Goal: Information Seeking & Learning: Learn about a topic

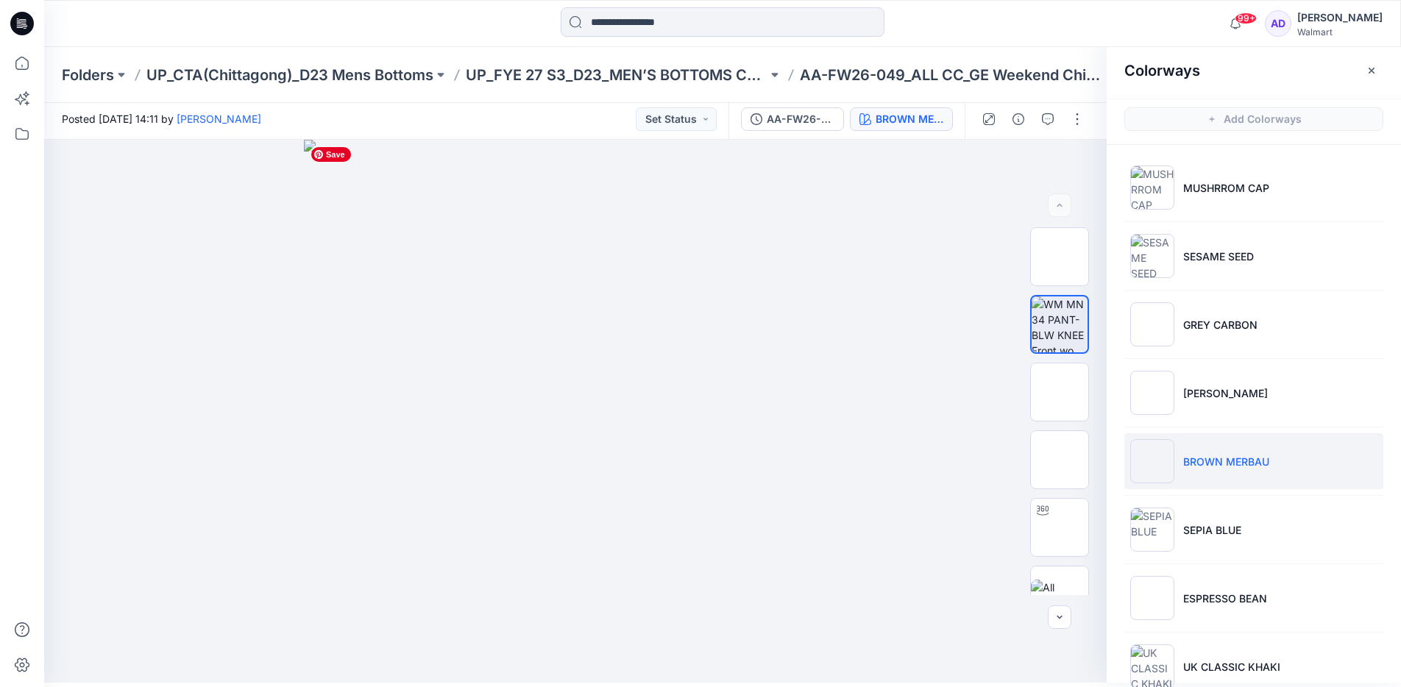
scroll to position [7, 0]
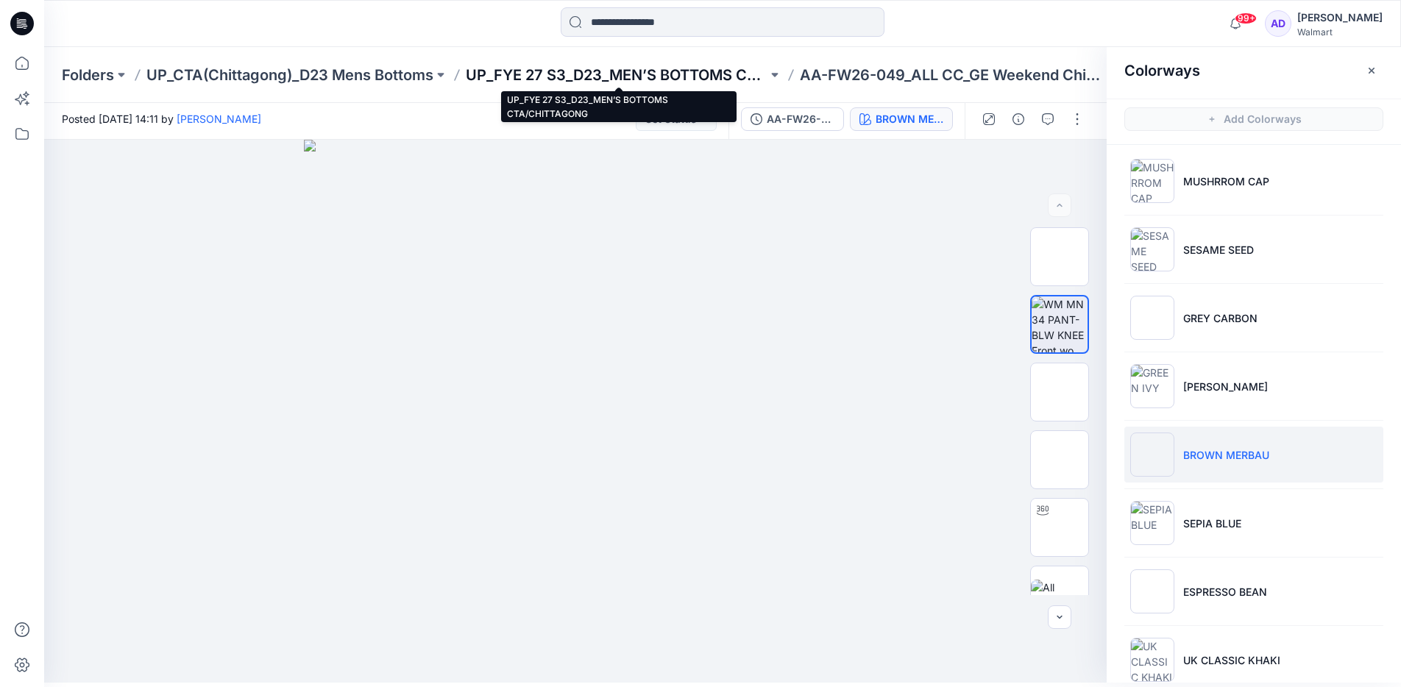
click at [575, 79] on p "UP_FYE 27 S3_D23_MEN’S BOTTOMS CTA/CHITTAGONG" at bounding box center [617, 75] width 302 height 21
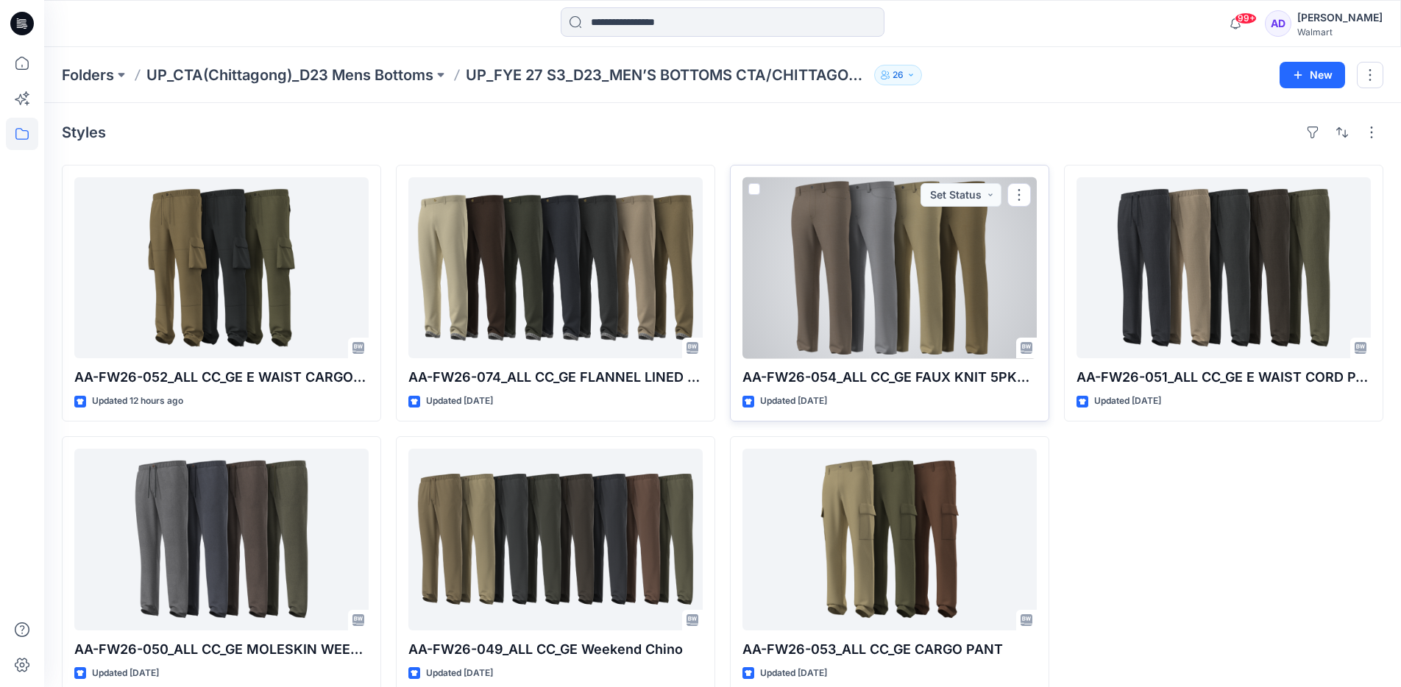
click at [826, 270] on div at bounding box center [889, 267] width 294 height 181
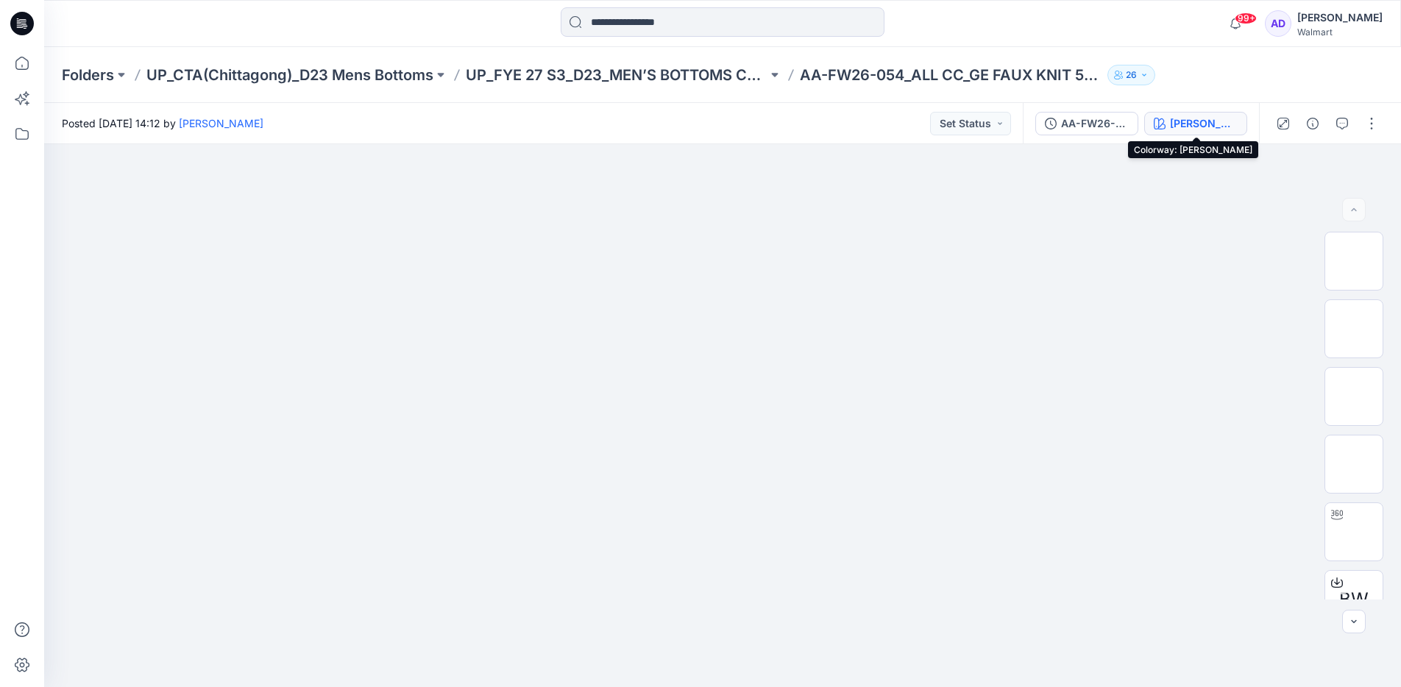
click at [1222, 113] on button "[PERSON_NAME]" at bounding box center [1195, 124] width 103 height 24
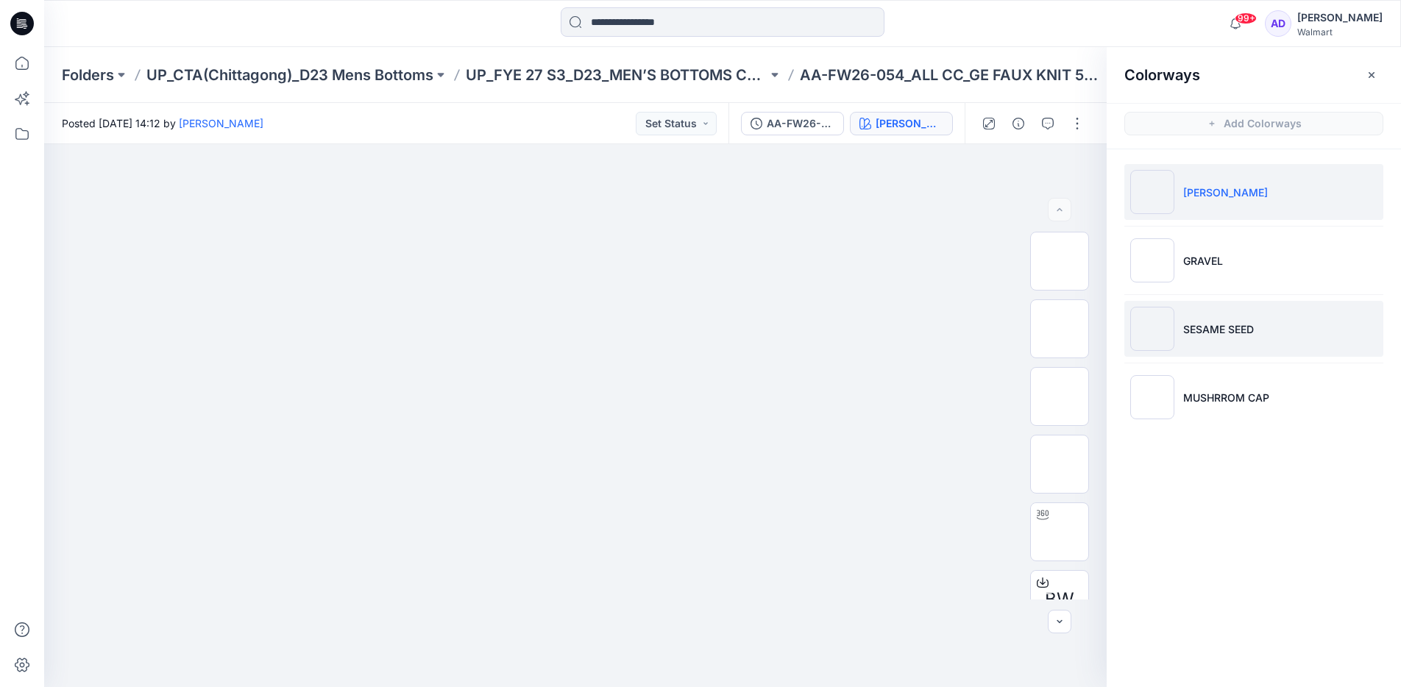
click at [1210, 323] on p "SESAME SEED" at bounding box center [1218, 329] width 71 height 15
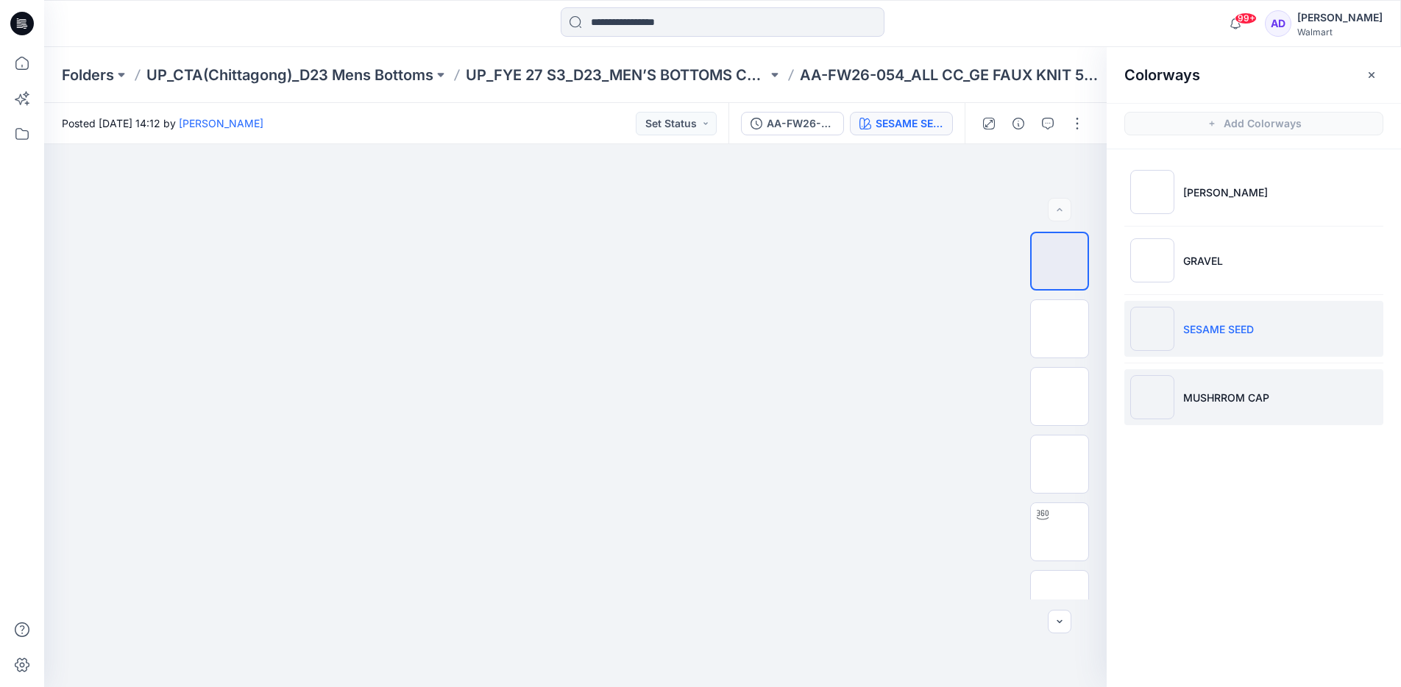
click at [1209, 396] on p "MUSHRROM CAP" at bounding box center [1226, 397] width 86 height 15
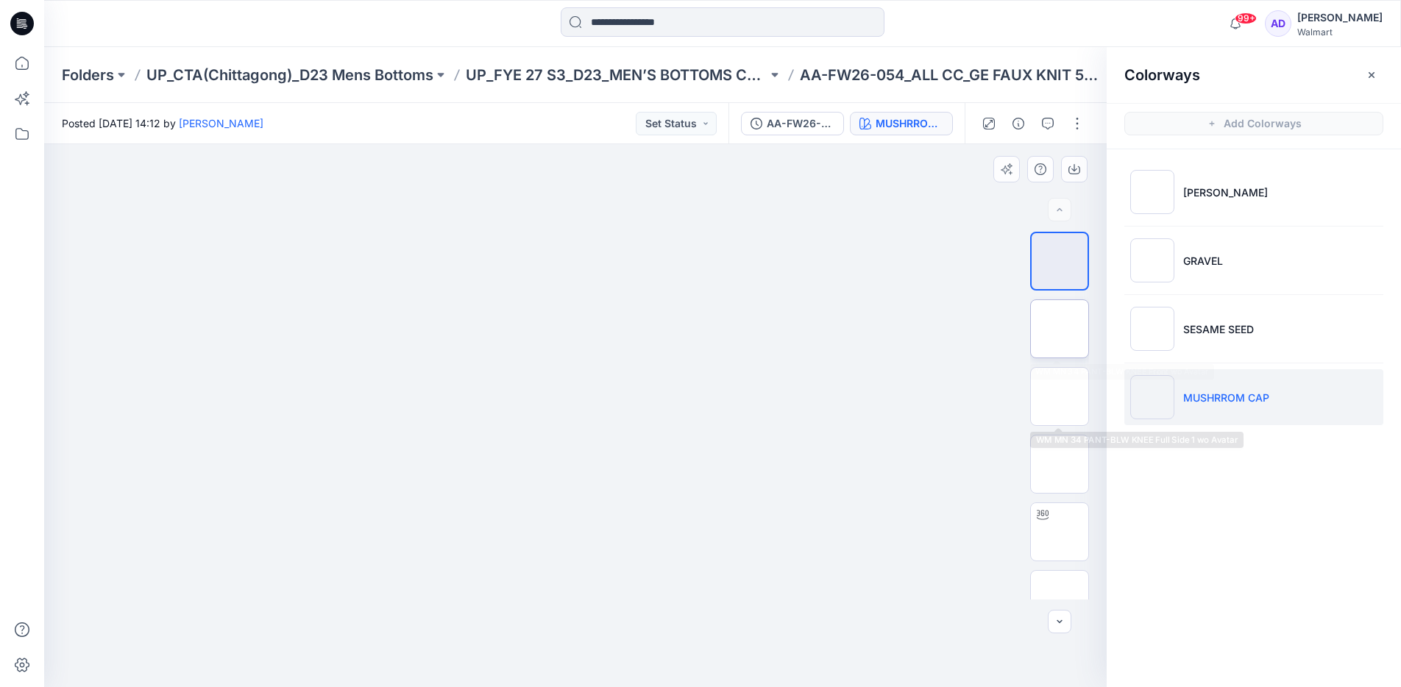
click at [1060, 329] on img at bounding box center [1060, 329] width 0 height 0
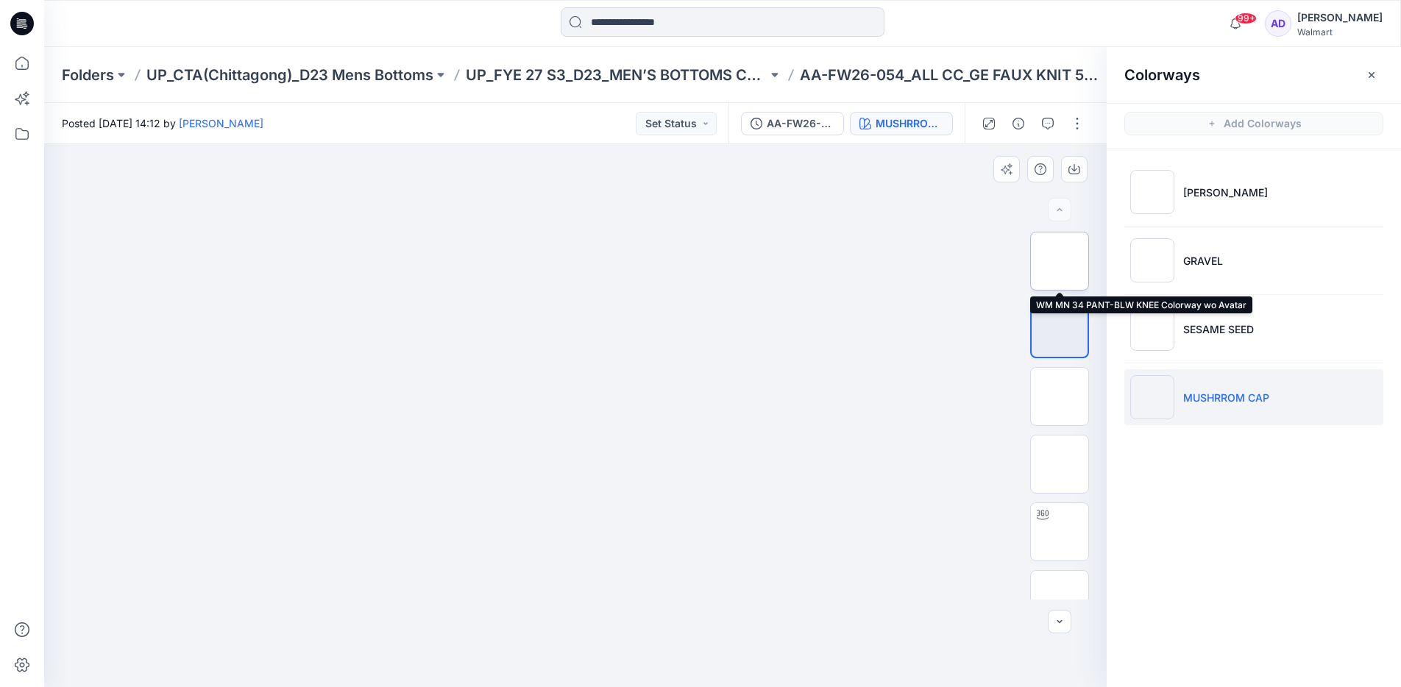
click at [1060, 261] on img at bounding box center [1060, 261] width 0 height 0
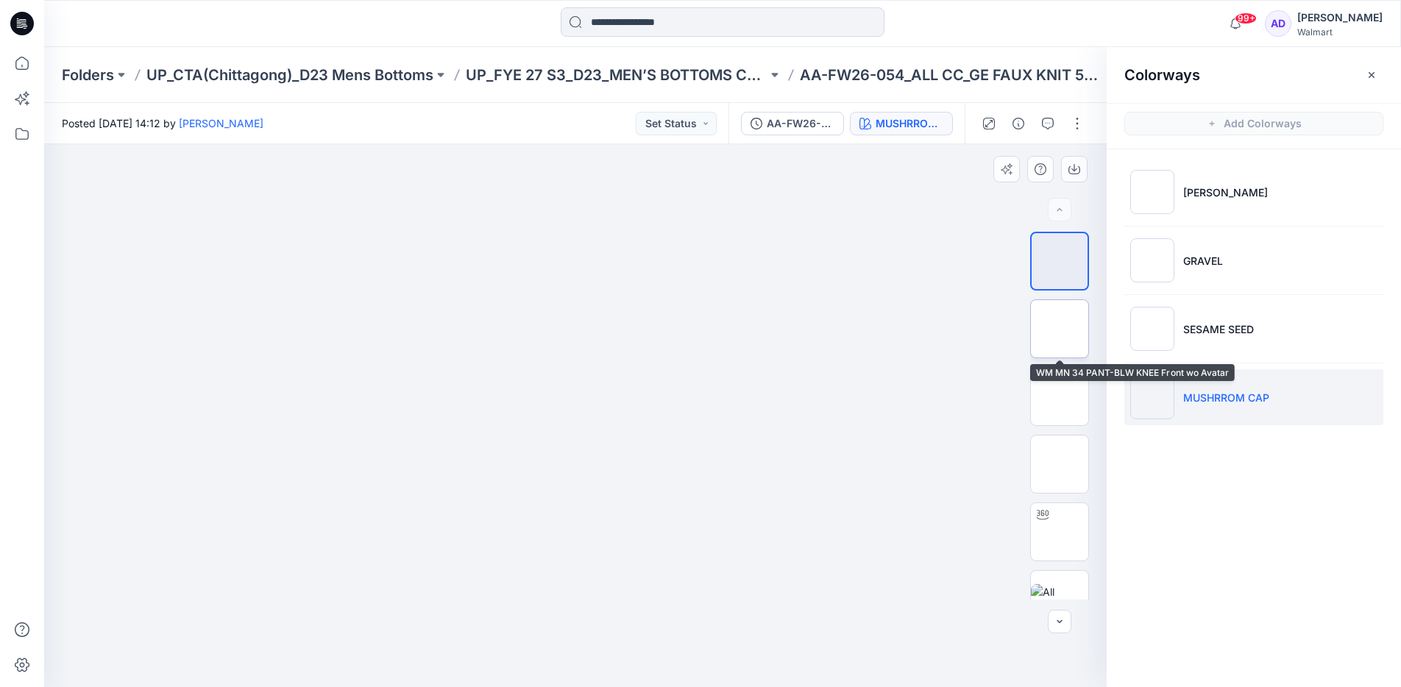
click at [1060, 329] on img at bounding box center [1060, 329] width 0 height 0
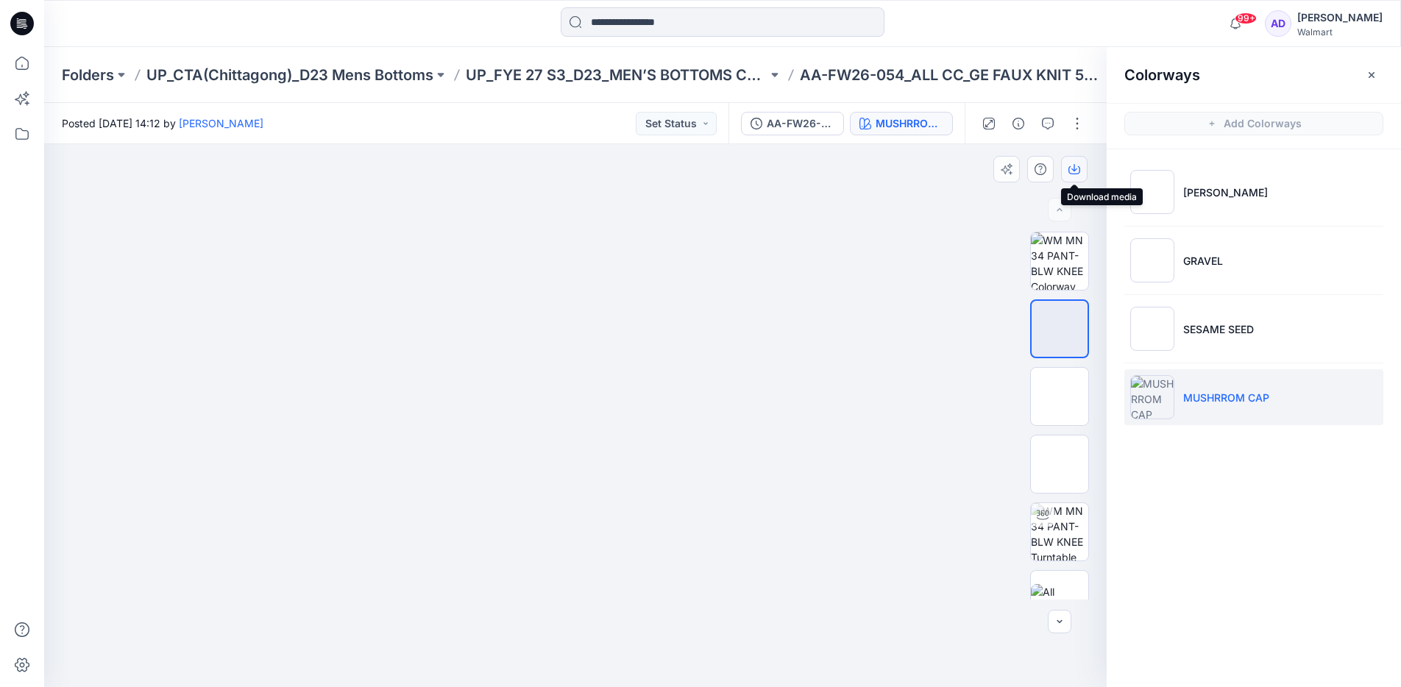
click at [1078, 171] on icon "button" at bounding box center [1074, 169] width 12 height 12
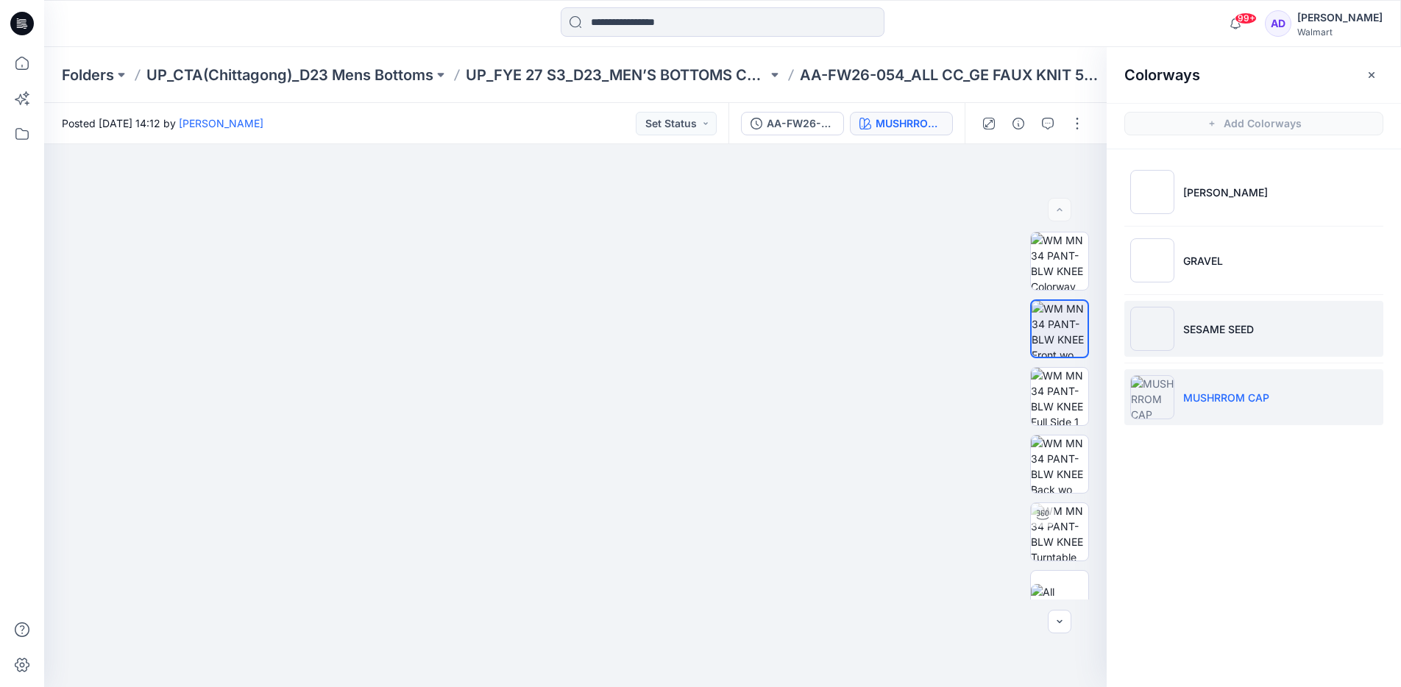
click at [1201, 319] on li "SESAME SEED" at bounding box center [1253, 329] width 259 height 56
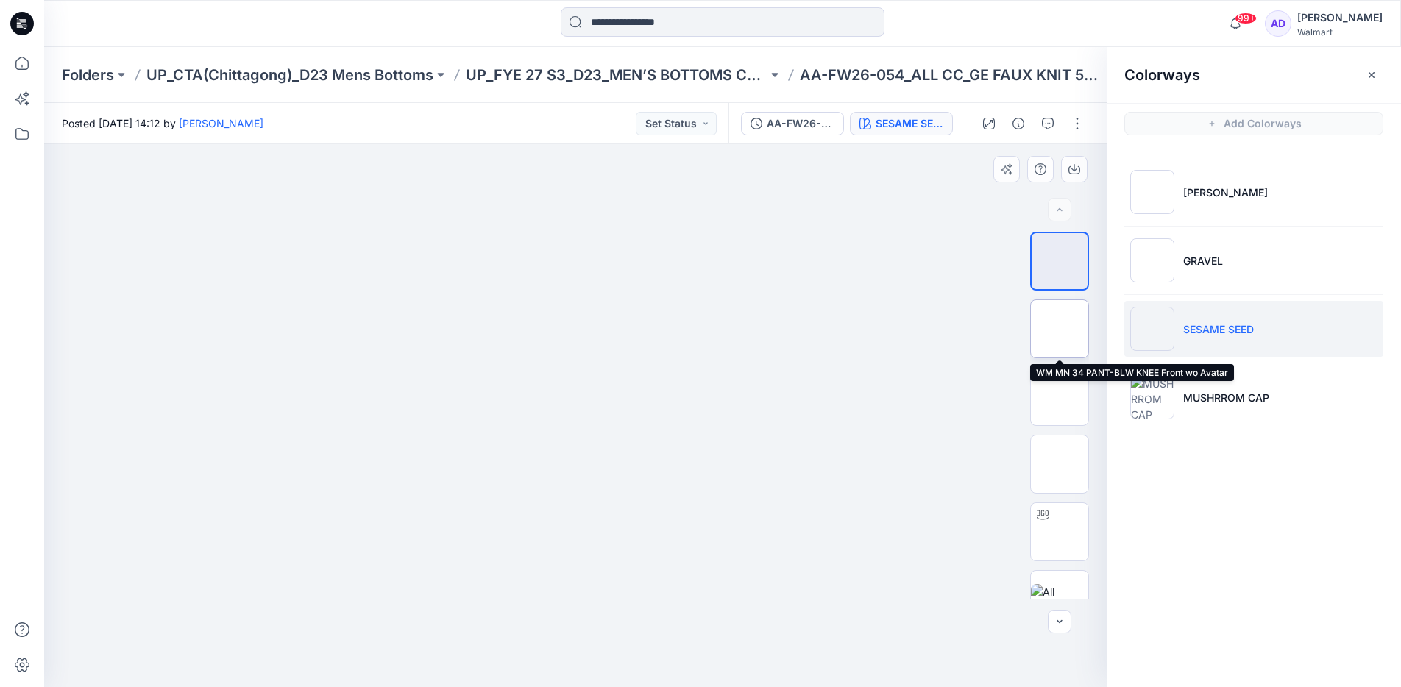
click at [1060, 329] on img at bounding box center [1060, 329] width 0 height 0
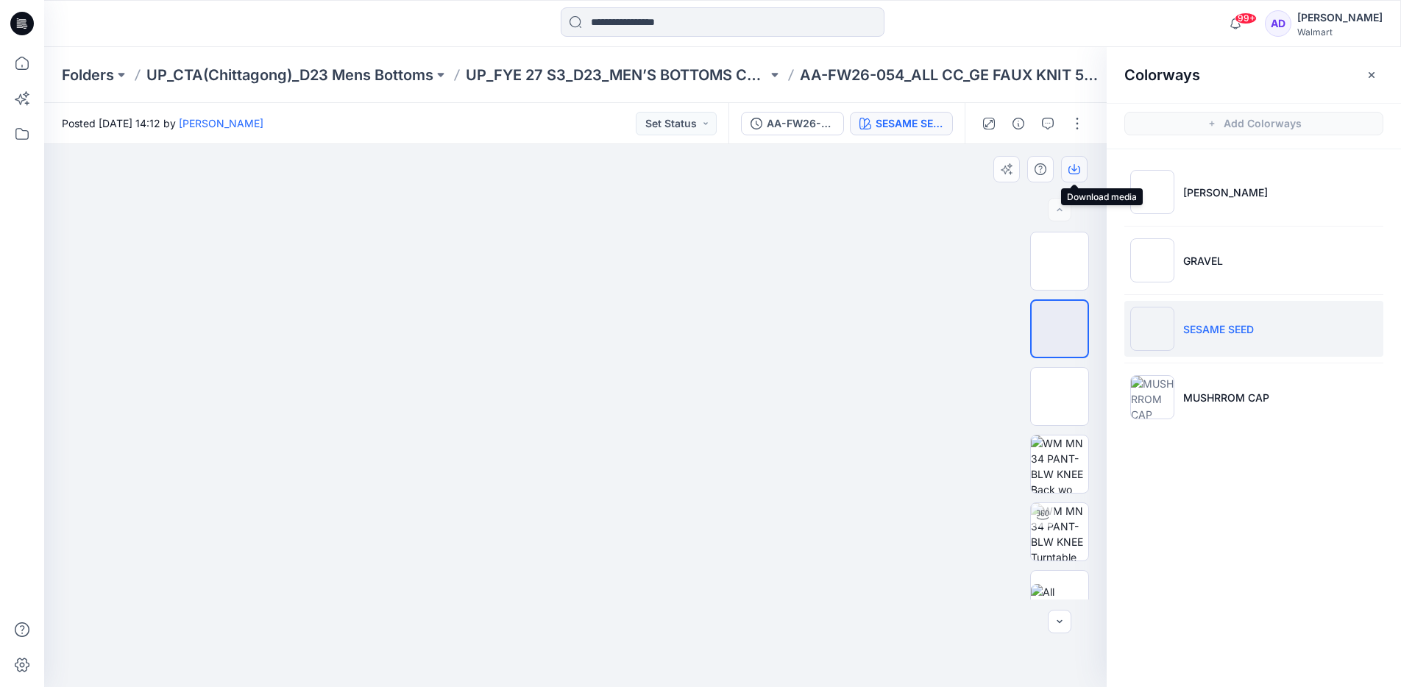
click at [1080, 167] on button "button" at bounding box center [1074, 169] width 26 height 26
click at [209, 88] on div "Folders UP_CTA(Chittagong)_D23 Mens Bottoms UP_FYE 27 S3_D23_MEN’S BOTTOMS CTA/…" at bounding box center [722, 75] width 1357 height 56
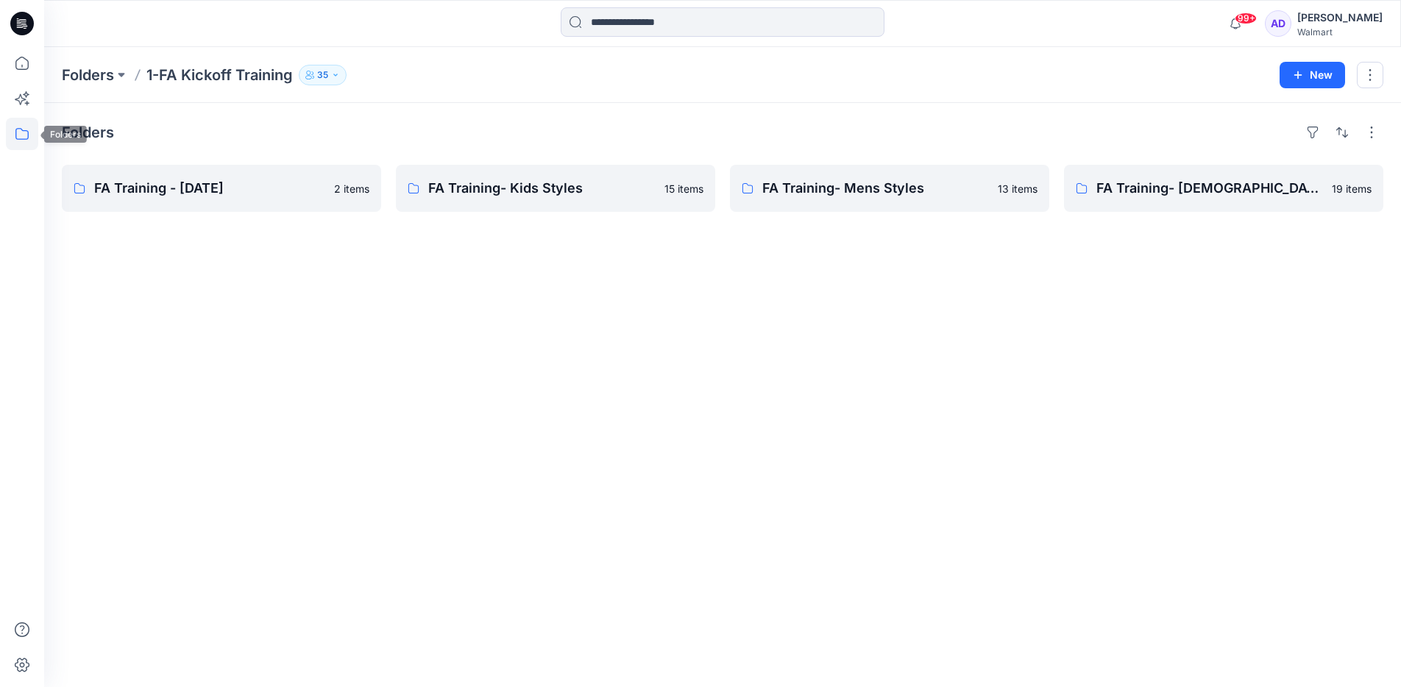
click at [26, 141] on icon at bounding box center [22, 134] width 32 height 32
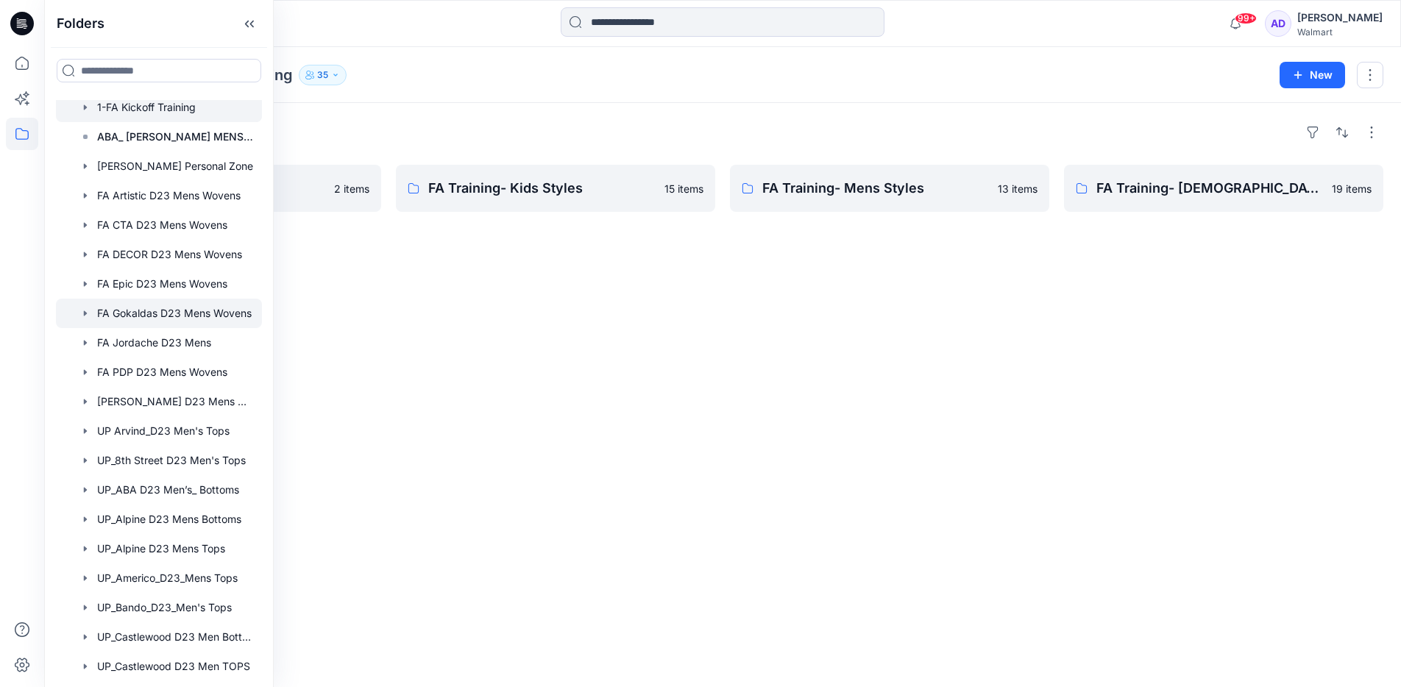
scroll to position [38, 0]
click at [129, 547] on div at bounding box center [159, 547] width 206 height 29
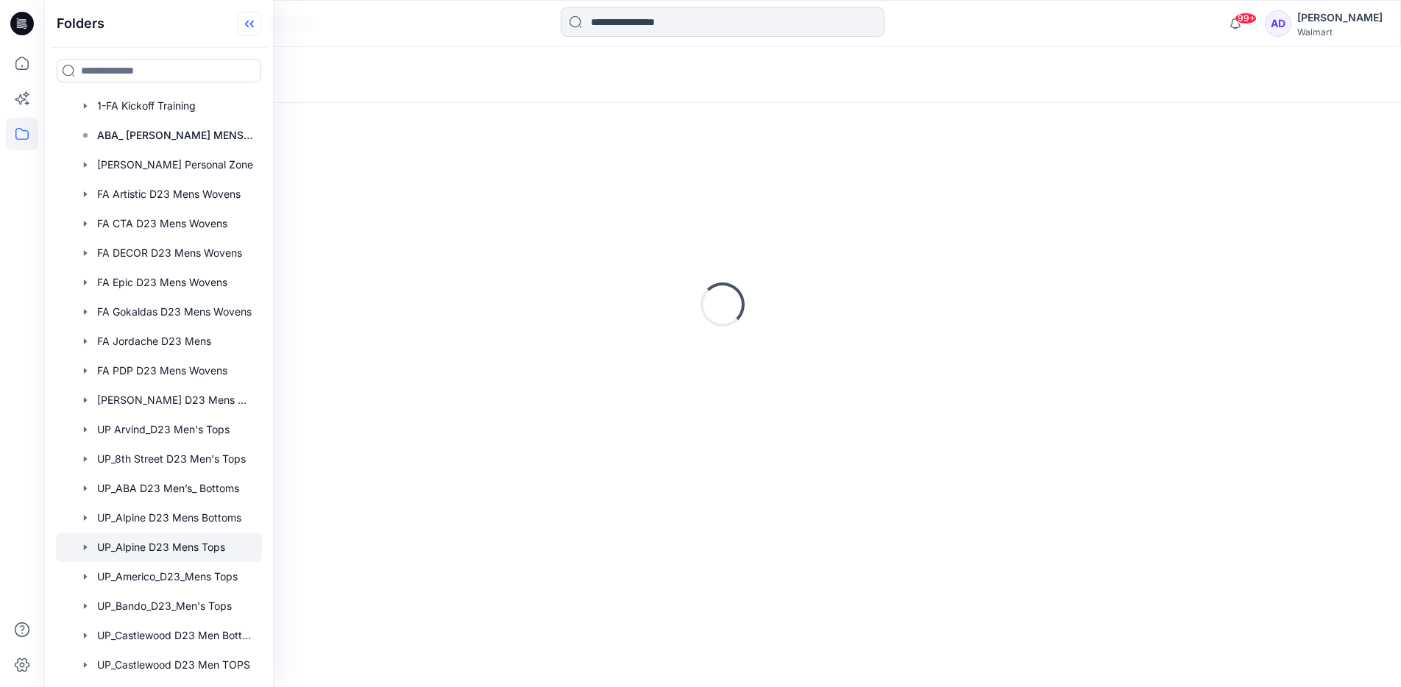
click at [248, 24] on icon at bounding box center [250, 24] width 24 height 24
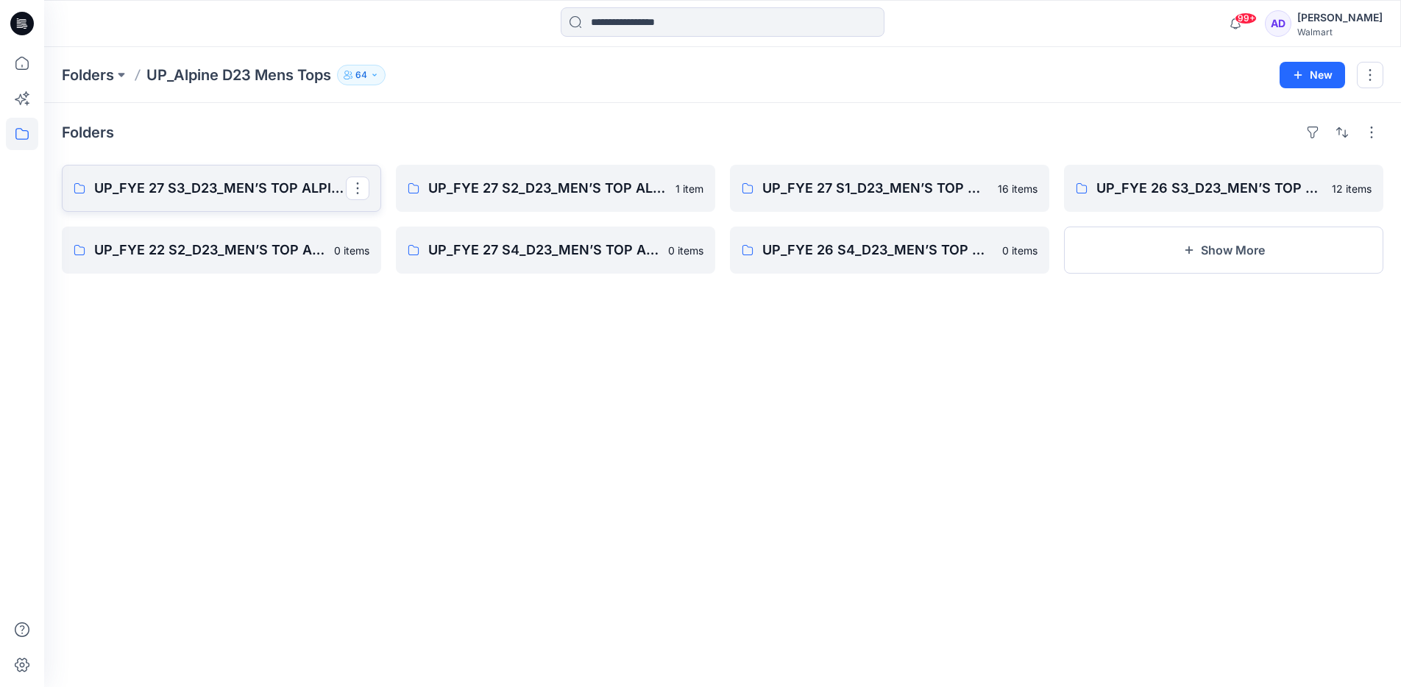
click at [300, 200] on link "UP_FYE 27 S3_D23_MEN’S TOP ALPINE" at bounding box center [221, 188] width 319 height 47
click at [104, 72] on p "Folders" at bounding box center [88, 75] width 52 height 21
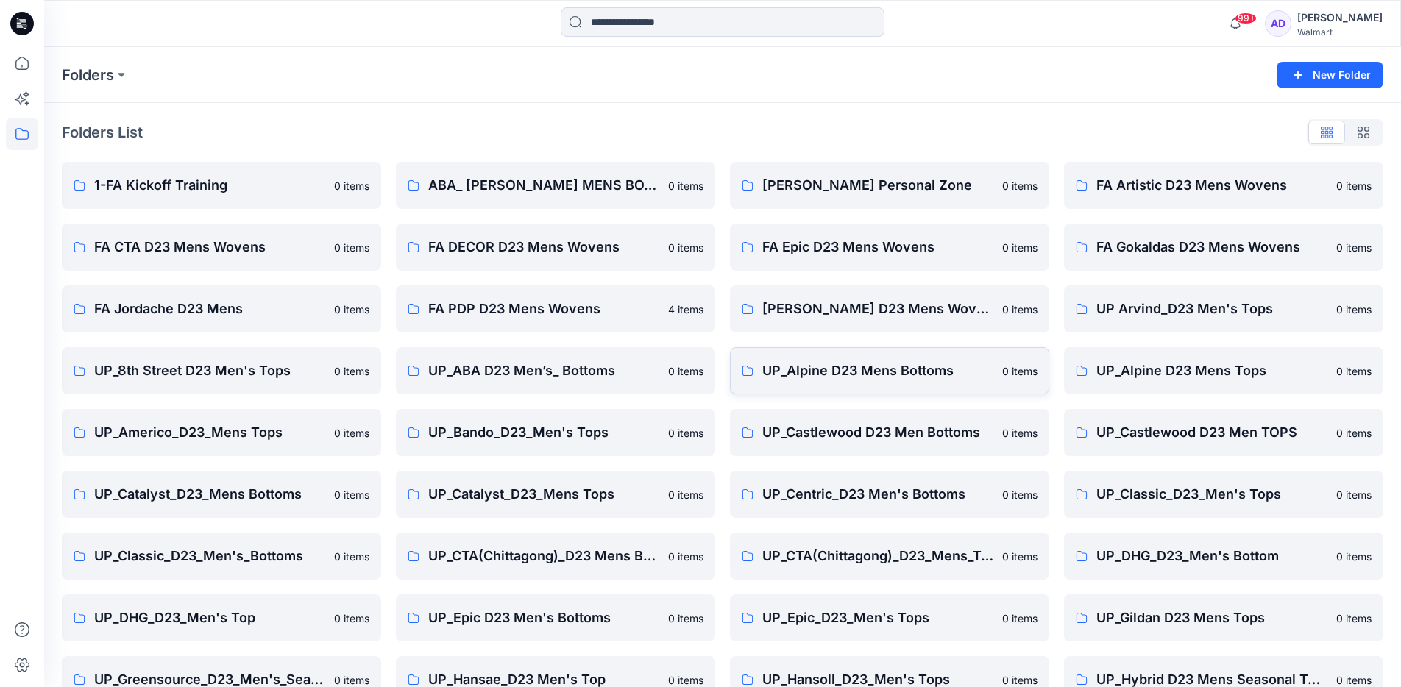
click at [755, 352] on link "UP_Alpine D23 Mens Bottoms 0 items" at bounding box center [889, 370] width 319 height 47
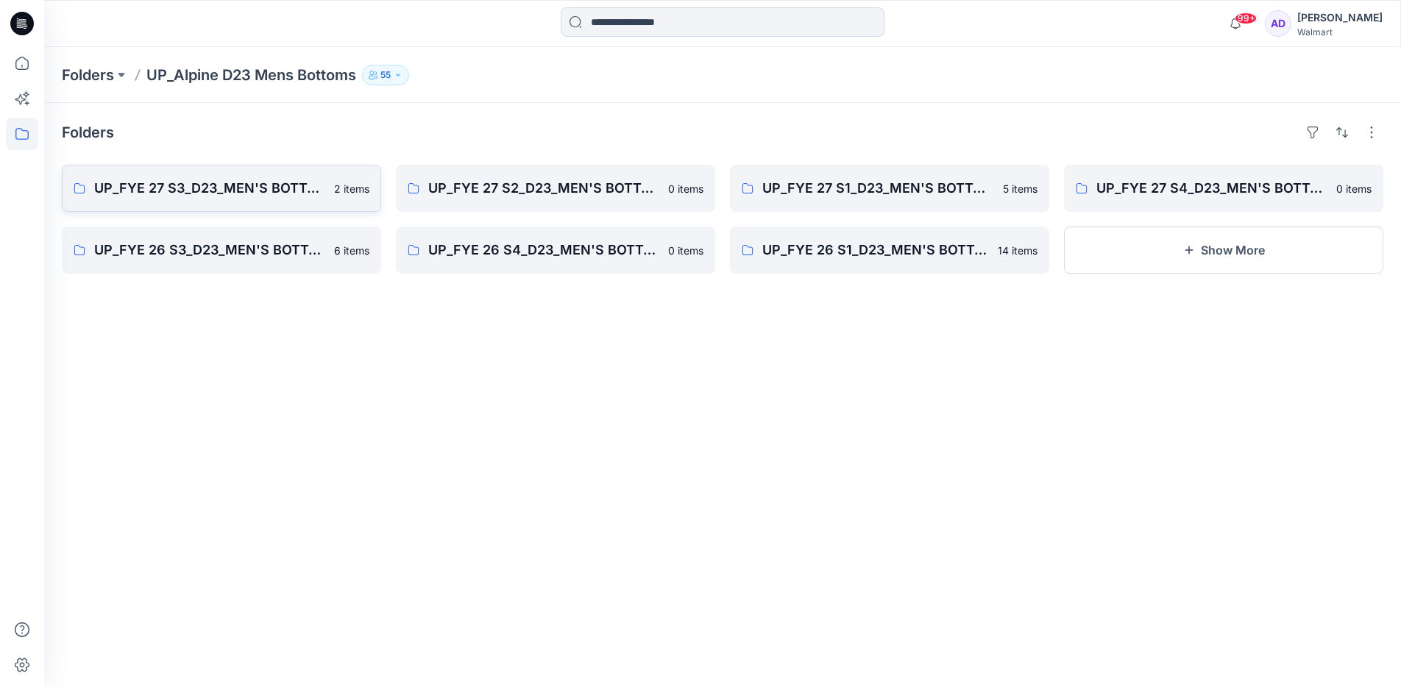
click at [281, 185] on p "UP_FYE 27 S3_D23_MEN'S BOTTOM ALPINE" at bounding box center [209, 188] width 231 height 21
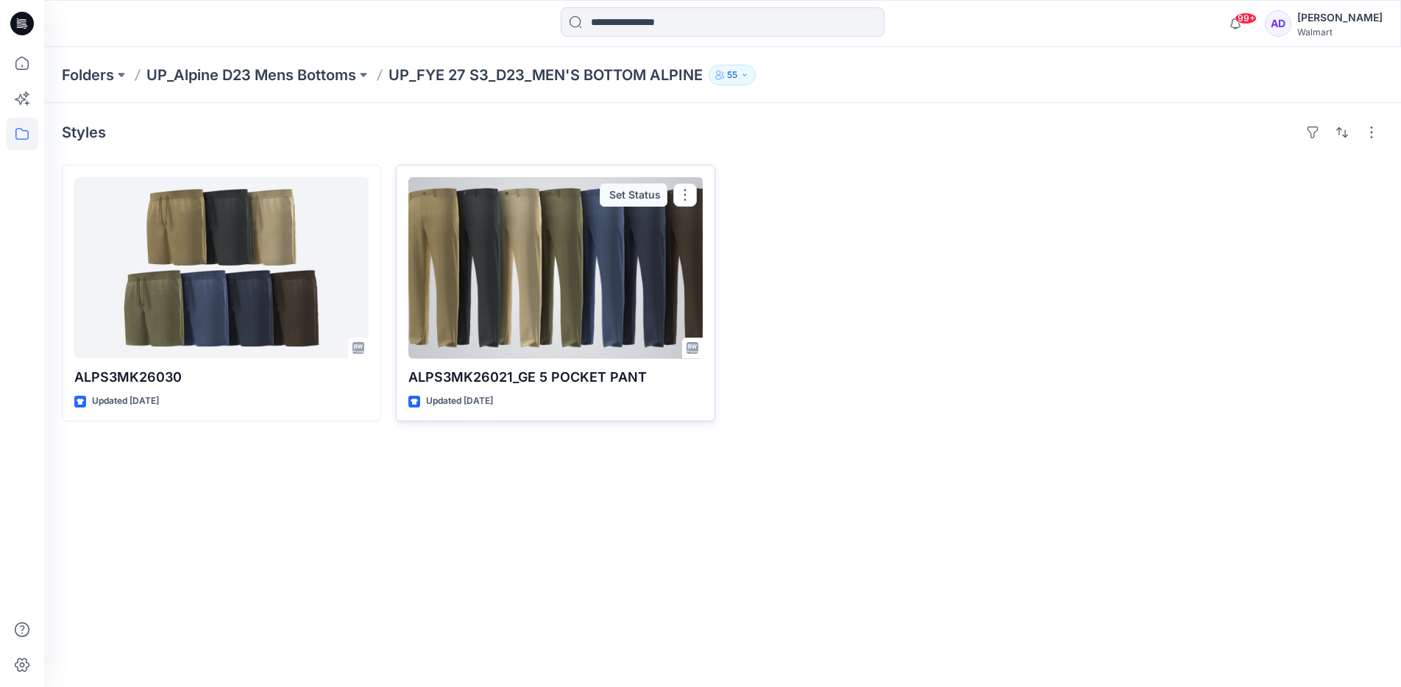
click at [568, 275] on div at bounding box center [555, 267] width 294 height 181
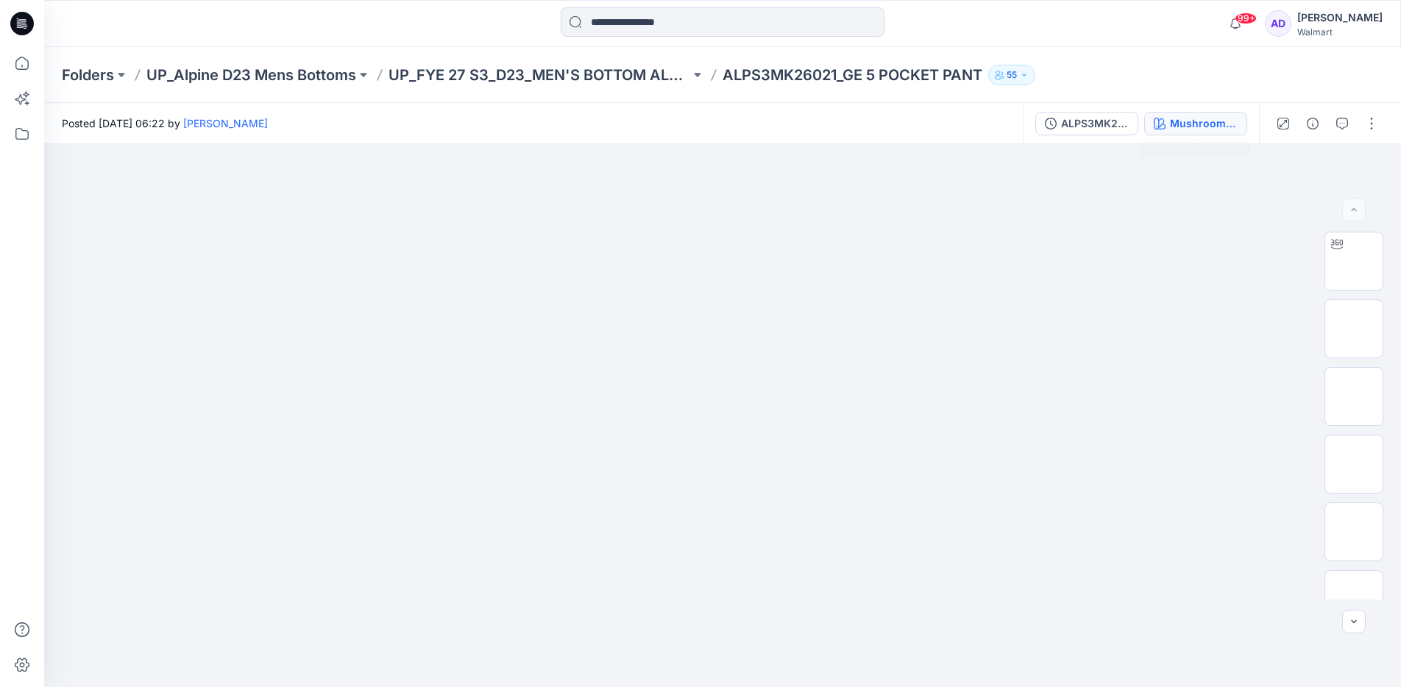
click at [1193, 117] on div "Mushroom Cap" at bounding box center [1204, 124] width 68 height 16
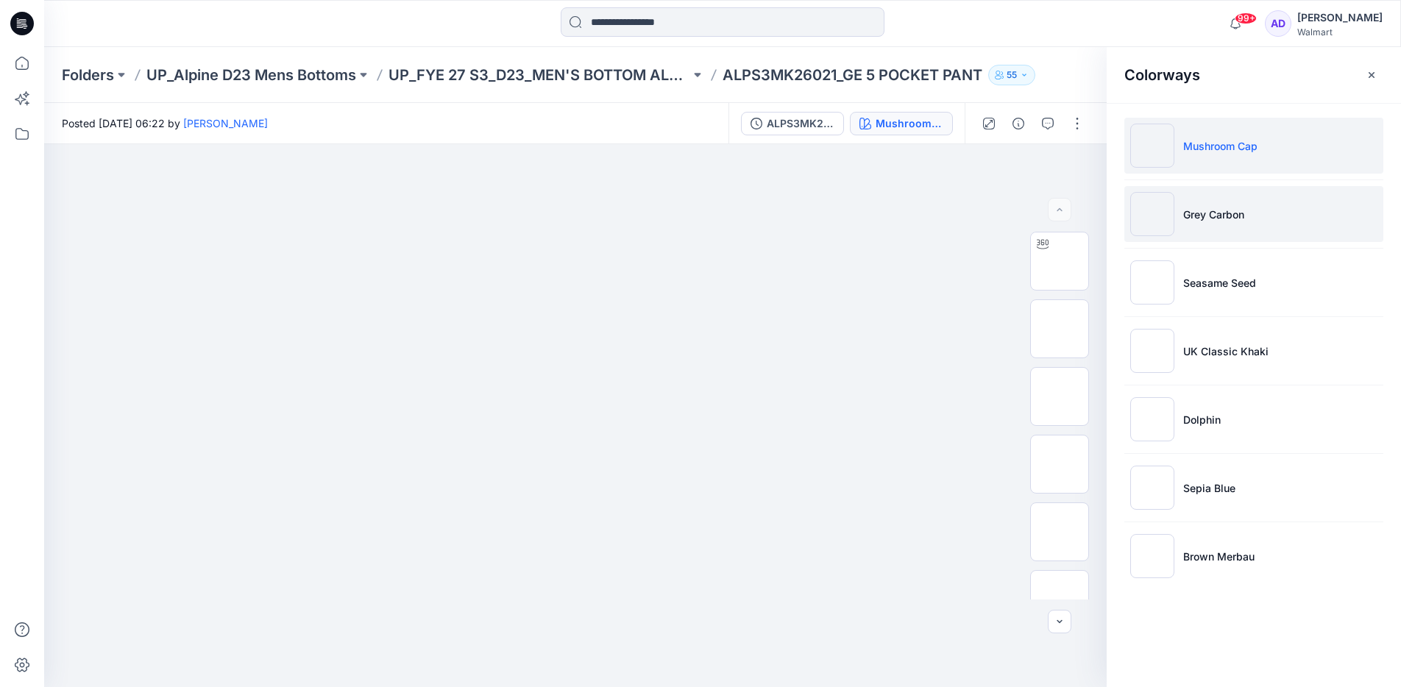
click at [1207, 213] on p "Grey Carbon" at bounding box center [1213, 214] width 61 height 15
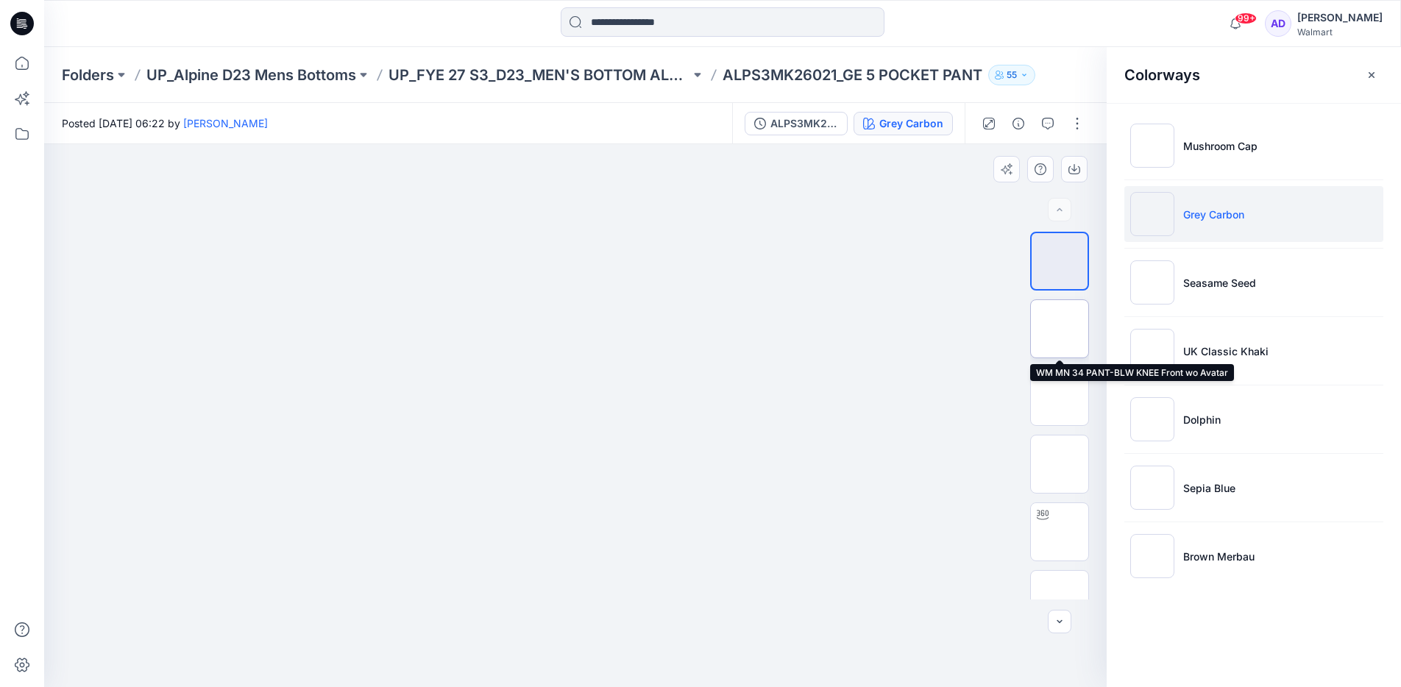
click at [1060, 329] on img at bounding box center [1060, 329] width 0 height 0
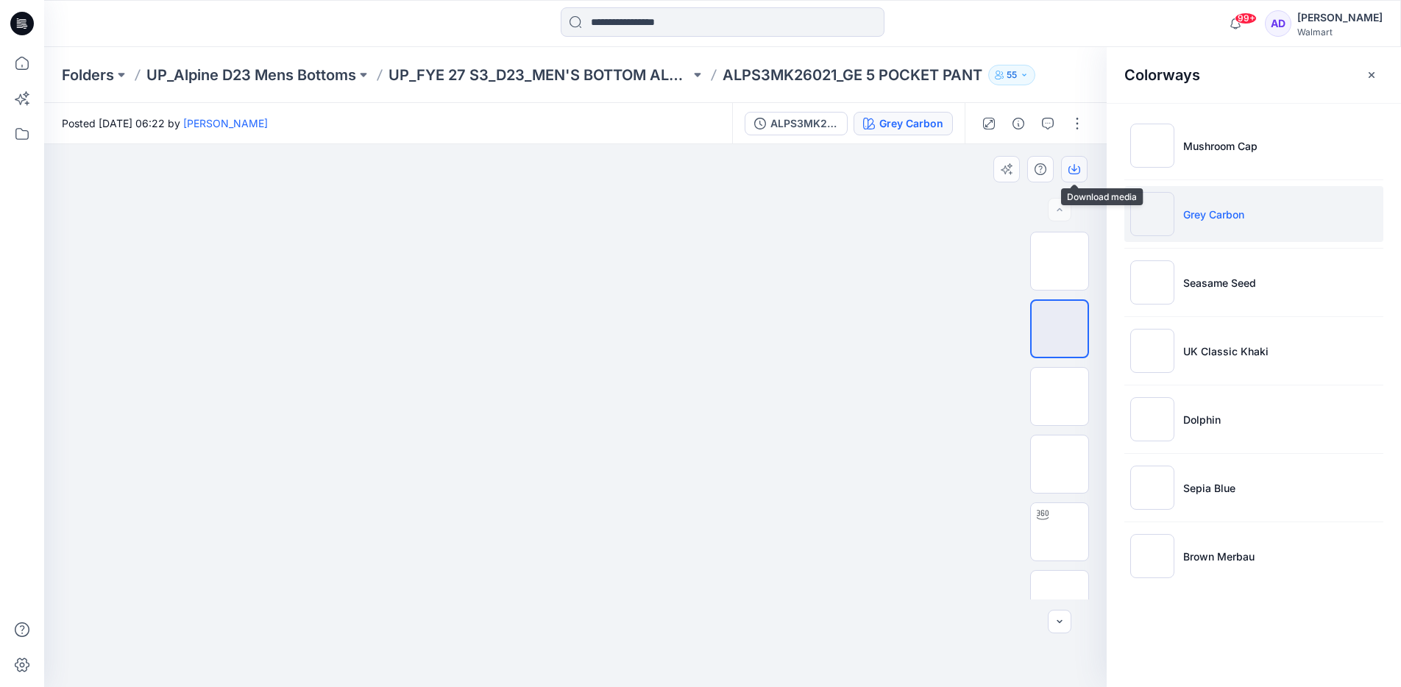
click at [1077, 168] on icon "button" at bounding box center [1074, 169] width 12 height 12
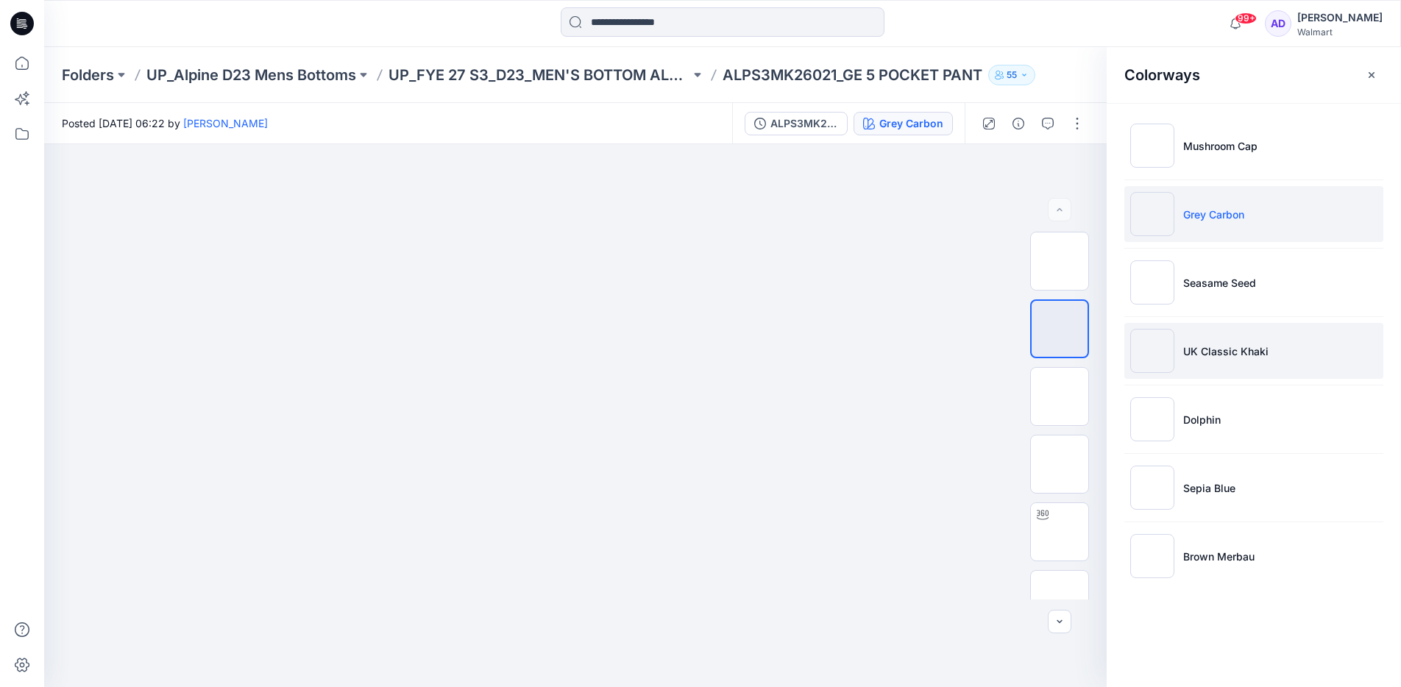
click at [1162, 372] on img at bounding box center [1152, 351] width 44 height 44
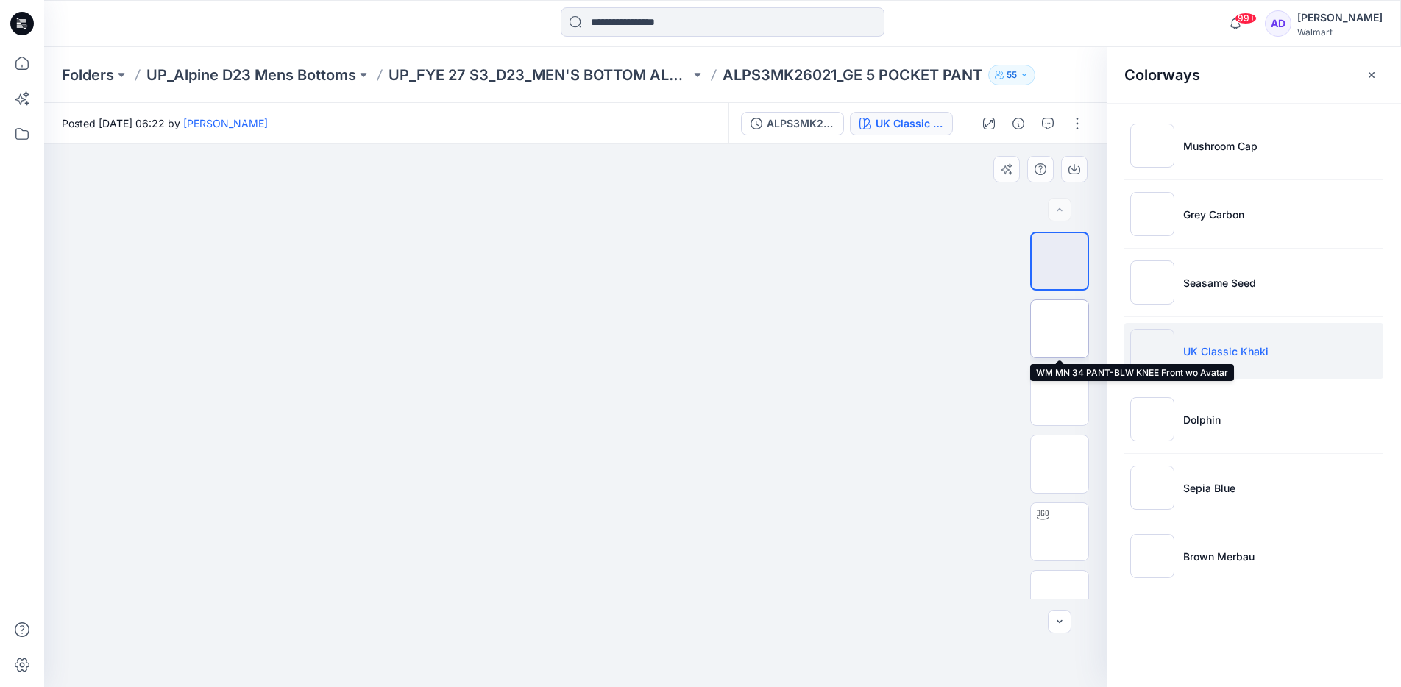
click at [1060, 329] on img at bounding box center [1060, 329] width 0 height 0
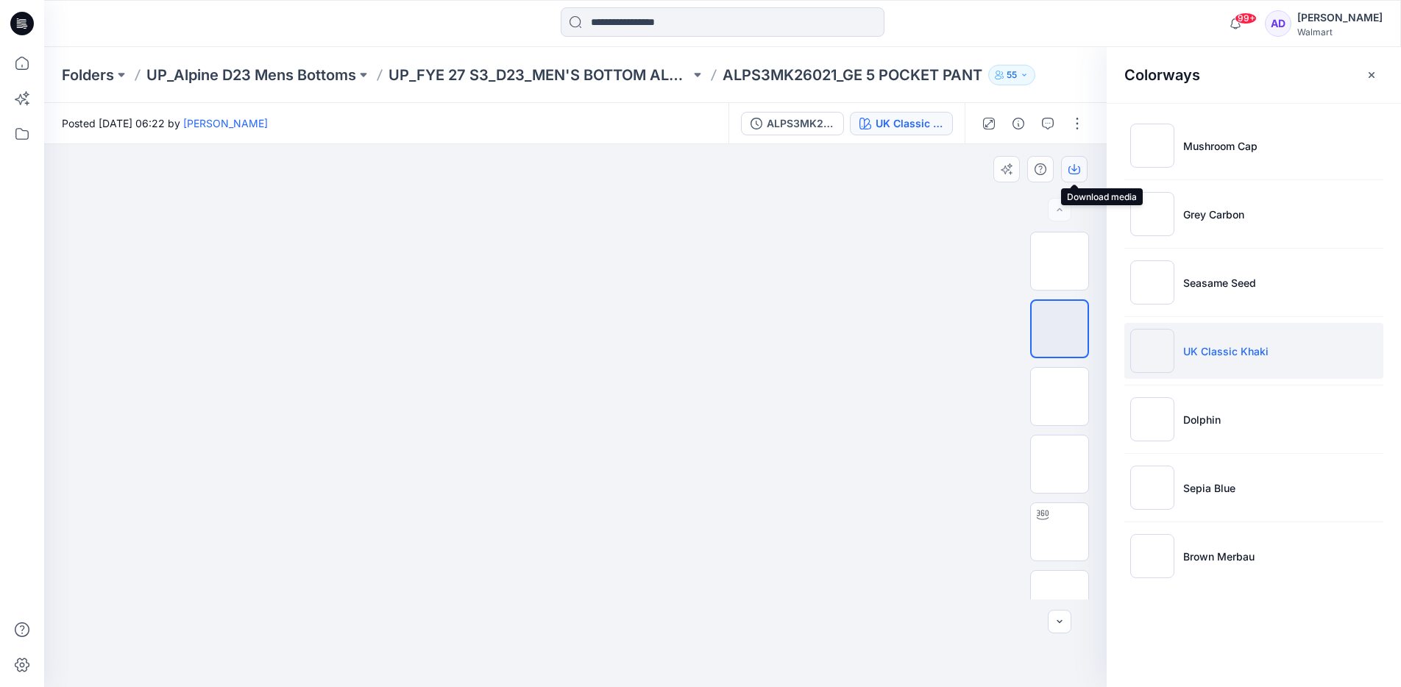
click at [1079, 174] on icon "button" at bounding box center [1074, 169] width 12 height 12
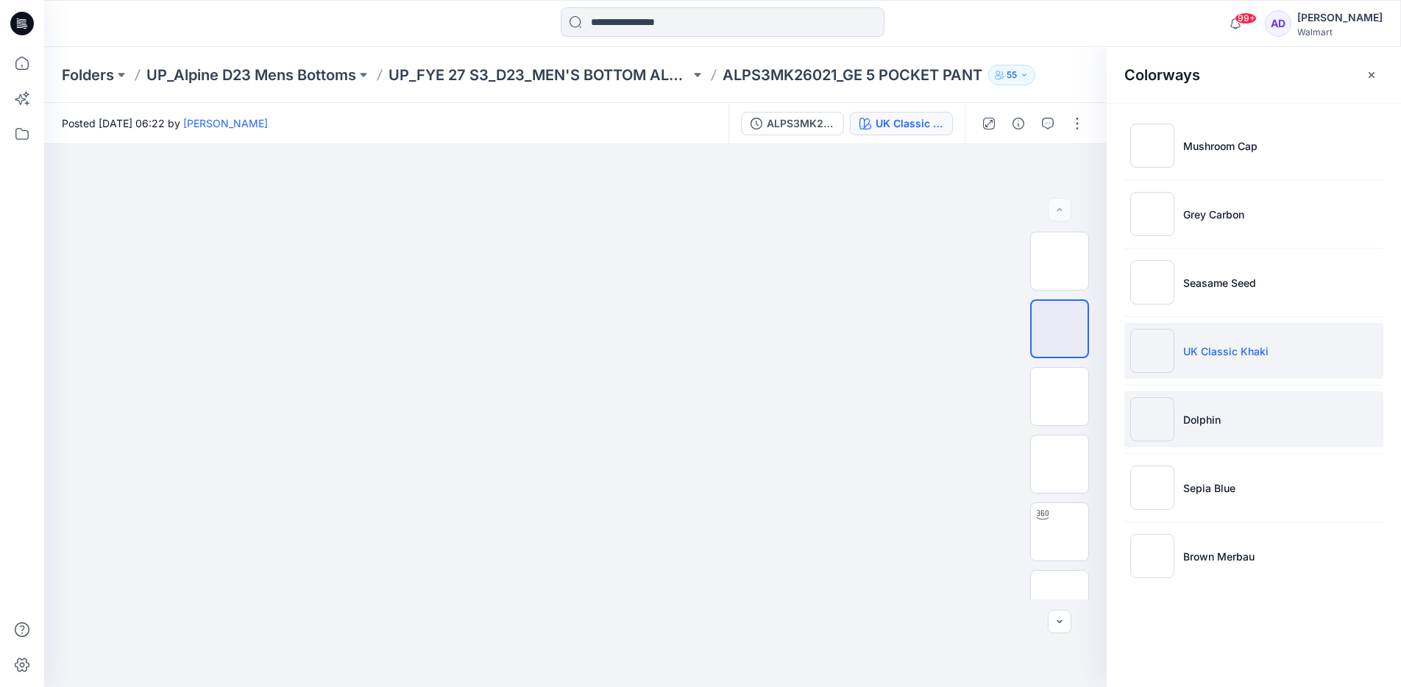
click at [1152, 430] on img at bounding box center [1152, 419] width 44 height 44
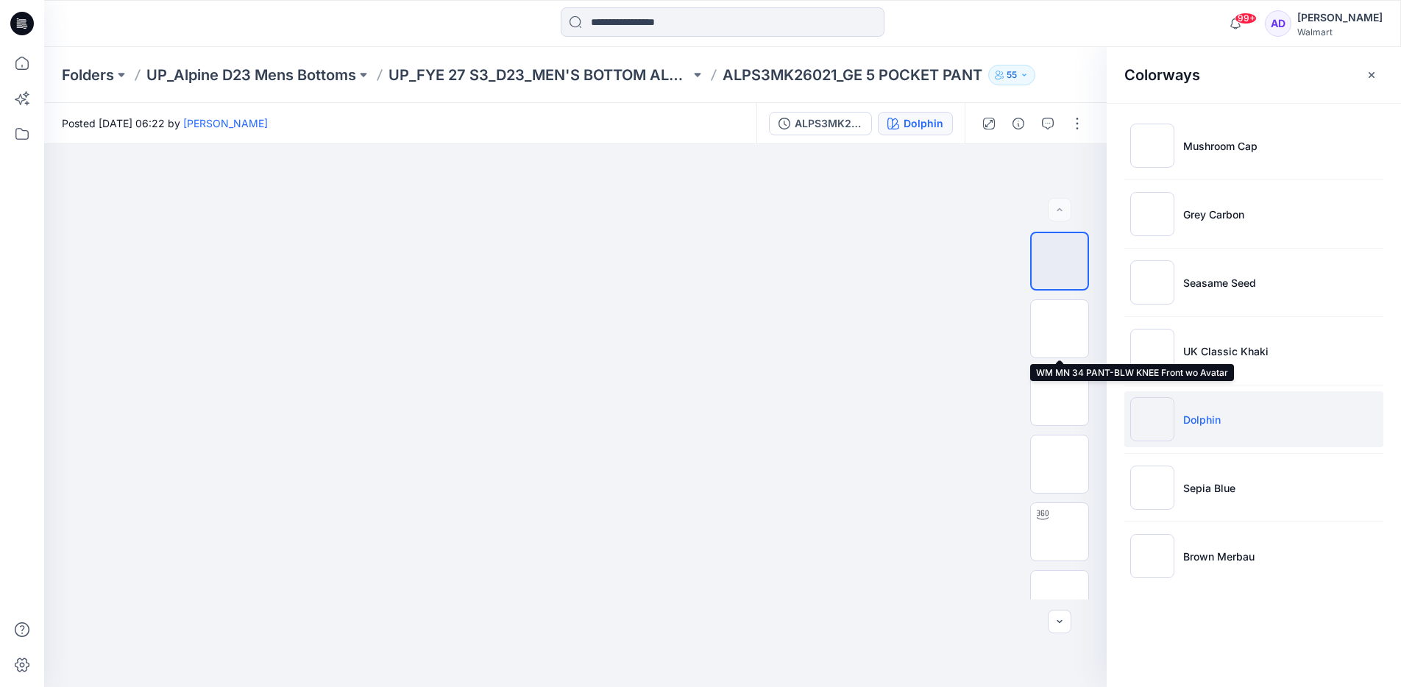
click at [1060, 329] on img at bounding box center [1060, 329] width 0 height 0
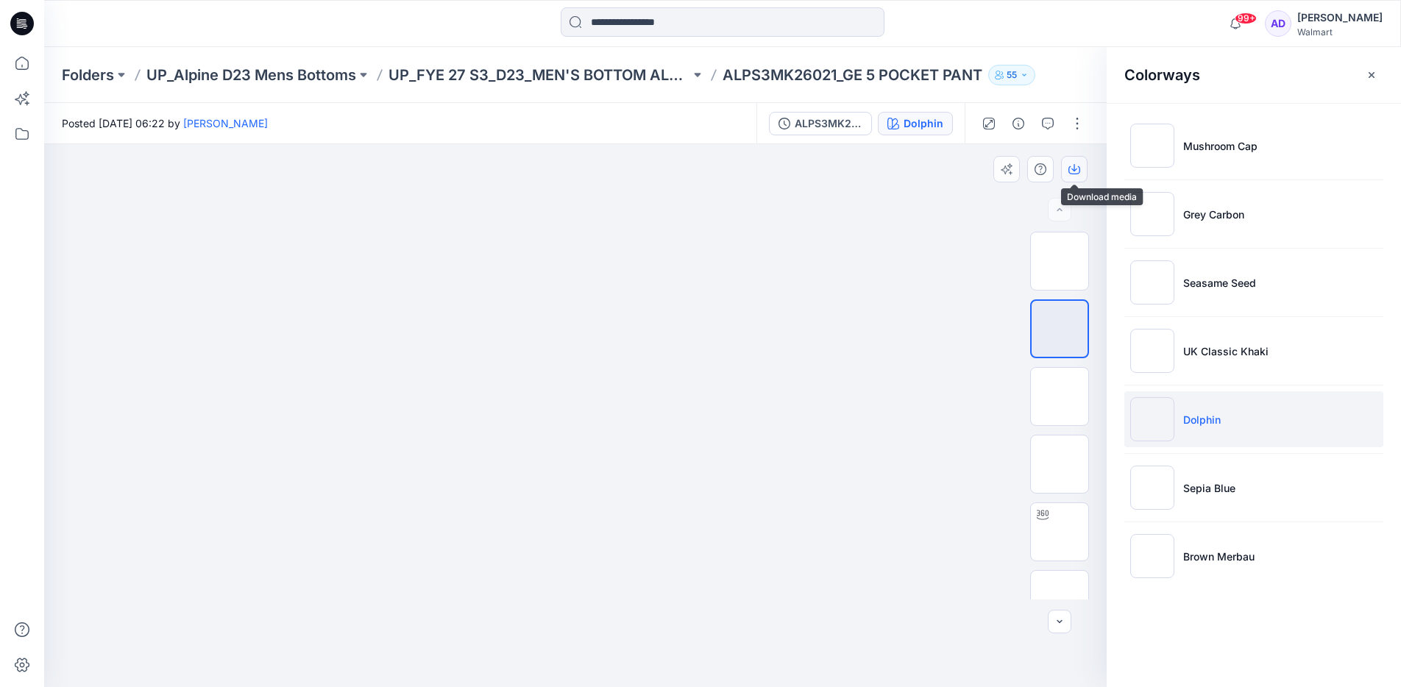
click at [1078, 172] on icon "button" at bounding box center [1074, 169] width 12 height 12
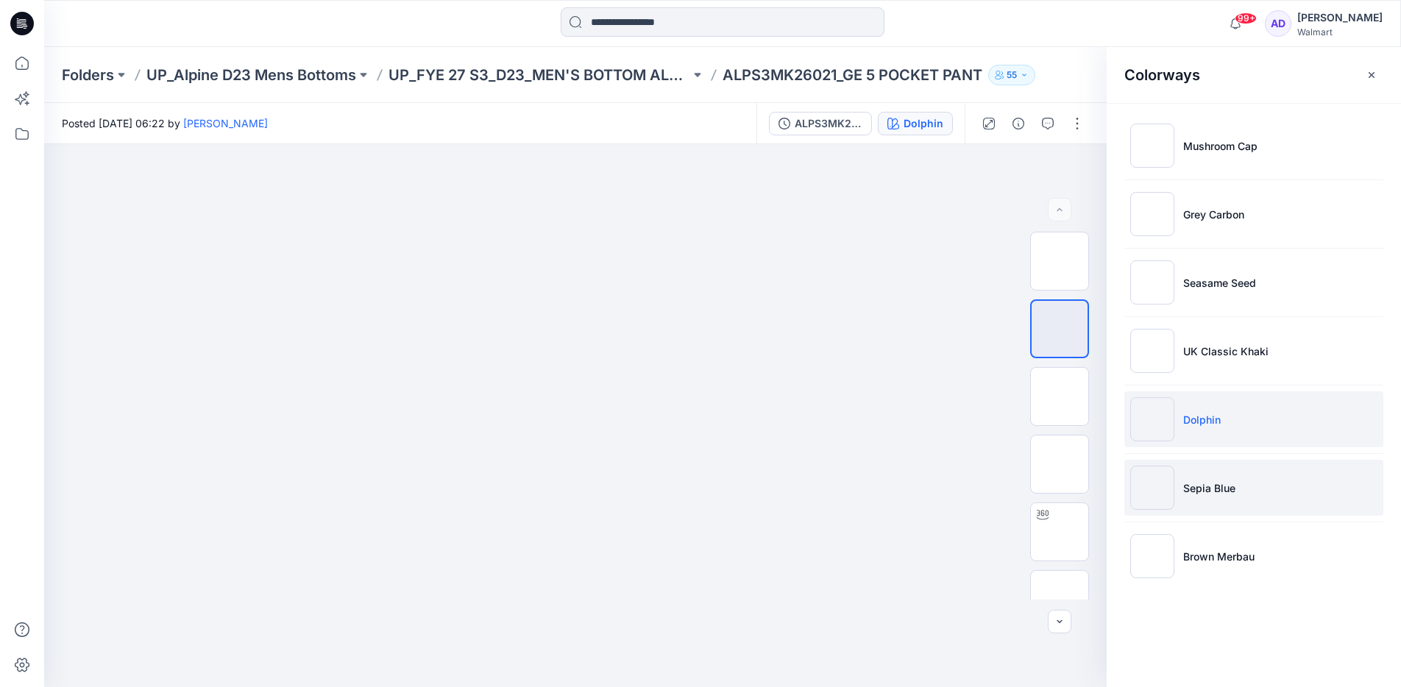
click at [1164, 475] on img at bounding box center [1152, 488] width 44 height 44
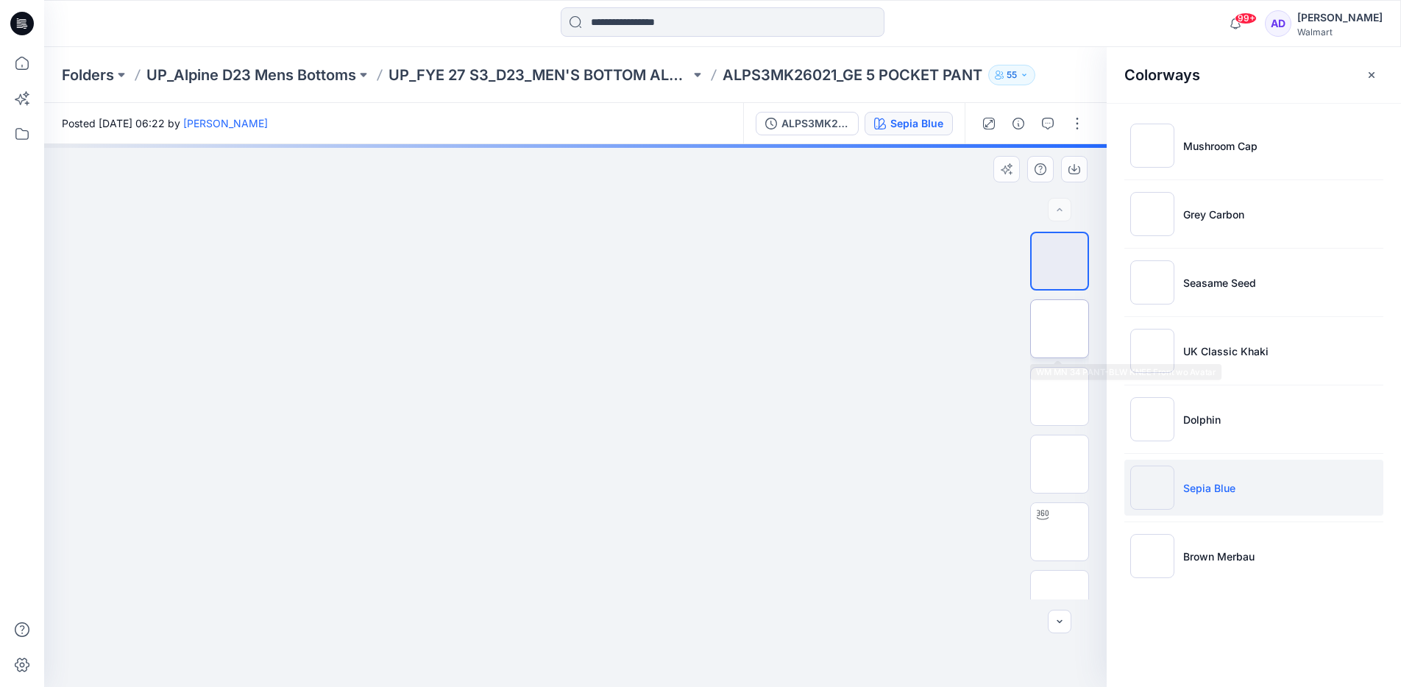
click at [1060, 329] on img at bounding box center [1060, 329] width 0 height 0
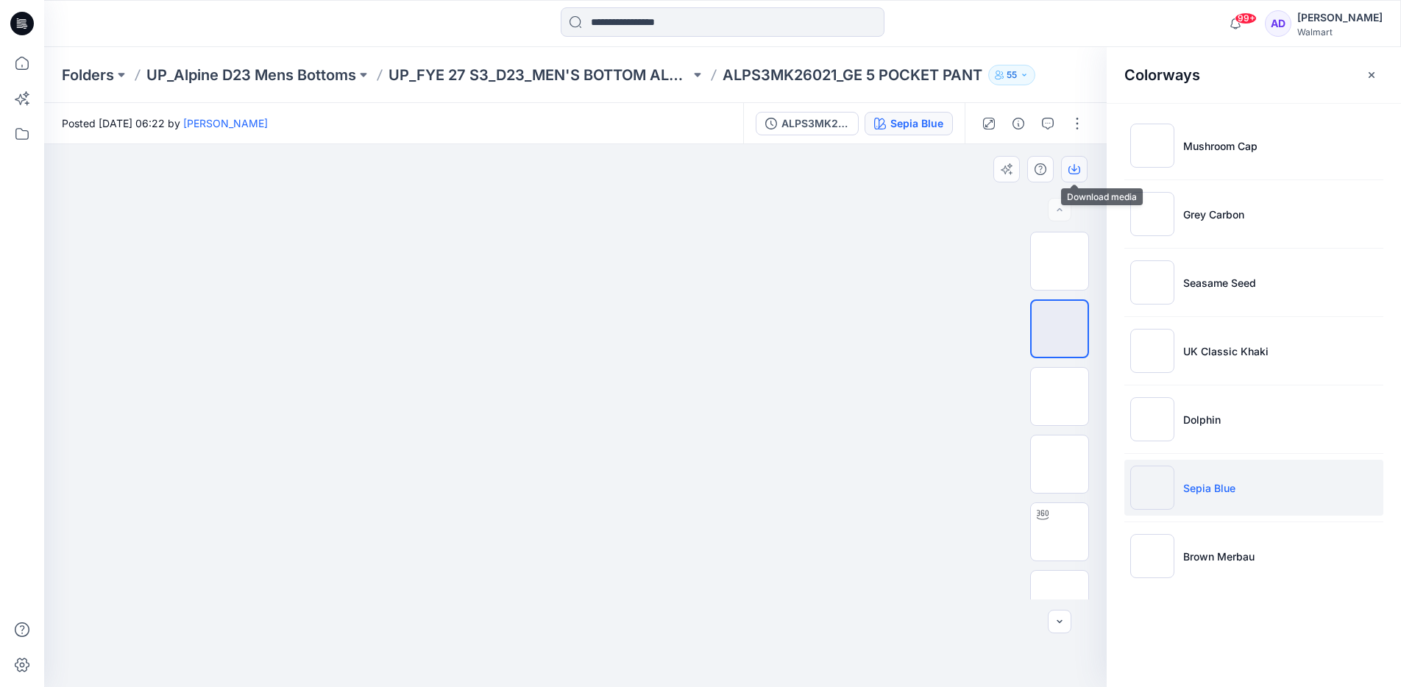
click at [1082, 169] on button "button" at bounding box center [1074, 169] width 26 height 26
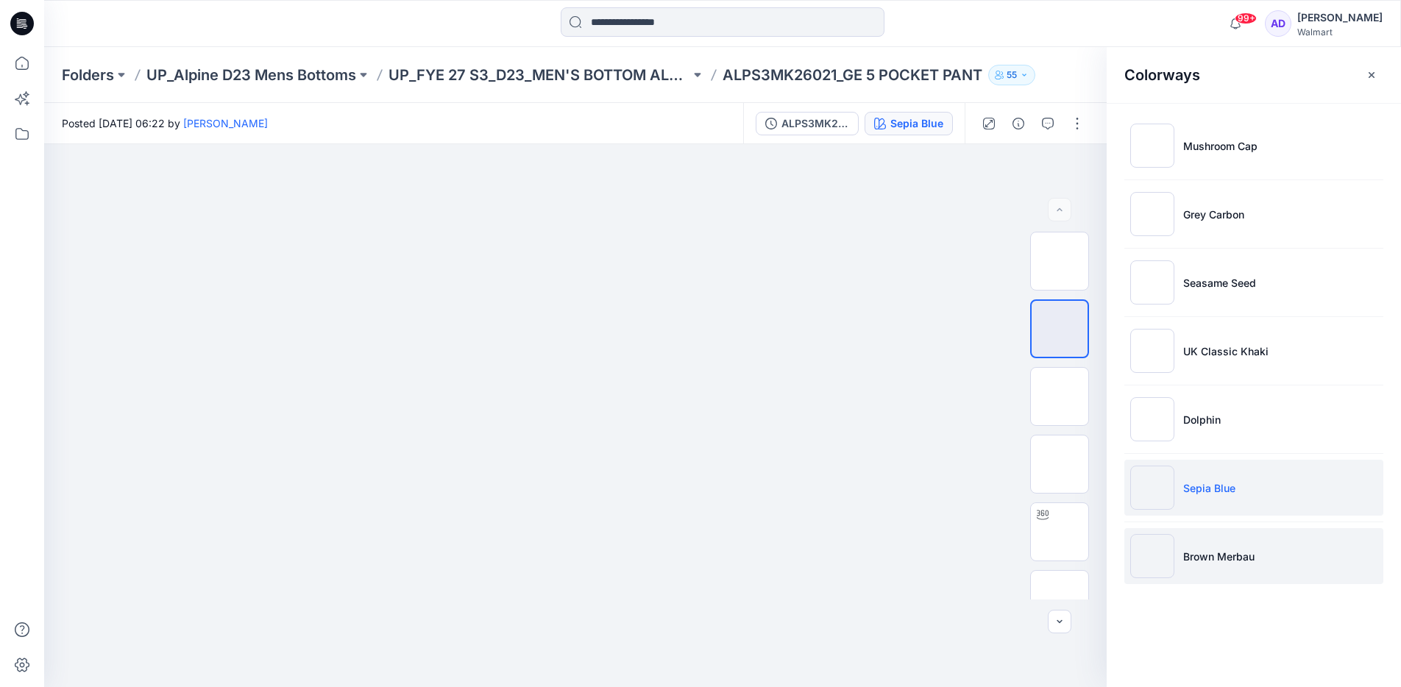
click at [1163, 534] on img at bounding box center [1152, 556] width 44 height 44
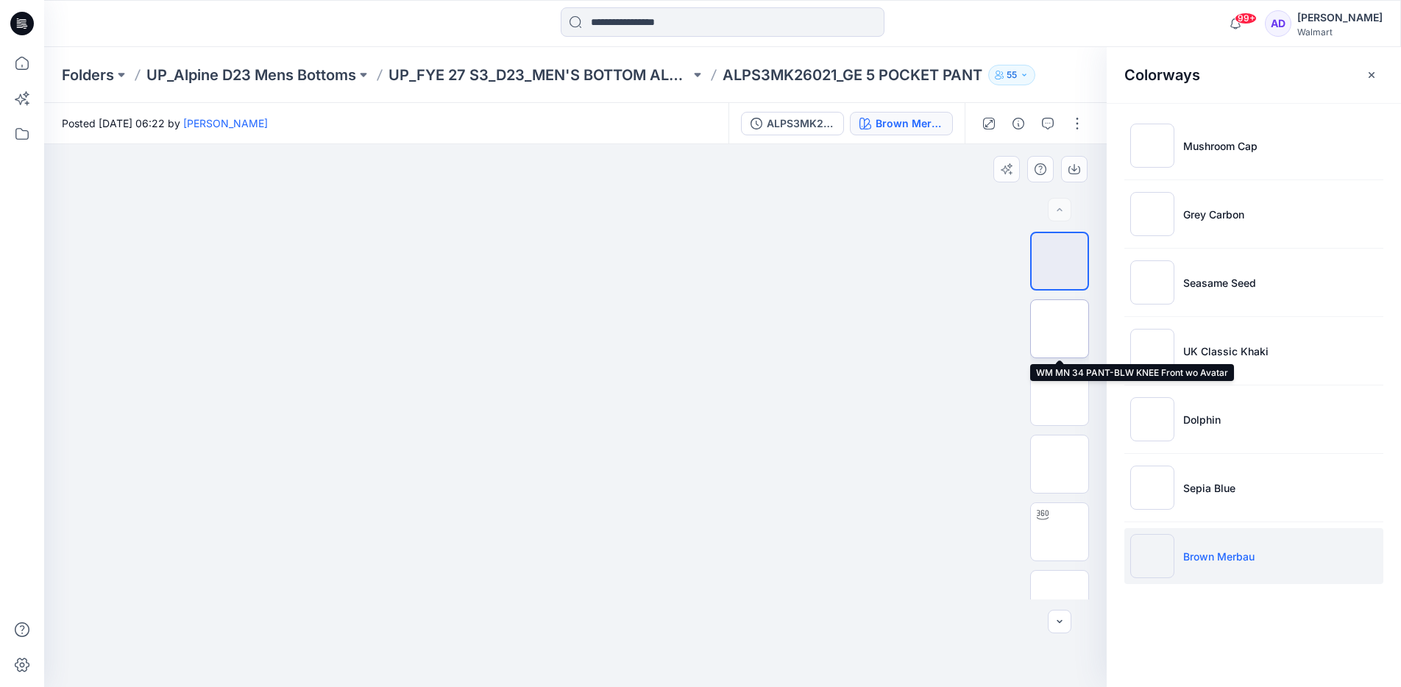
click at [1060, 329] on img at bounding box center [1060, 329] width 0 height 0
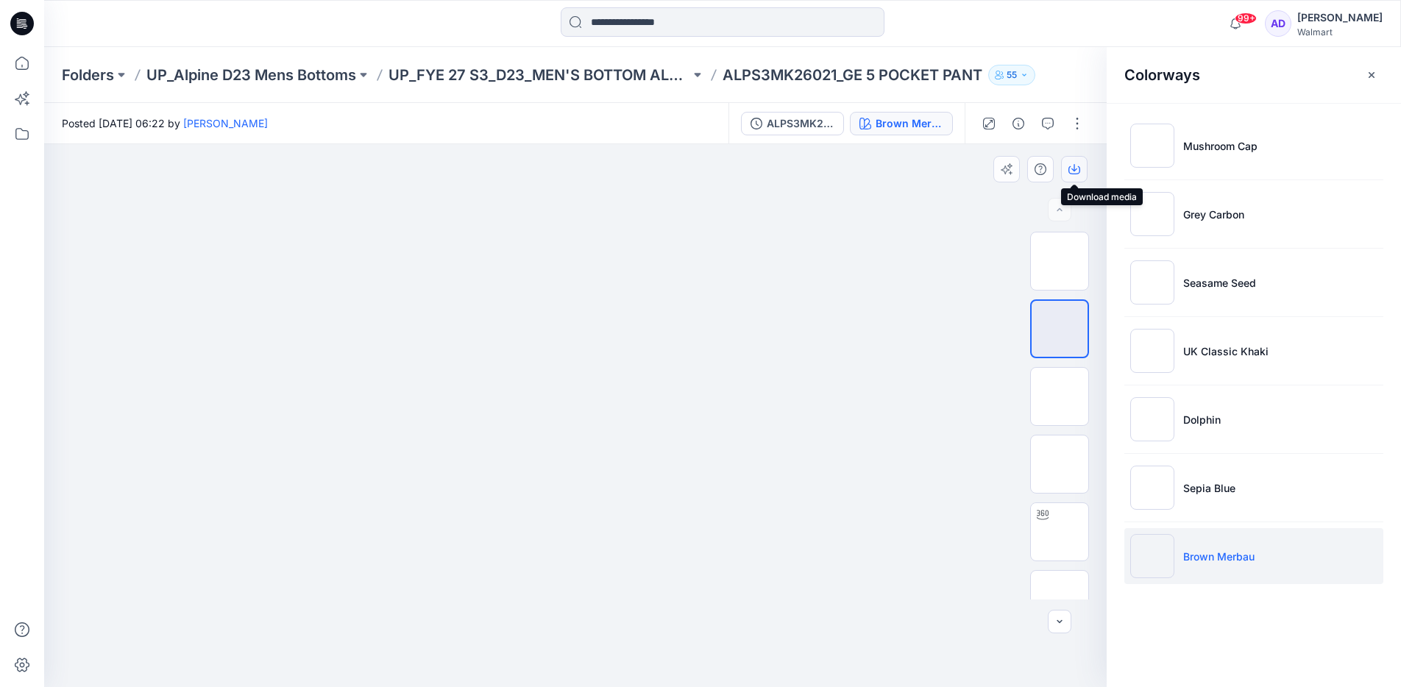
click at [1077, 170] on icon "button" at bounding box center [1074, 169] width 12 height 12
click at [107, 65] on p "Folders" at bounding box center [88, 75] width 52 height 21
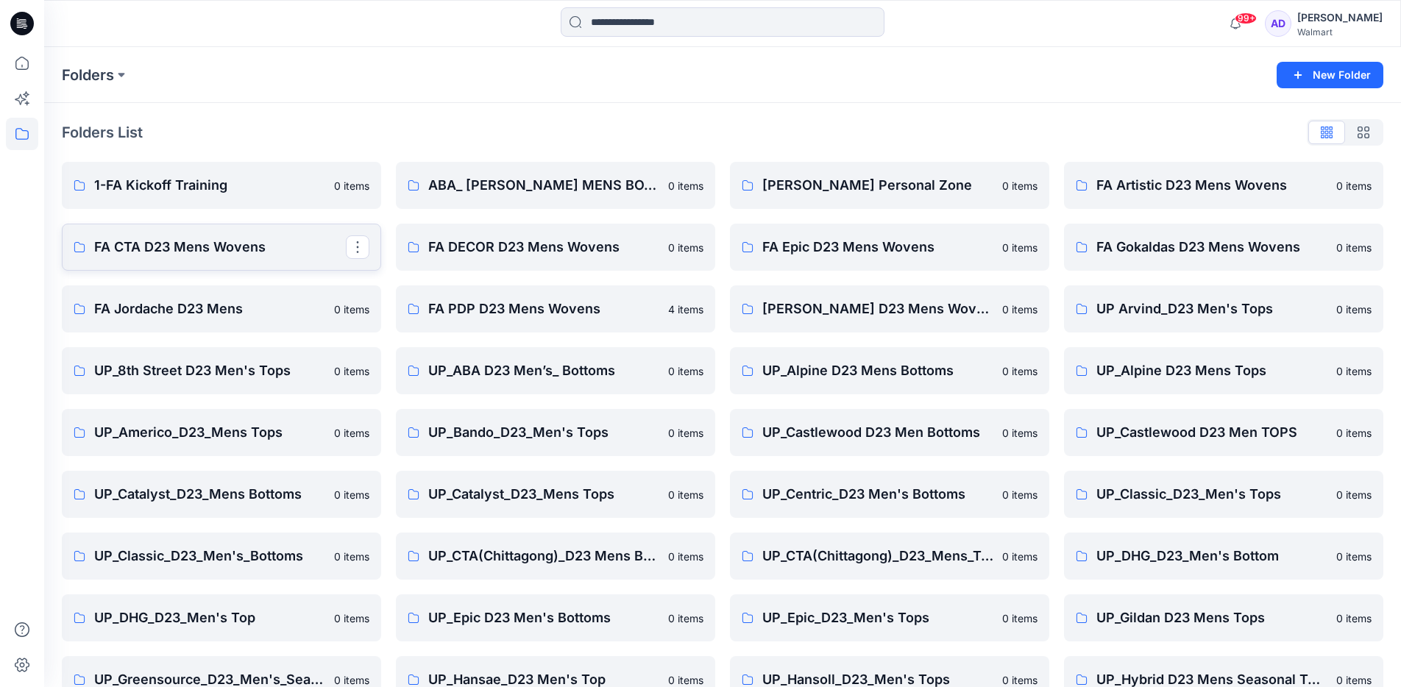
scroll to position [107, 0]
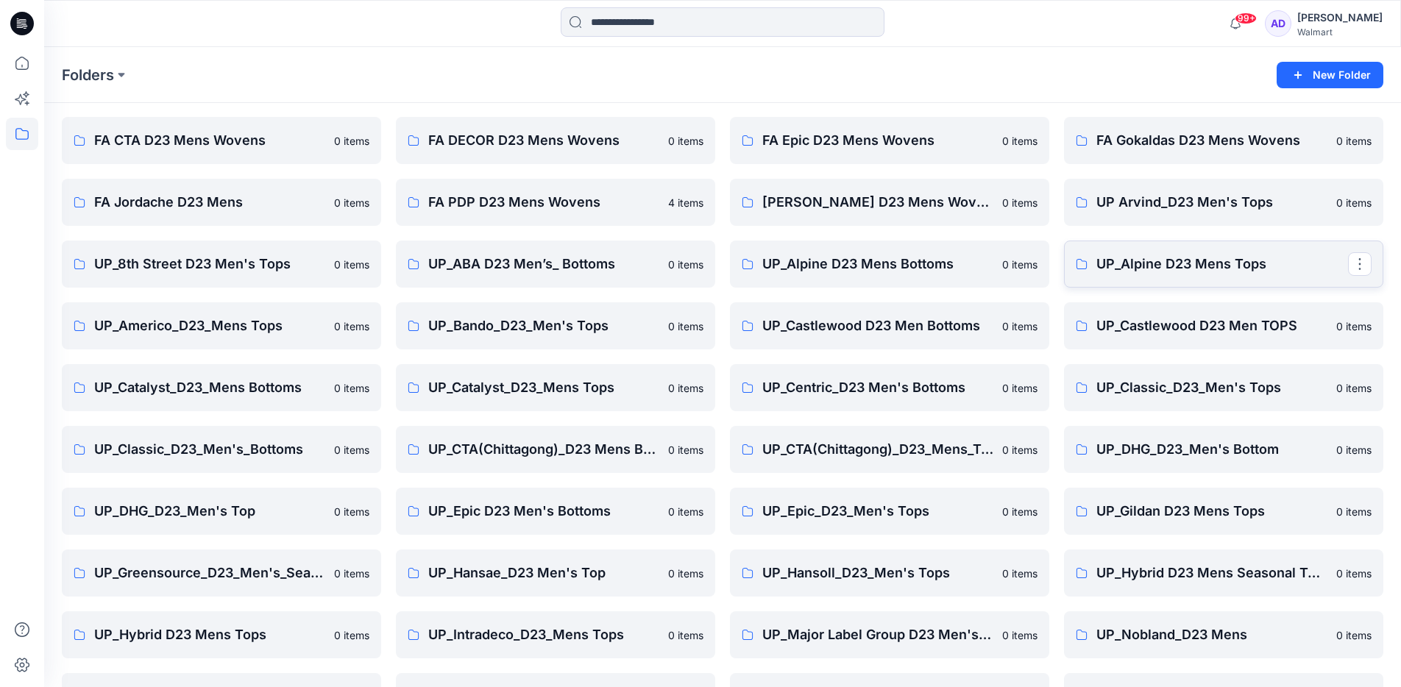
click at [1096, 258] on p "UP_Alpine D23 Mens Tops" at bounding box center [1222, 264] width 252 height 21
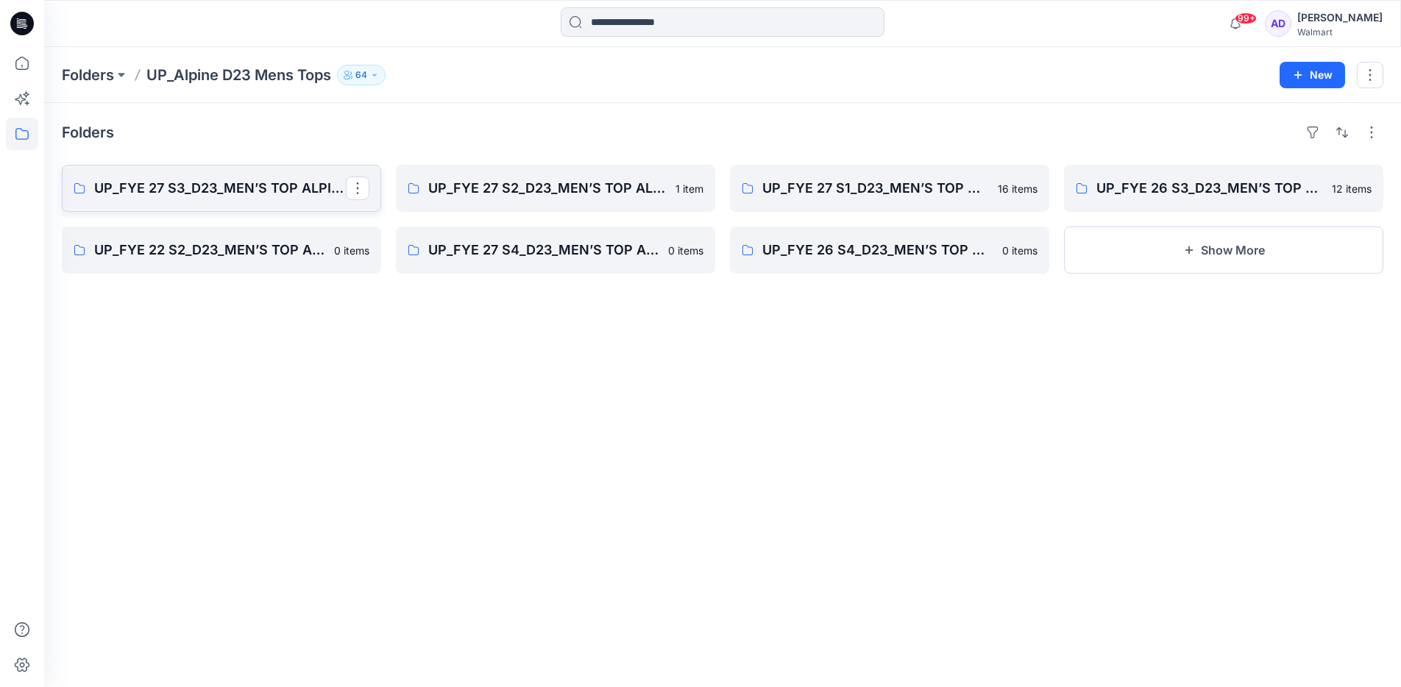
click at [294, 177] on link "UP_FYE 27 S3_D23_MEN’S TOP ALPINE" at bounding box center [221, 188] width 319 height 47
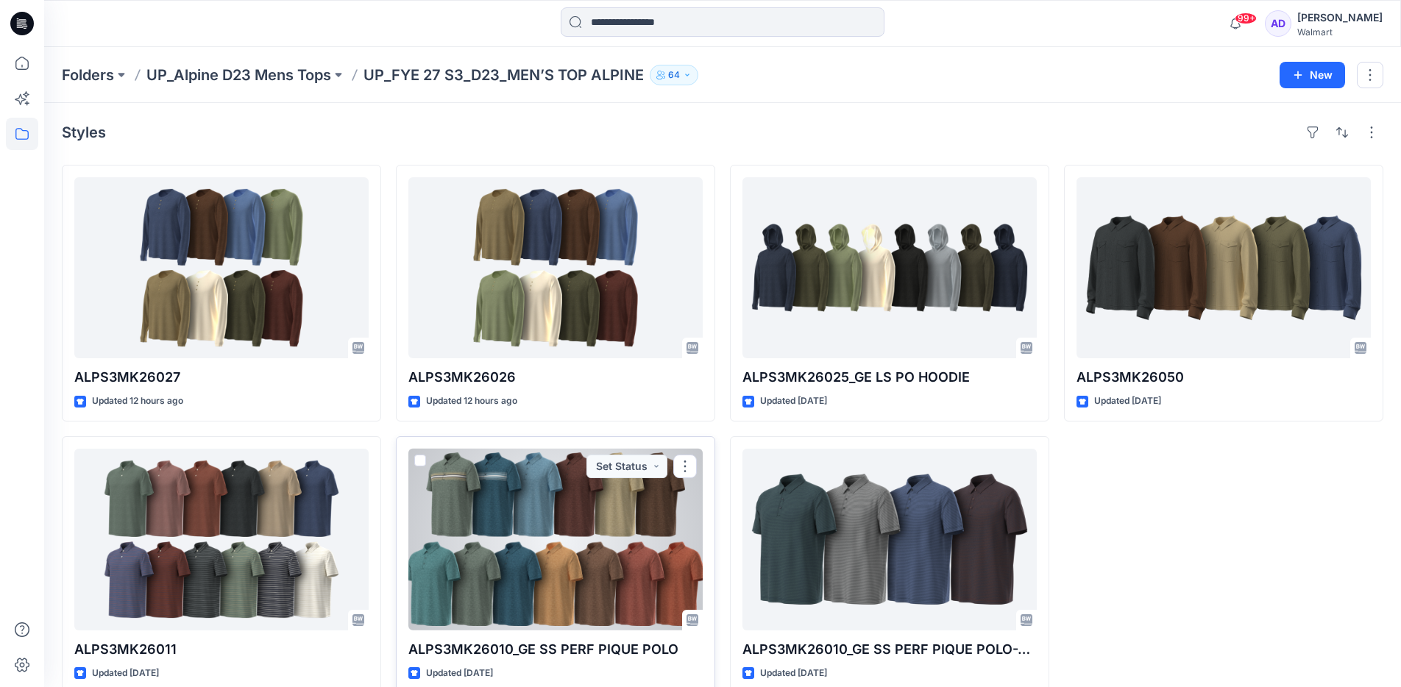
click at [530, 525] on div at bounding box center [555, 539] width 294 height 181
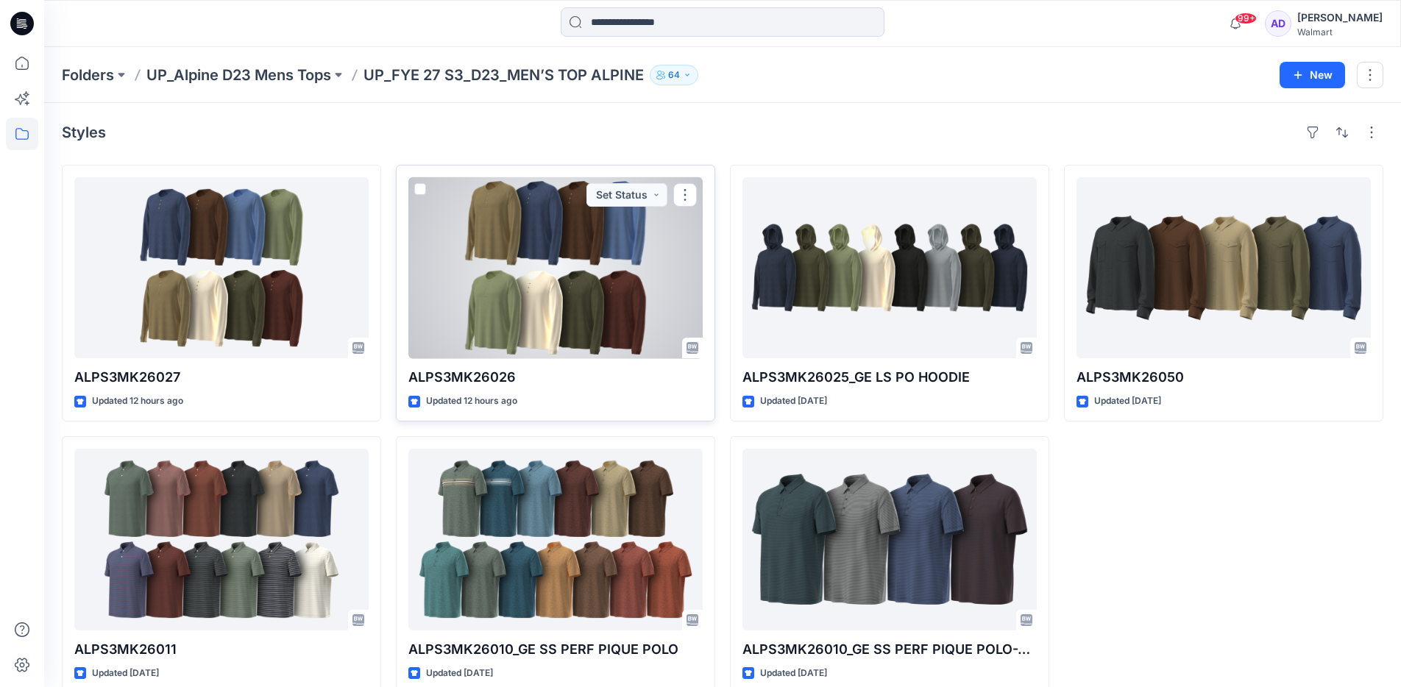
scroll to position [24, 0]
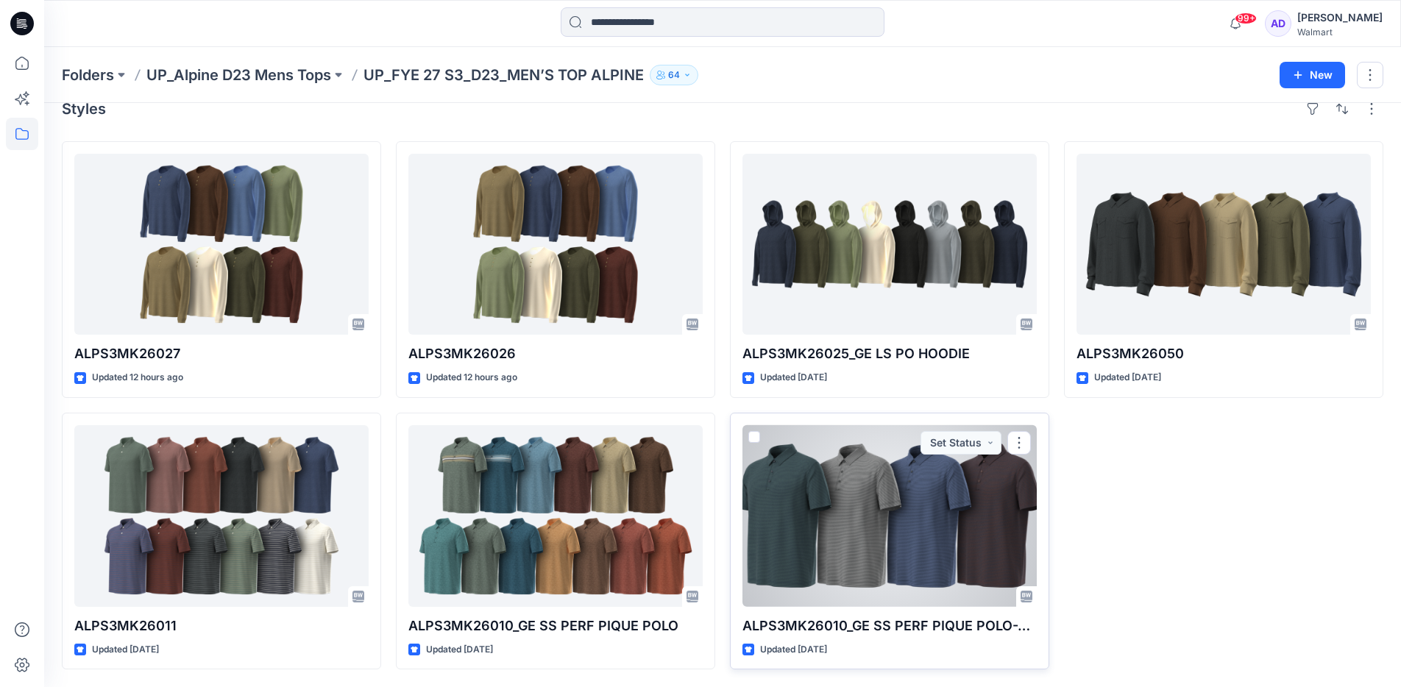
click at [845, 464] on div at bounding box center [889, 515] width 294 height 181
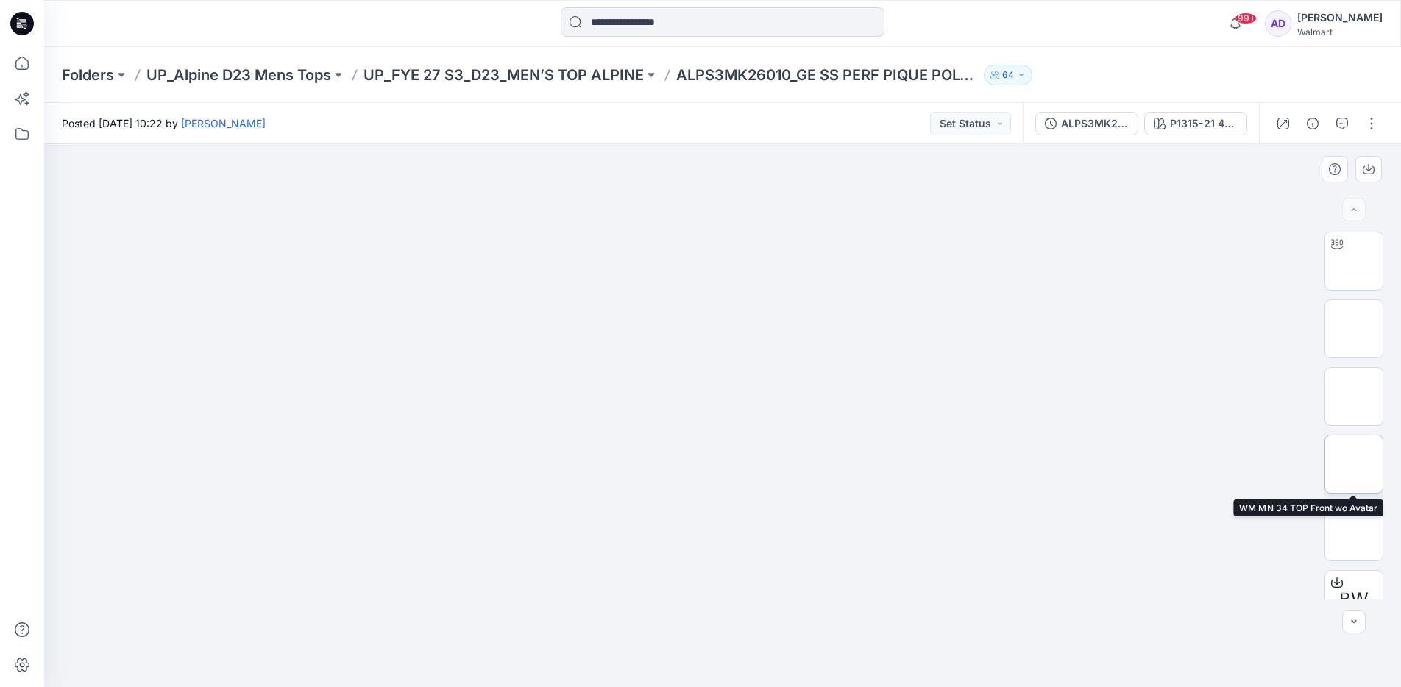
click at [1354, 464] on img at bounding box center [1354, 464] width 0 height 0
click at [1354, 397] on img at bounding box center [1354, 397] width 0 height 0
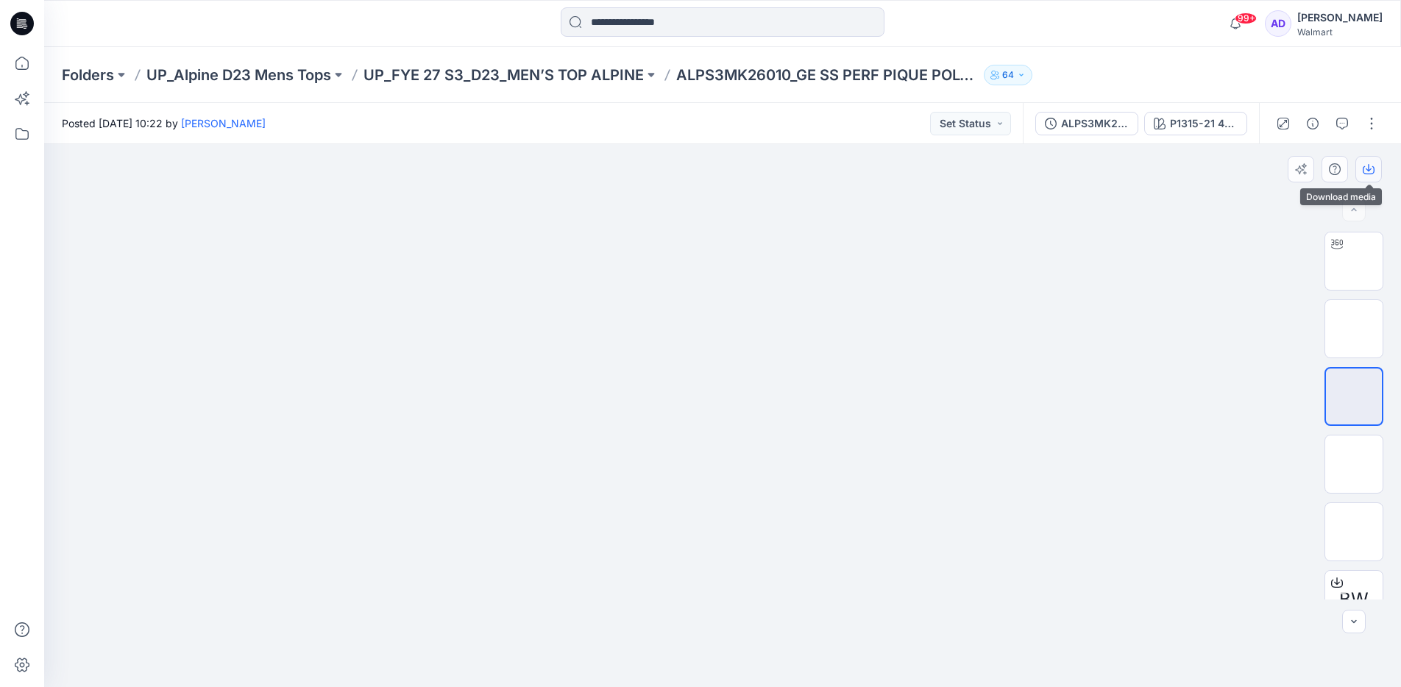
click at [1370, 171] on icon "button" at bounding box center [1369, 169] width 12 height 12
click at [1337, 243] on icon at bounding box center [1337, 244] width 12 height 12
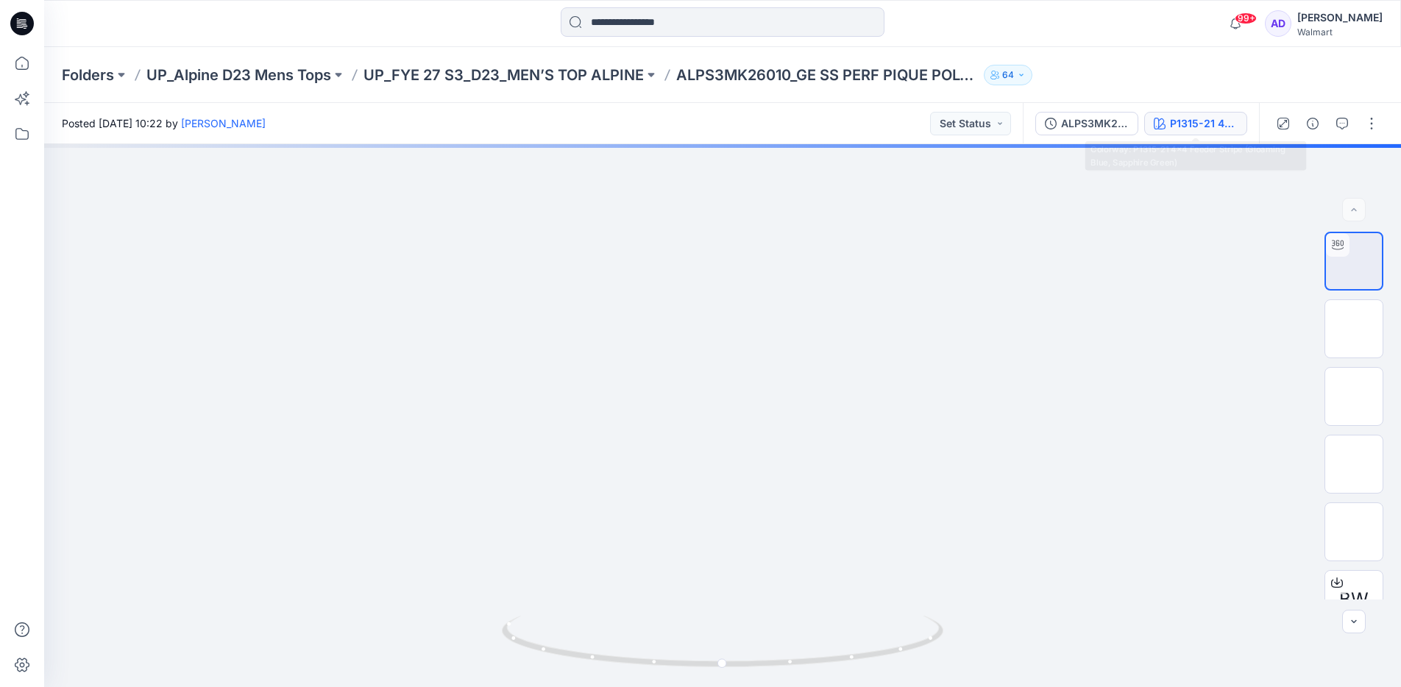
click at [1213, 123] on div "P1315-21 4x4 Feeder Stripe (Gloaming Blue, Sapphire Green)" at bounding box center [1204, 124] width 68 height 16
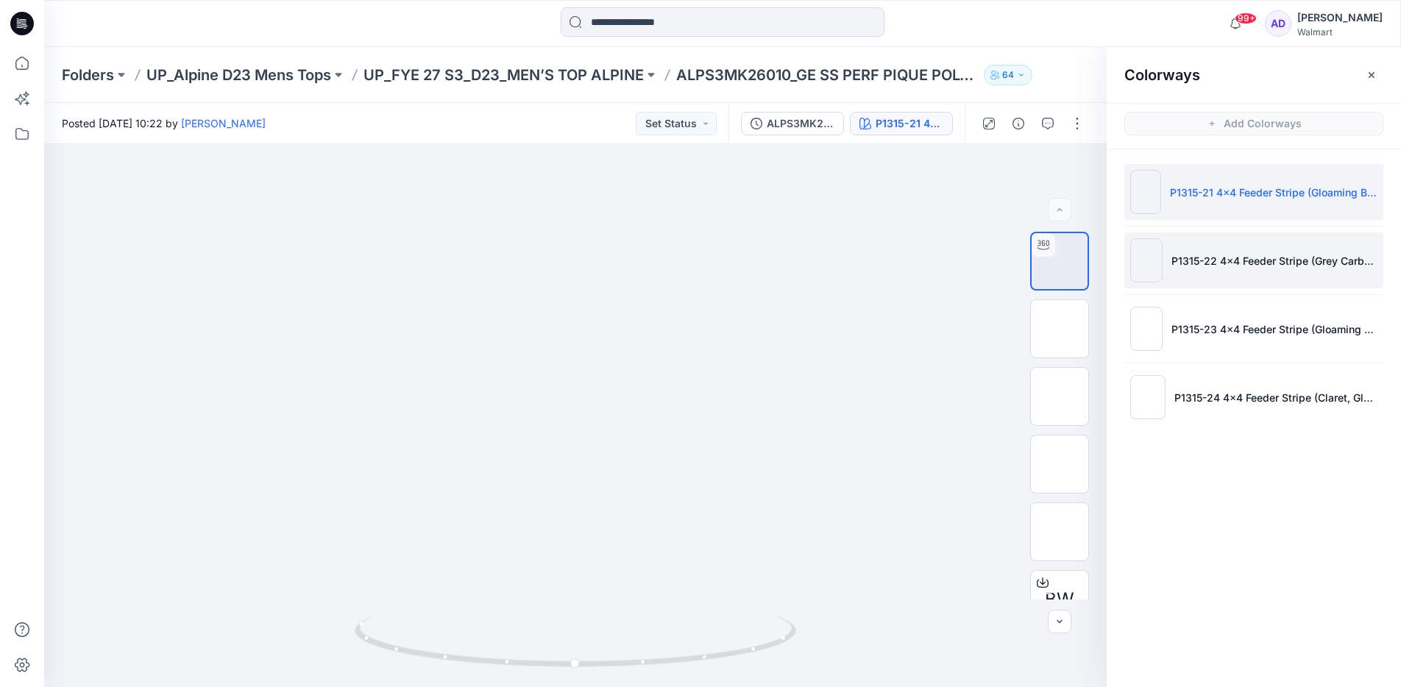
click at [1283, 270] on li "P1315-22 4x4 Feeder Stripe (Grey Carbon, New Concrete)" at bounding box center [1253, 261] width 259 height 56
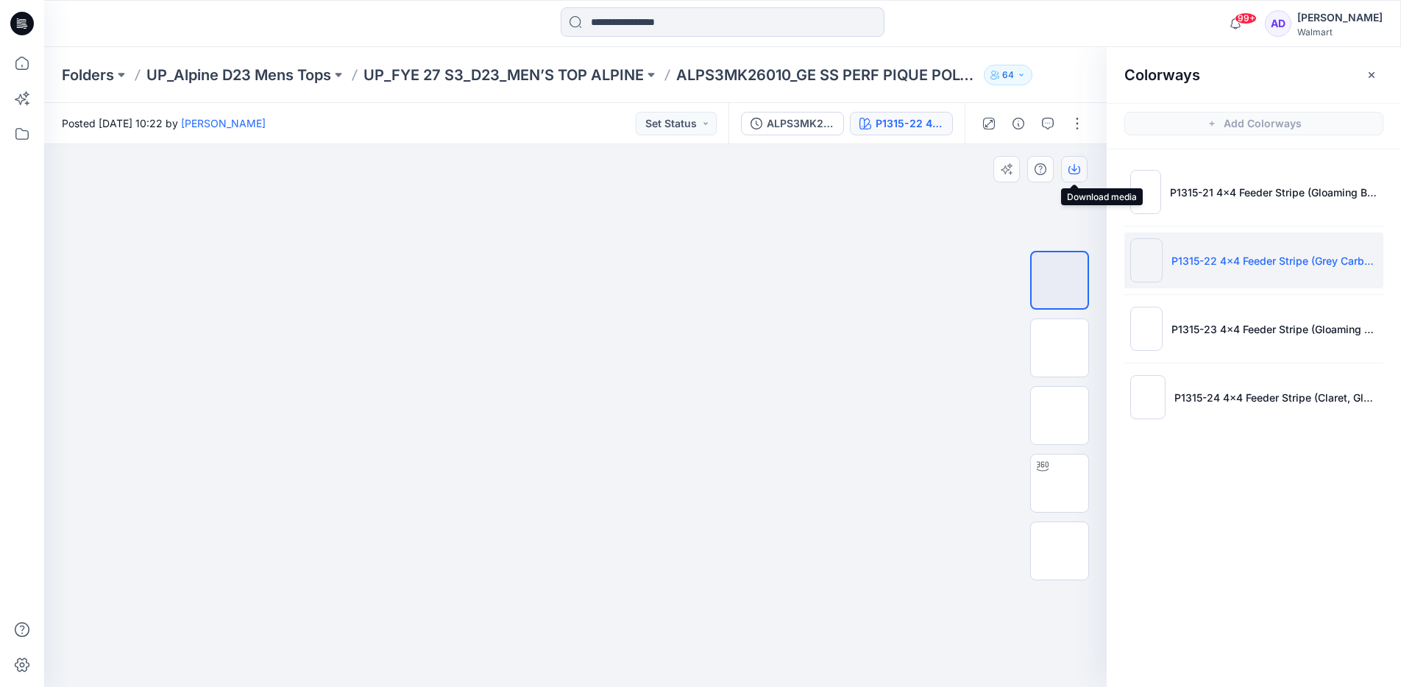
click at [1078, 162] on button "button" at bounding box center [1074, 169] width 26 height 26
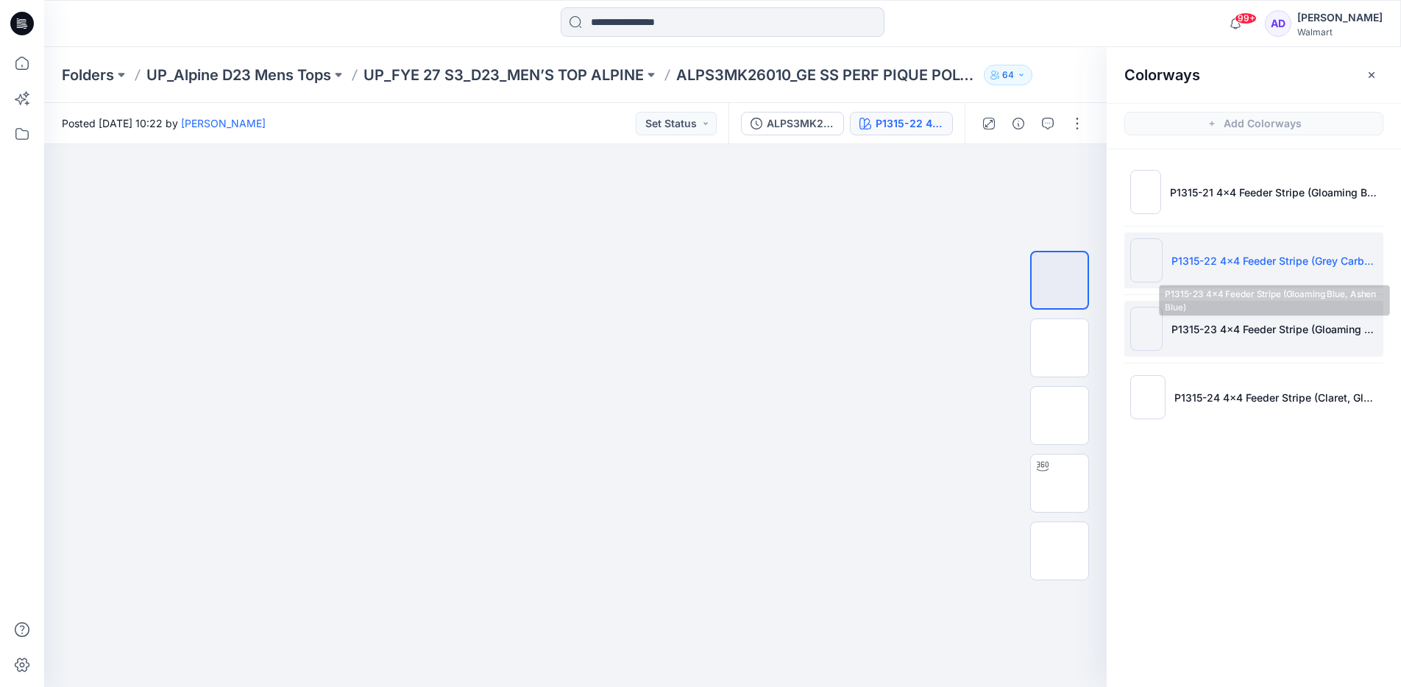
click at [1202, 333] on p "P1315-23 4x4 Feeder Stripe (Gloaming Blue, Ashen Blue)" at bounding box center [1274, 329] width 206 height 15
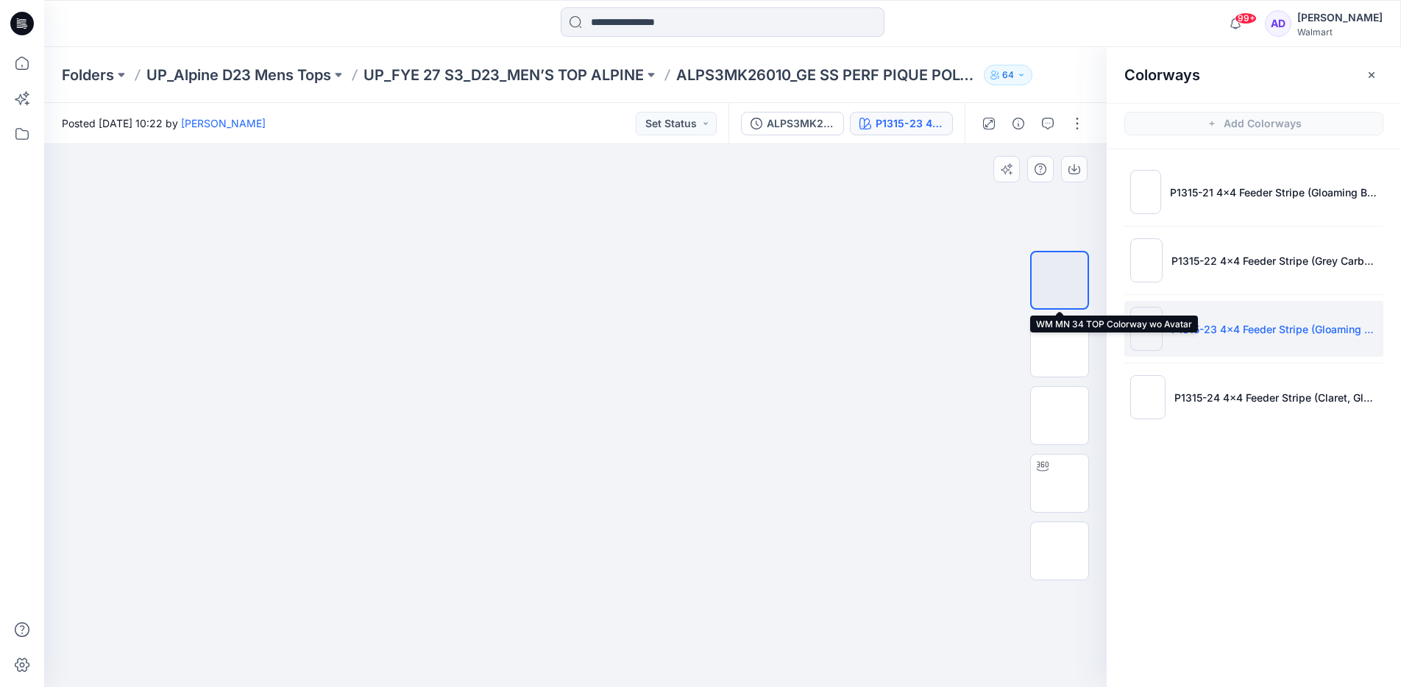
click at [1060, 280] on img at bounding box center [1060, 280] width 0 height 0
click at [1073, 168] on icon "button" at bounding box center [1074, 169] width 12 height 12
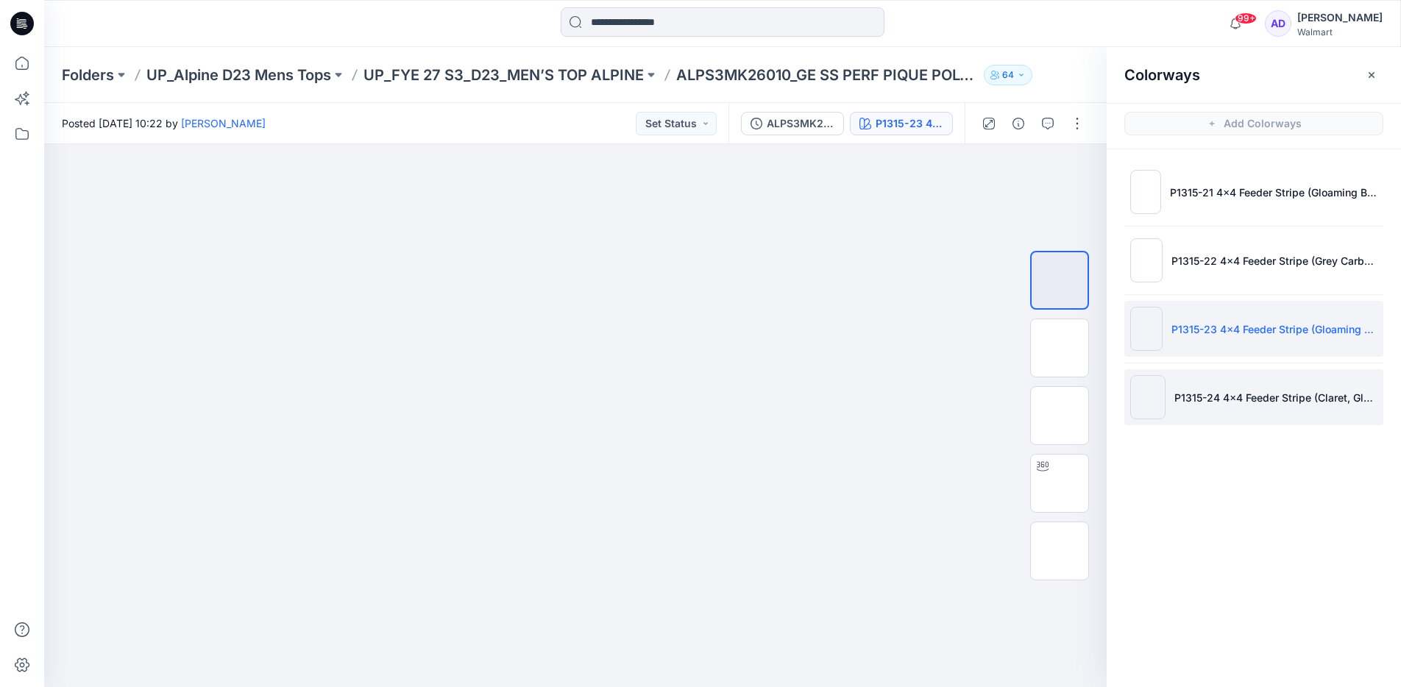
click at [1203, 402] on p "P1315-24 4x4 Feeder Stripe (Claret, Gloaming Blue)" at bounding box center [1275, 397] width 203 height 15
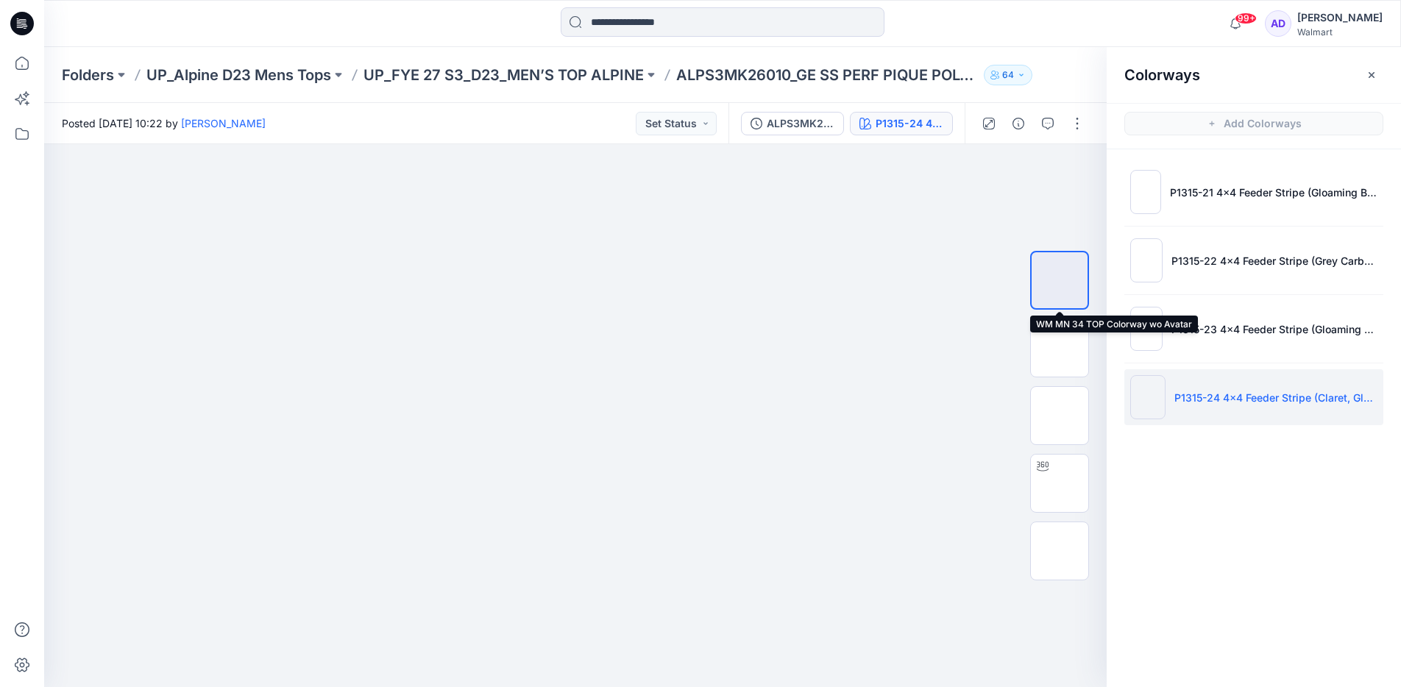
click at [1060, 280] on img at bounding box center [1060, 280] width 0 height 0
click at [1076, 171] on icon "button" at bounding box center [1074, 169] width 12 height 12
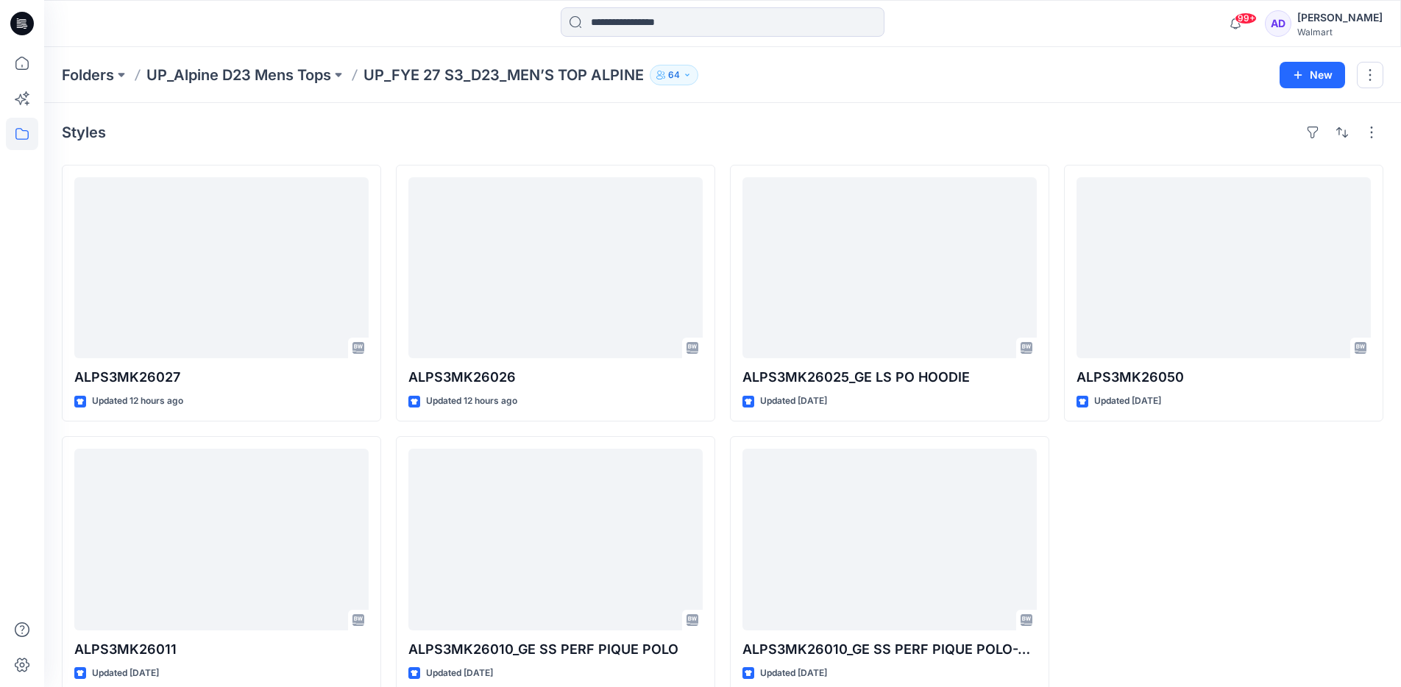
scroll to position [24, 0]
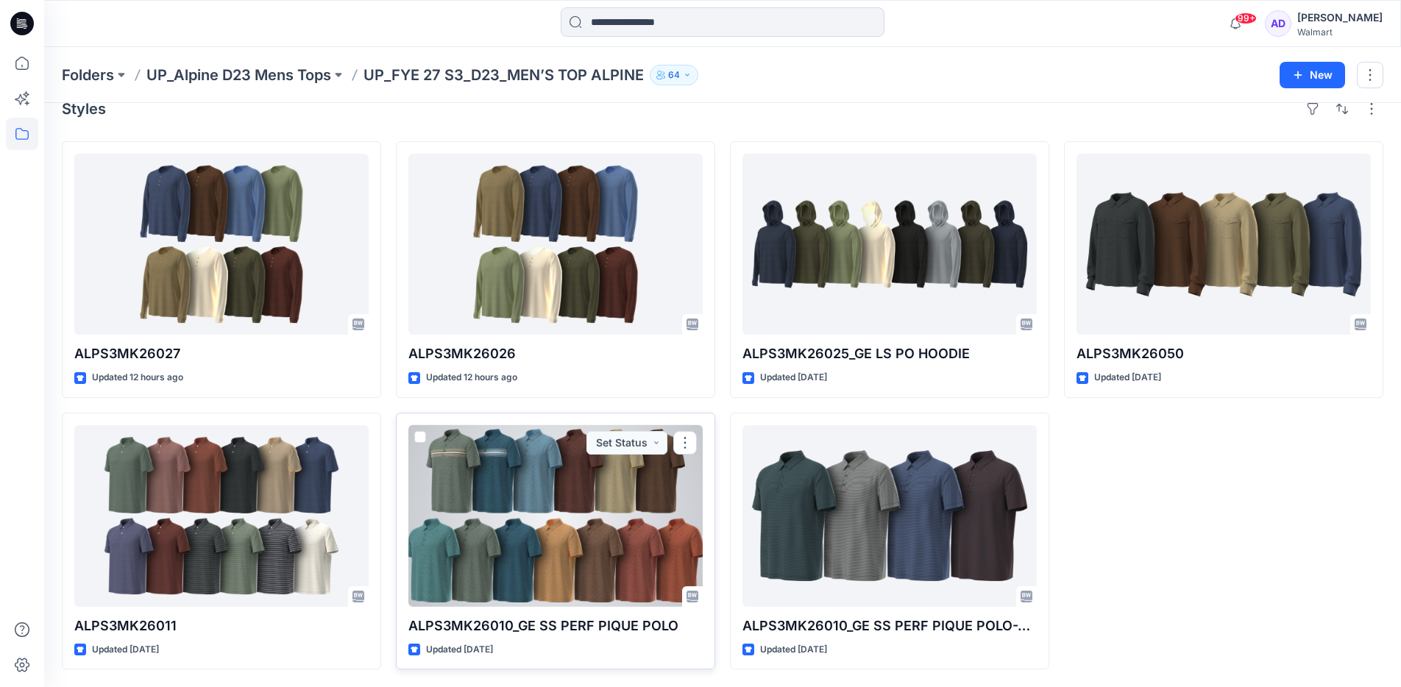
click at [569, 494] on div at bounding box center [555, 515] width 294 height 181
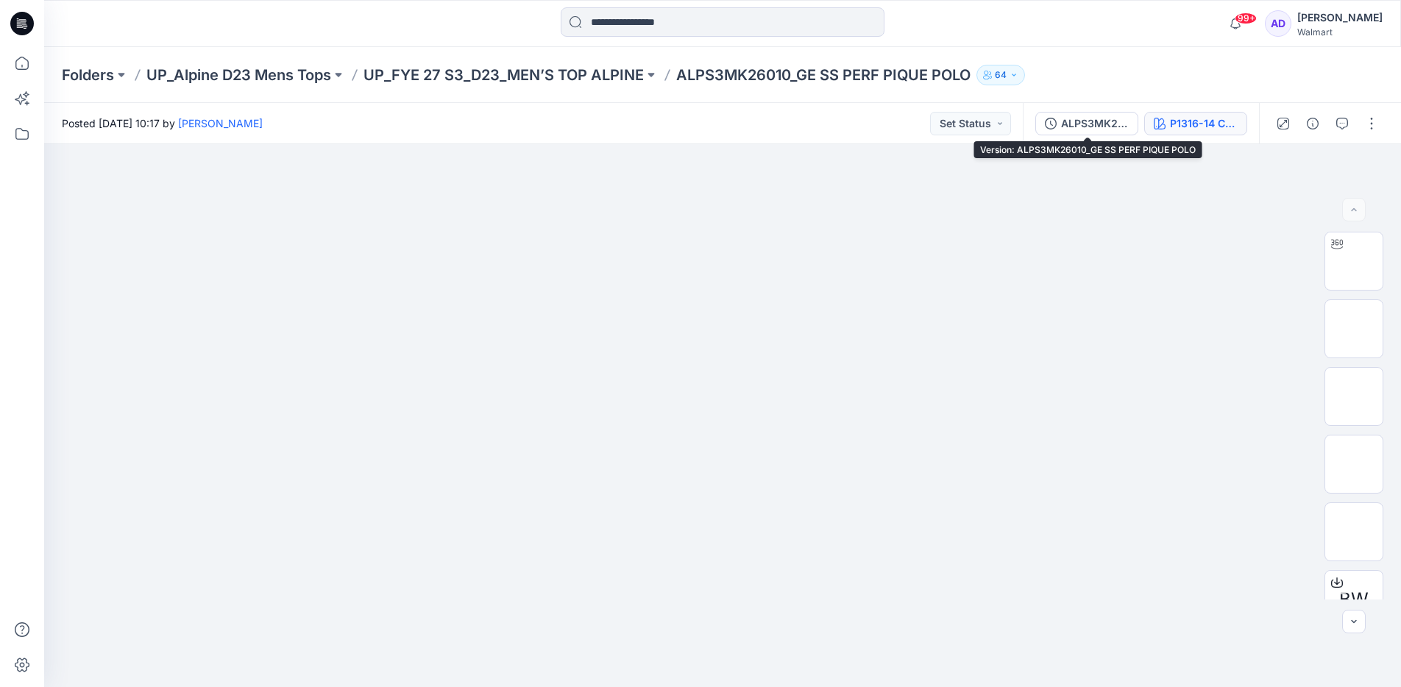
click at [1162, 124] on icon "button" at bounding box center [1160, 124] width 12 height 12
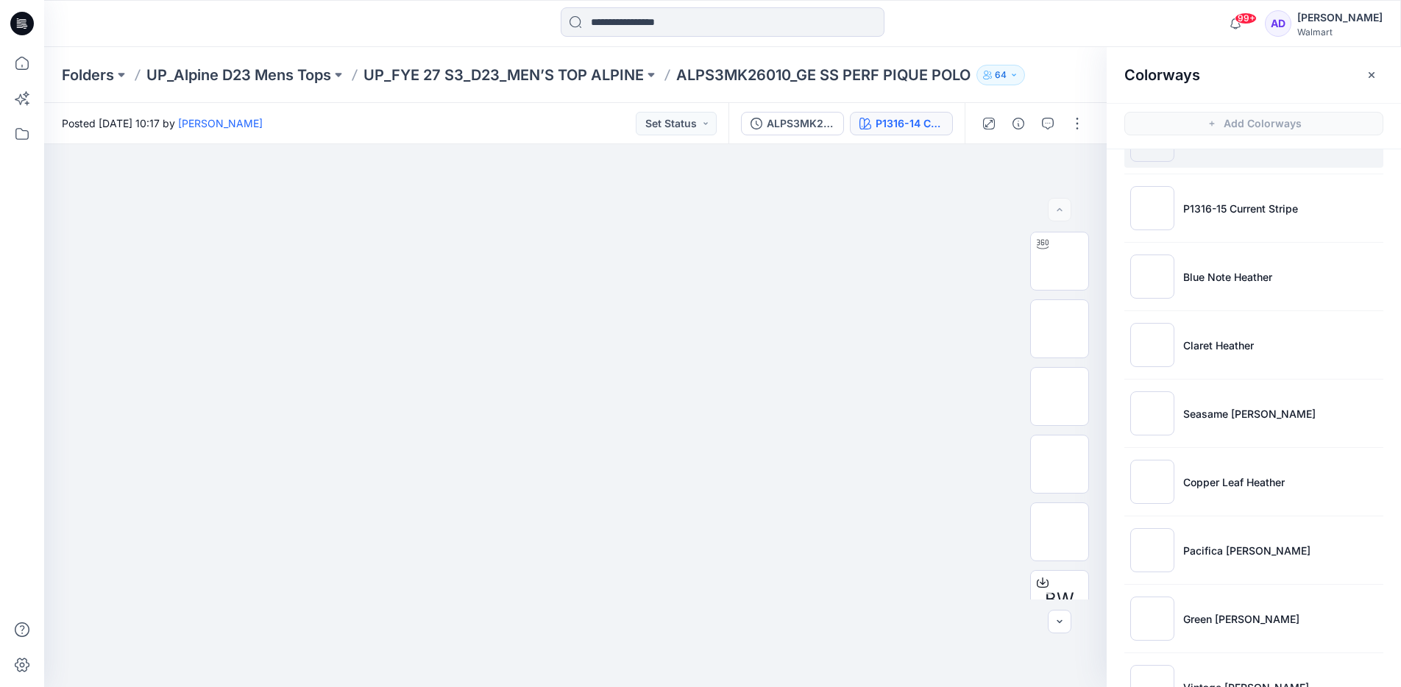
scroll to position [60, 0]
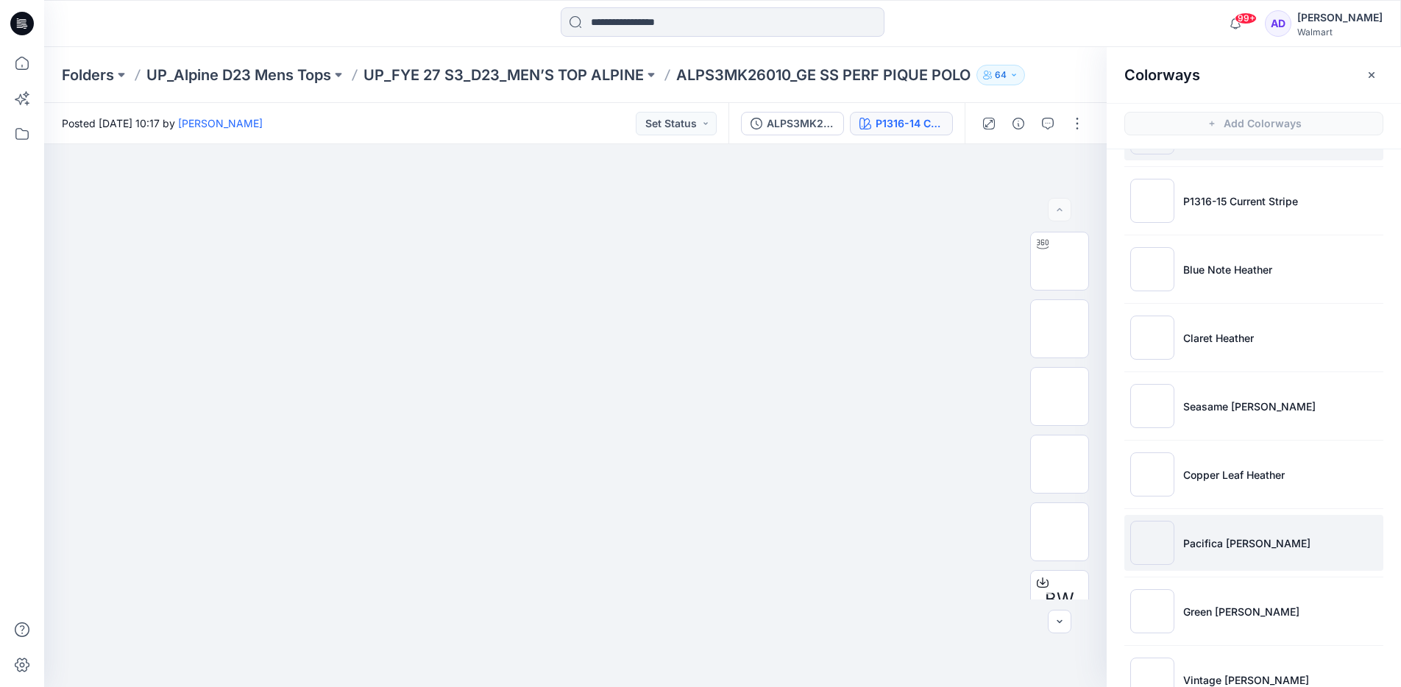
click at [1210, 528] on li "Pacifica Green Heather" at bounding box center [1253, 543] width 259 height 56
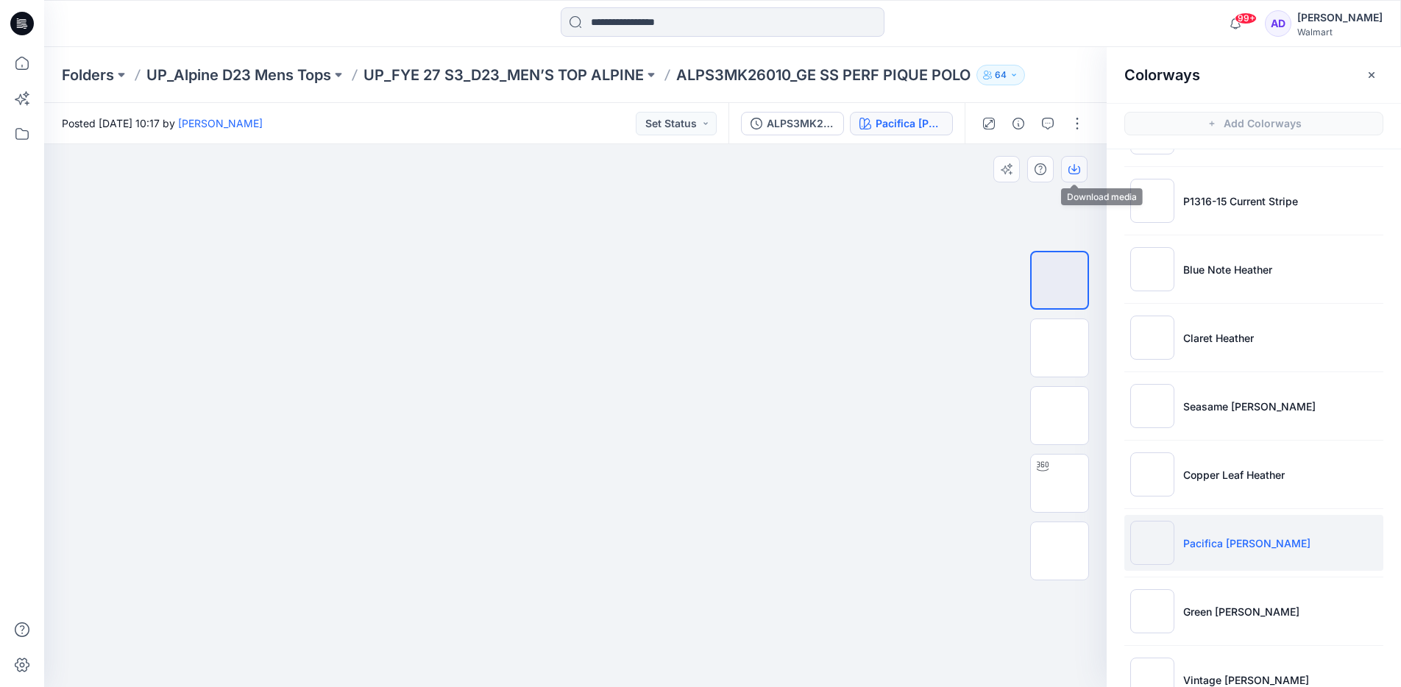
click at [1073, 171] on icon "button" at bounding box center [1074, 167] width 6 height 7
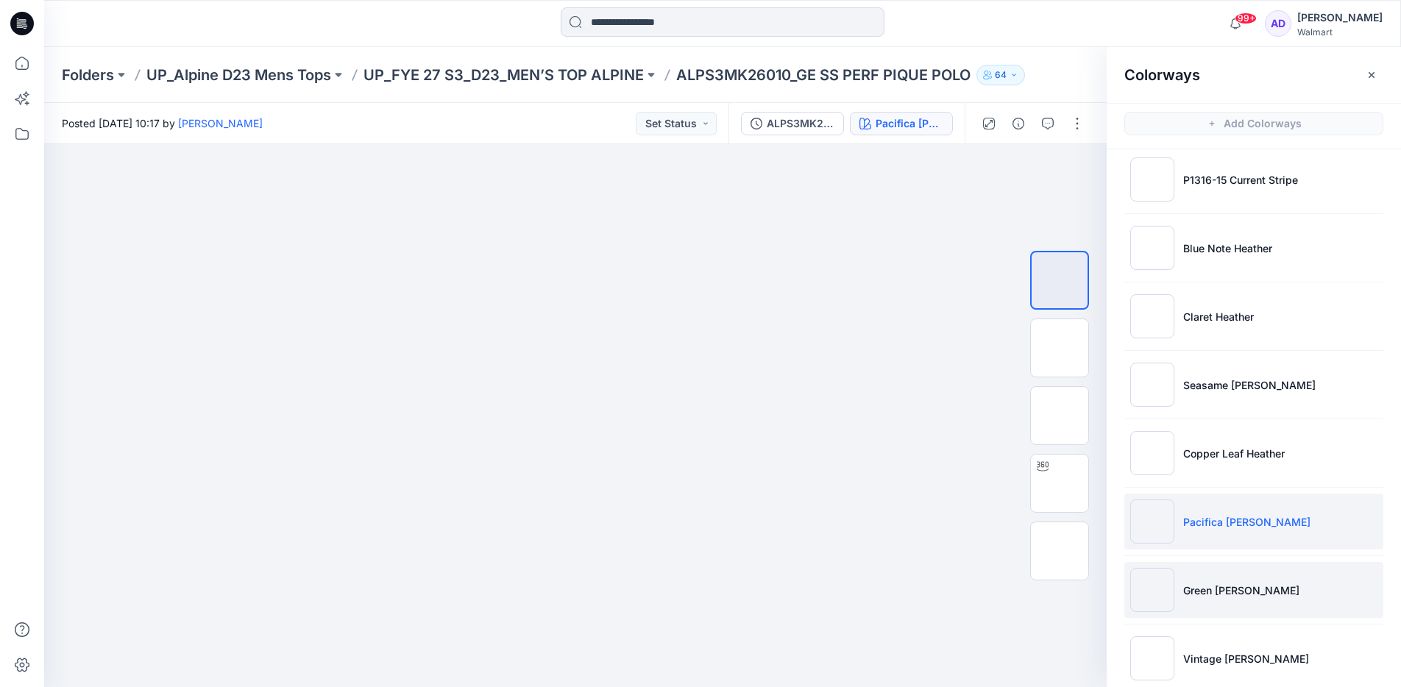
click at [1146, 598] on img at bounding box center [1152, 590] width 44 height 44
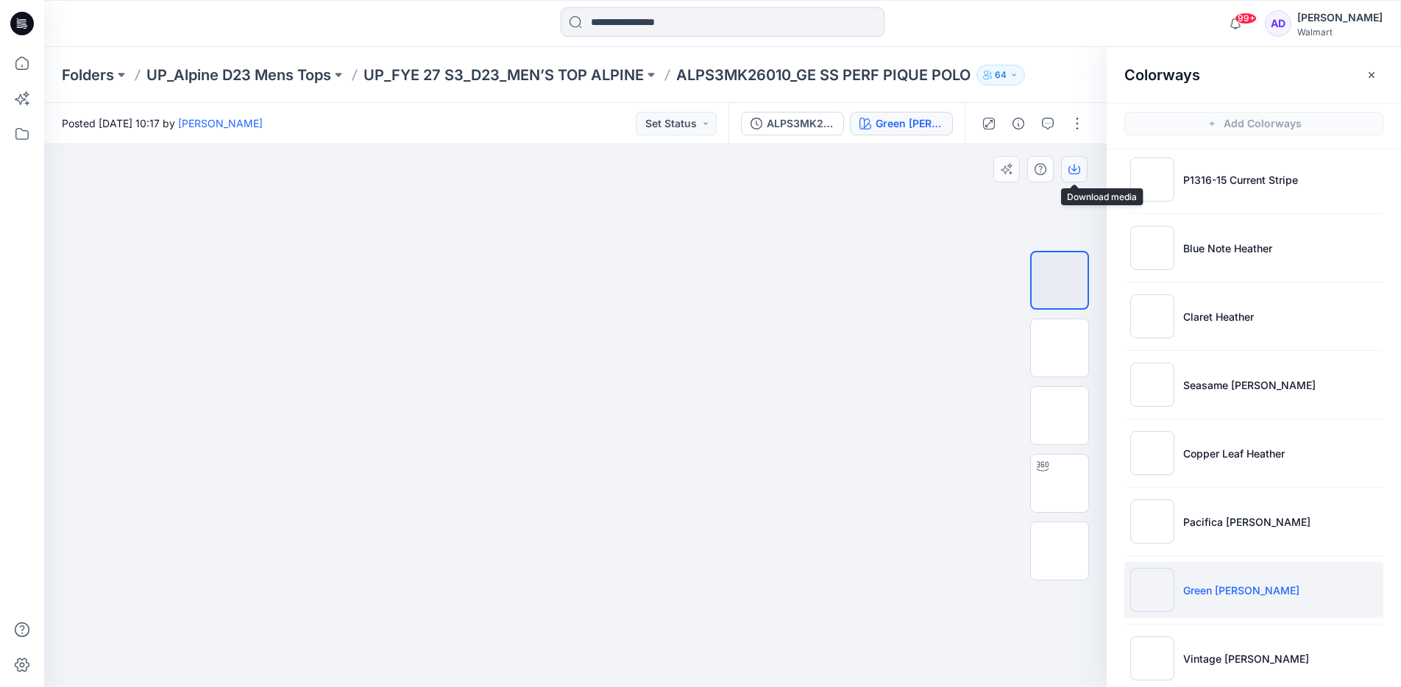
click at [1078, 175] on button "button" at bounding box center [1074, 169] width 26 height 26
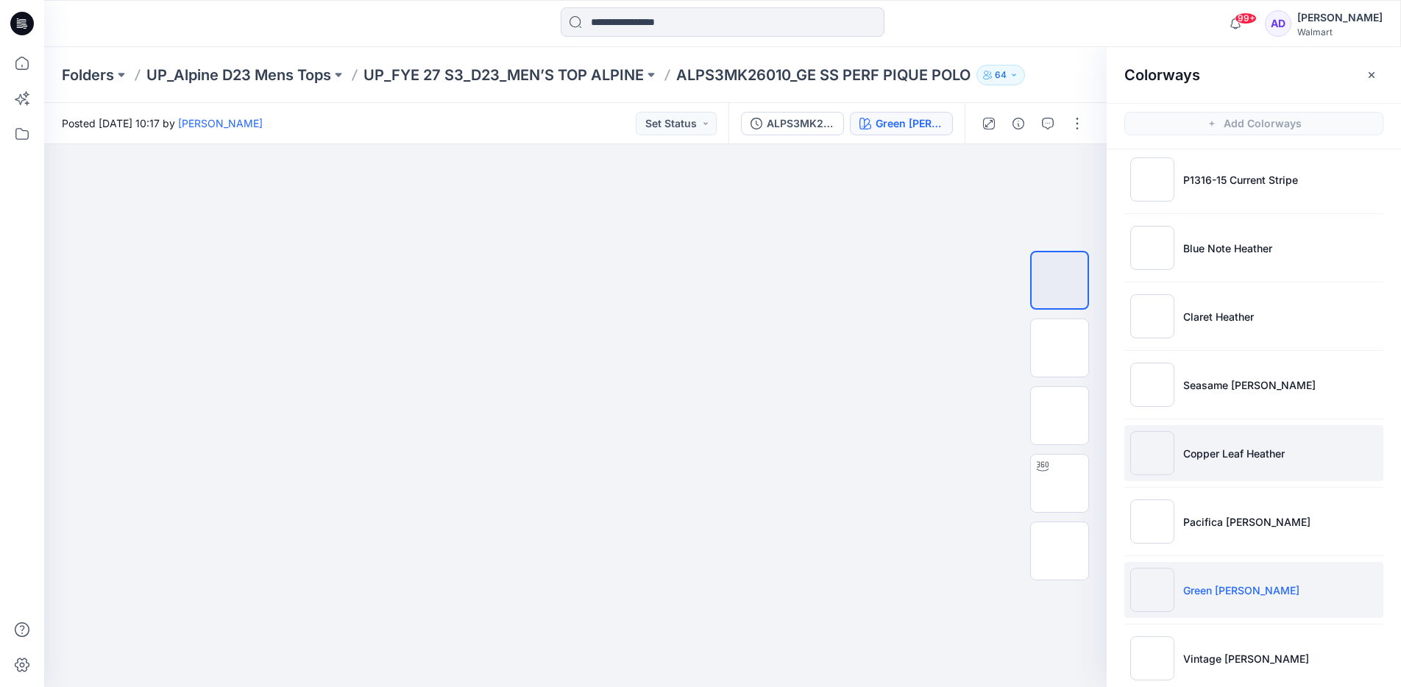
click at [1209, 443] on li "Copper Leaf Heather" at bounding box center [1253, 453] width 259 height 56
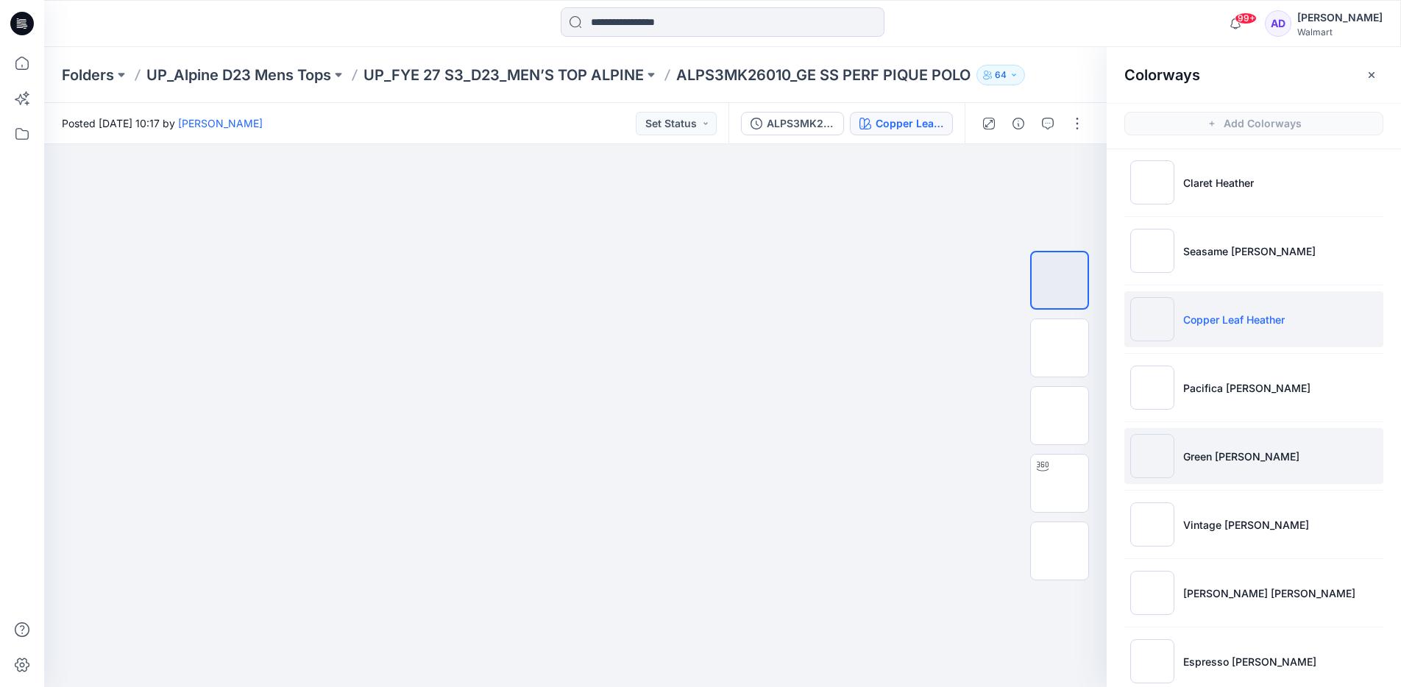
scroll to position [213, 0]
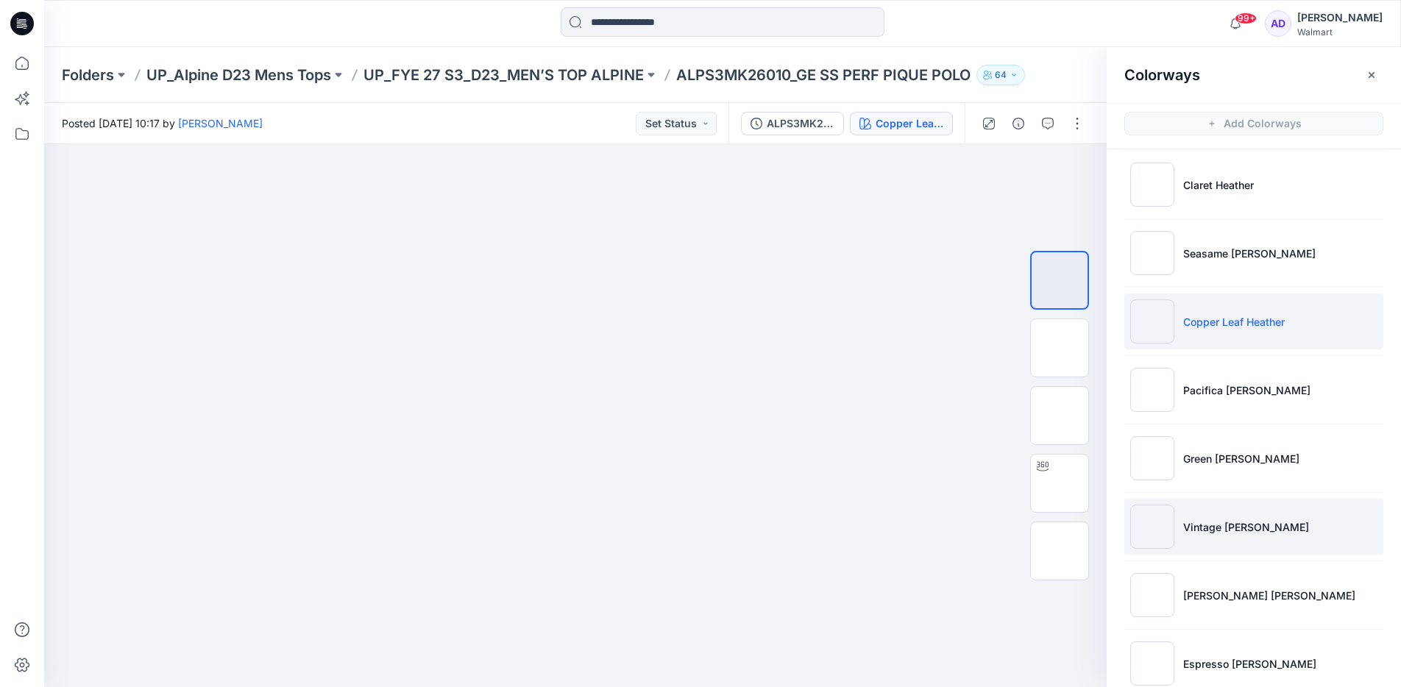
click at [1157, 550] on li "Vintage Teal Heather" at bounding box center [1253, 527] width 259 height 56
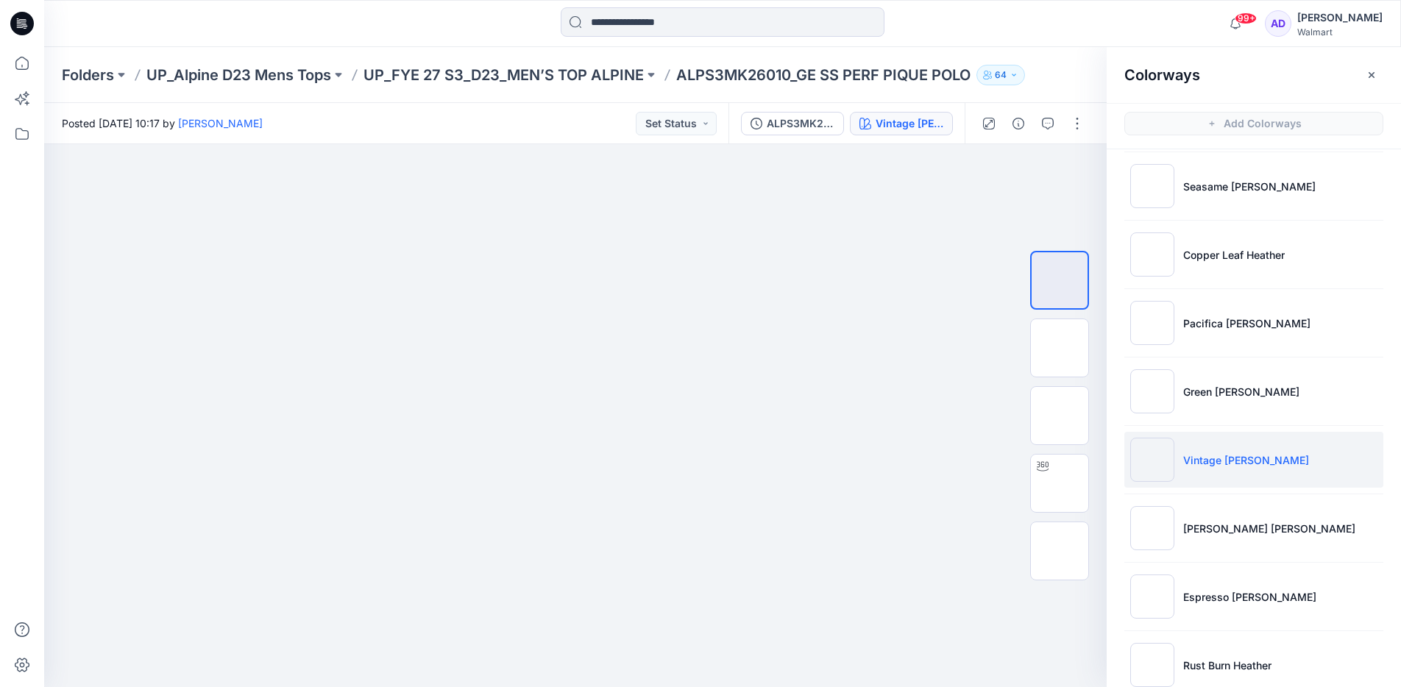
scroll to position [320, 0]
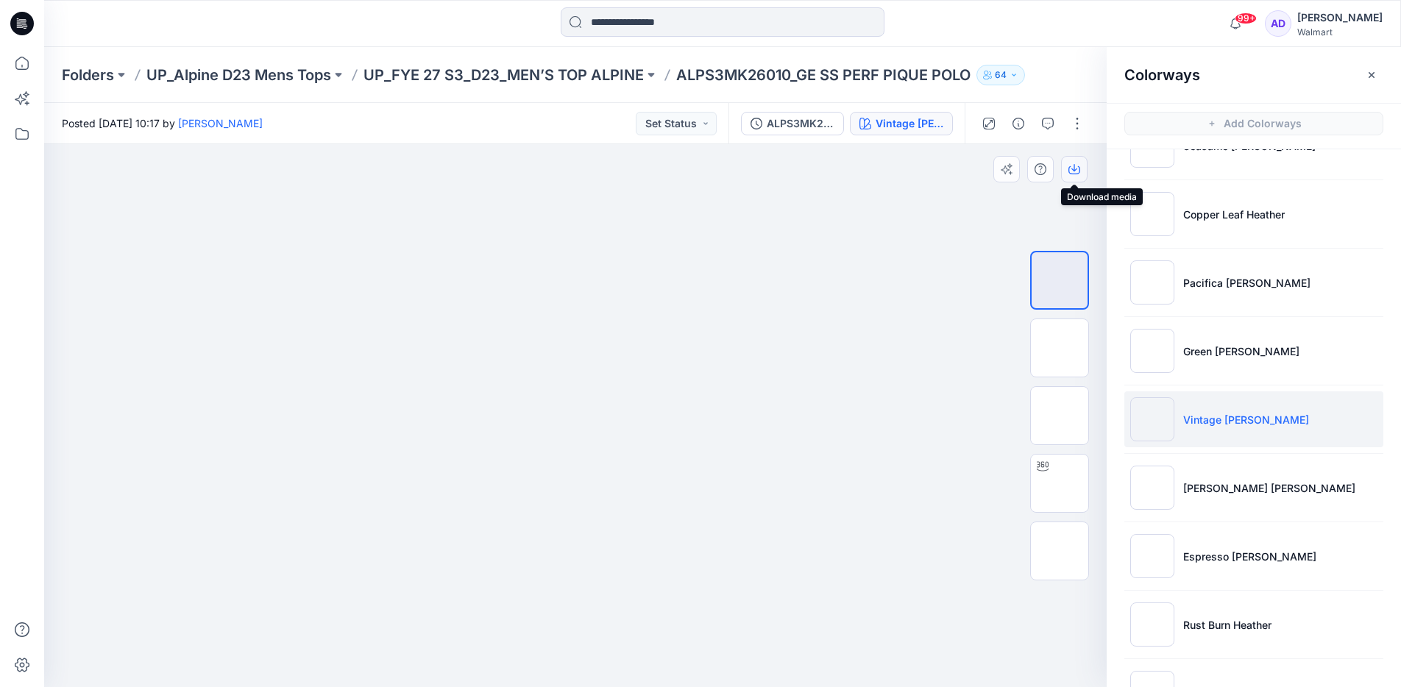
click at [1074, 170] on icon "button" at bounding box center [1074, 167] width 6 height 7
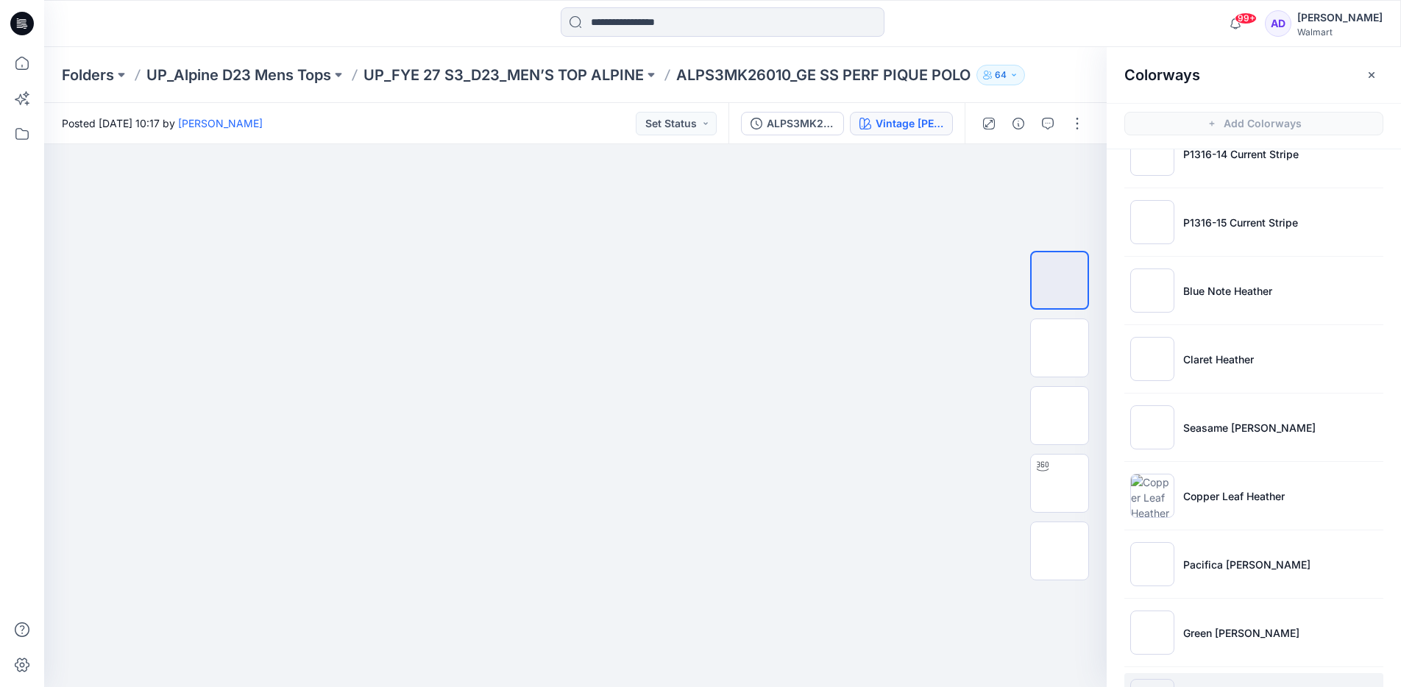
scroll to position [0, 0]
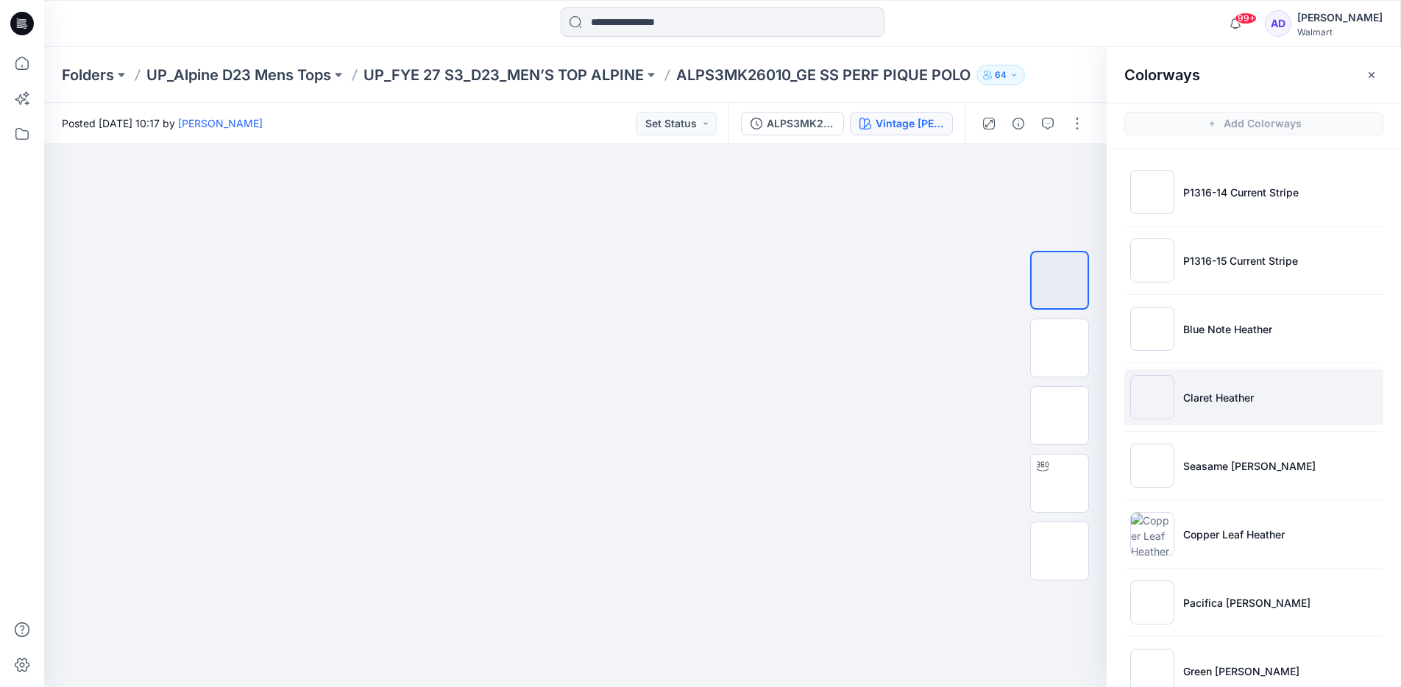
click at [1153, 388] on img at bounding box center [1152, 397] width 44 height 44
click at [1071, 164] on icon "button" at bounding box center [1074, 169] width 12 height 12
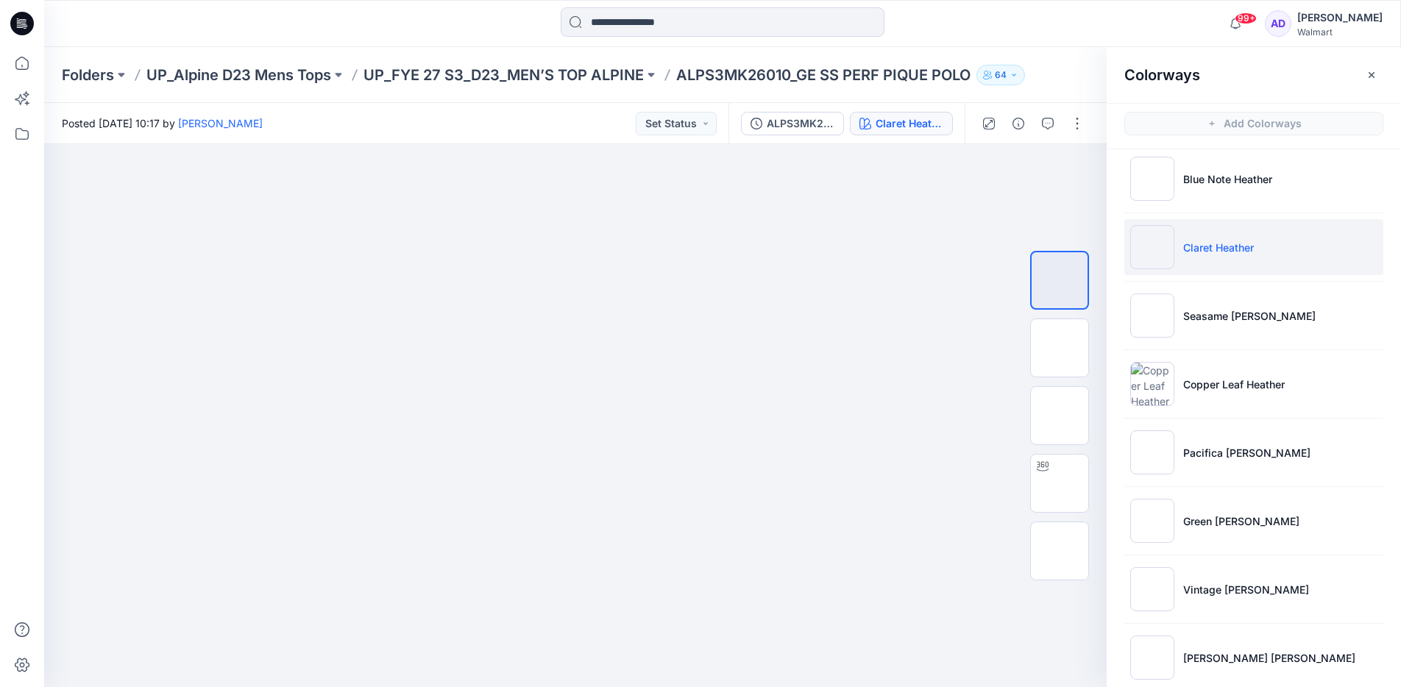
scroll to position [376, 0]
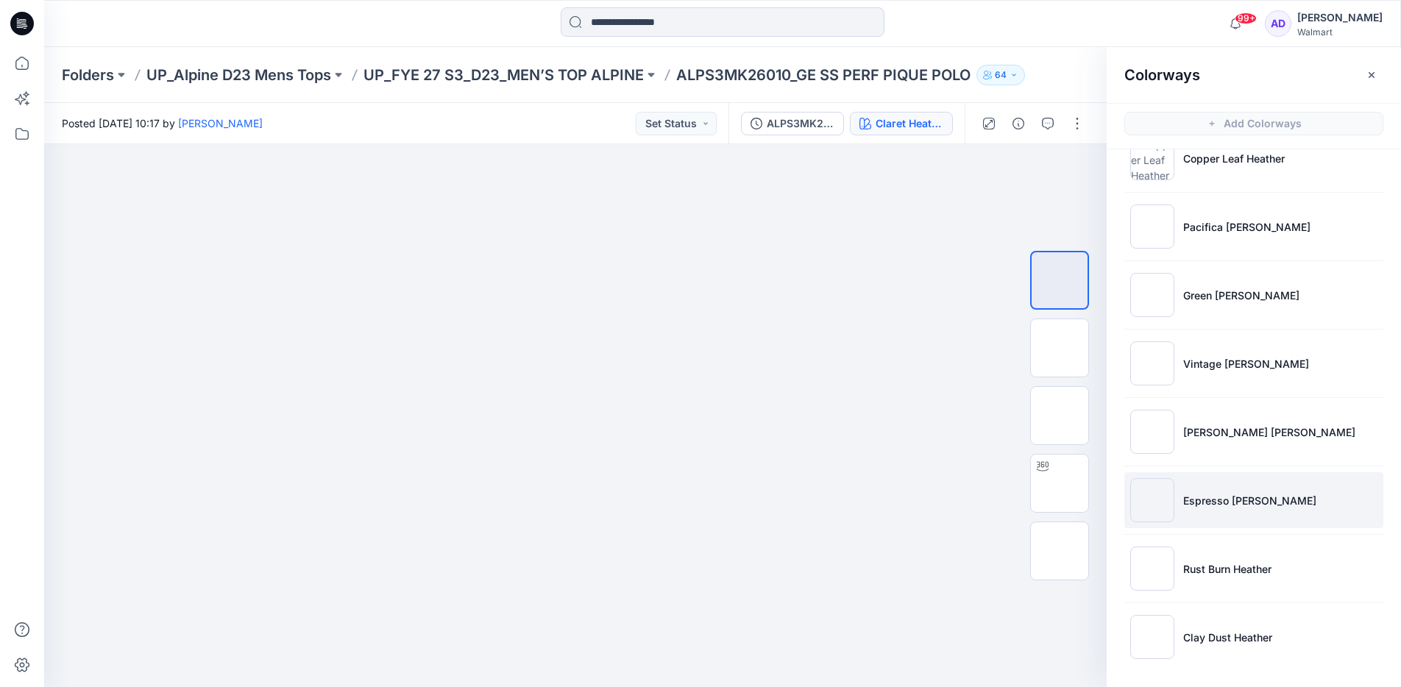
click at [1154, 507] on img at bounding box center [1152, 500] width 44 height 44
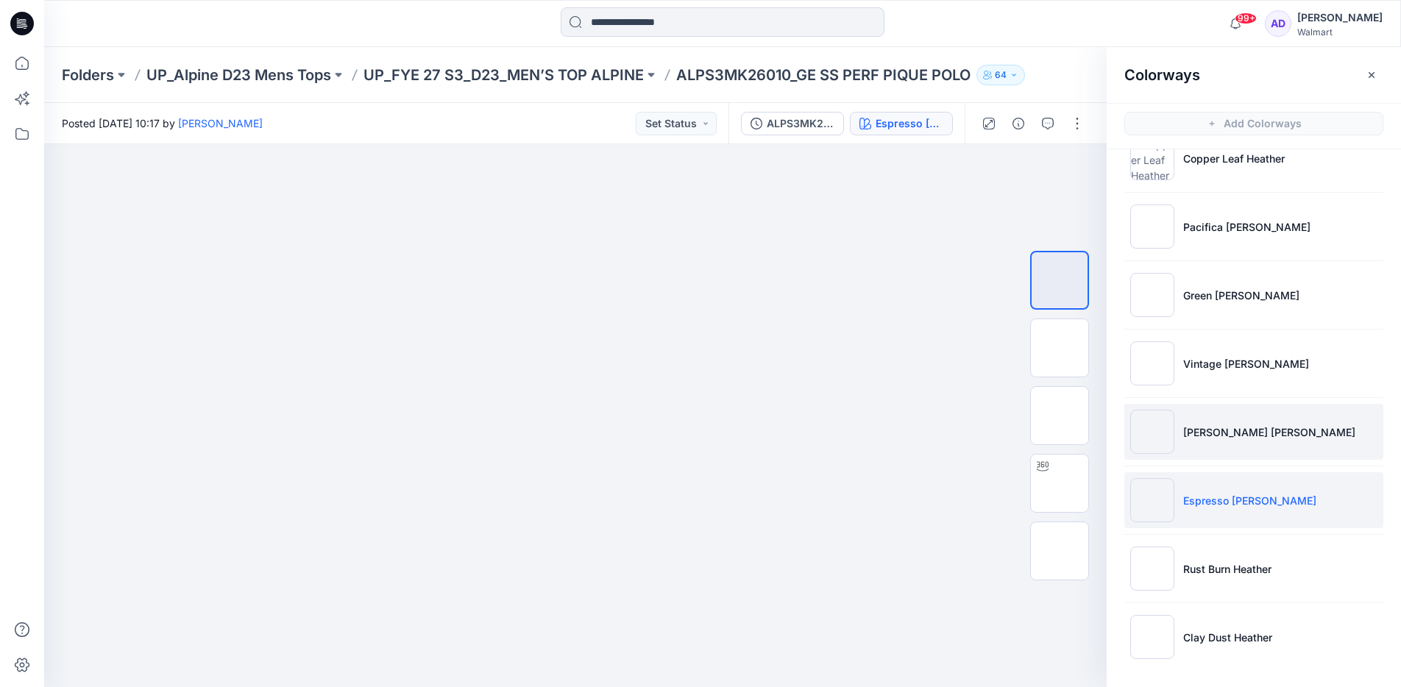
click at [1150, 442] on img at bounding box center [1152, 432] width 44 height 44
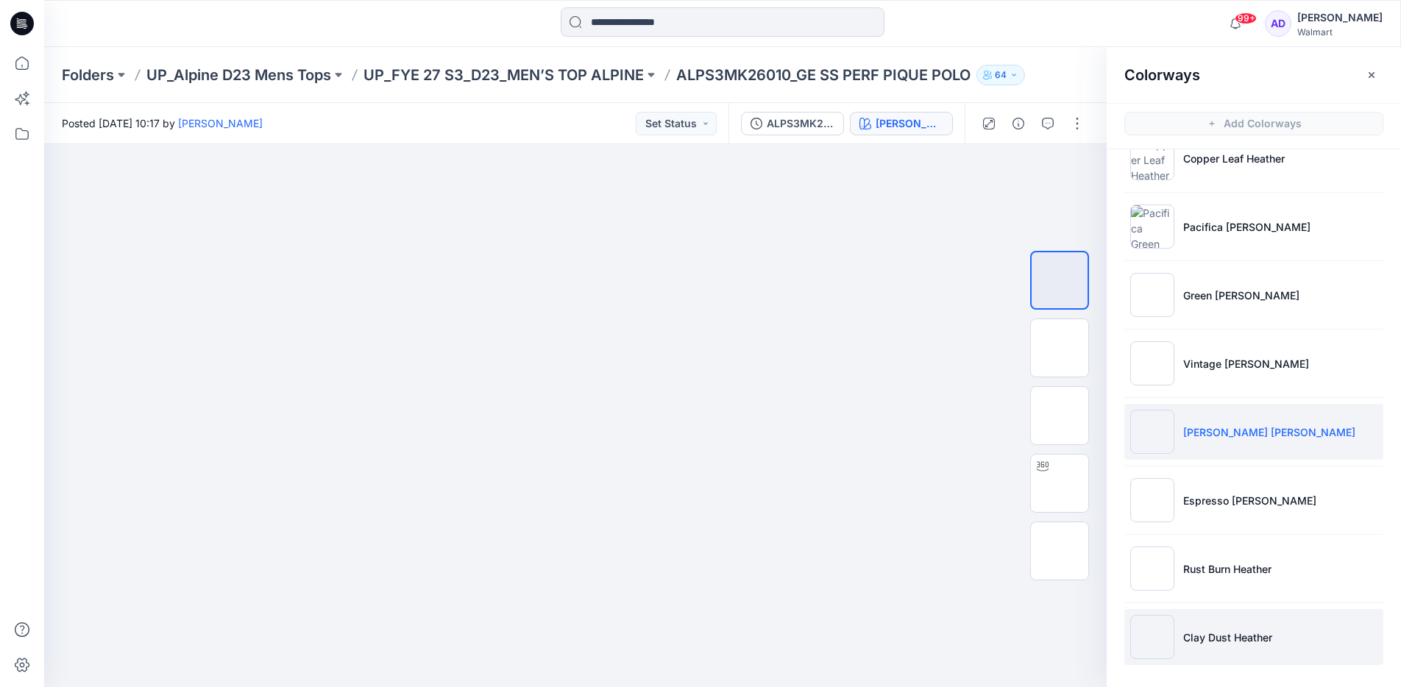
click at [1153, 629] on img at bounding box center [1152, 637] width 44 height 44
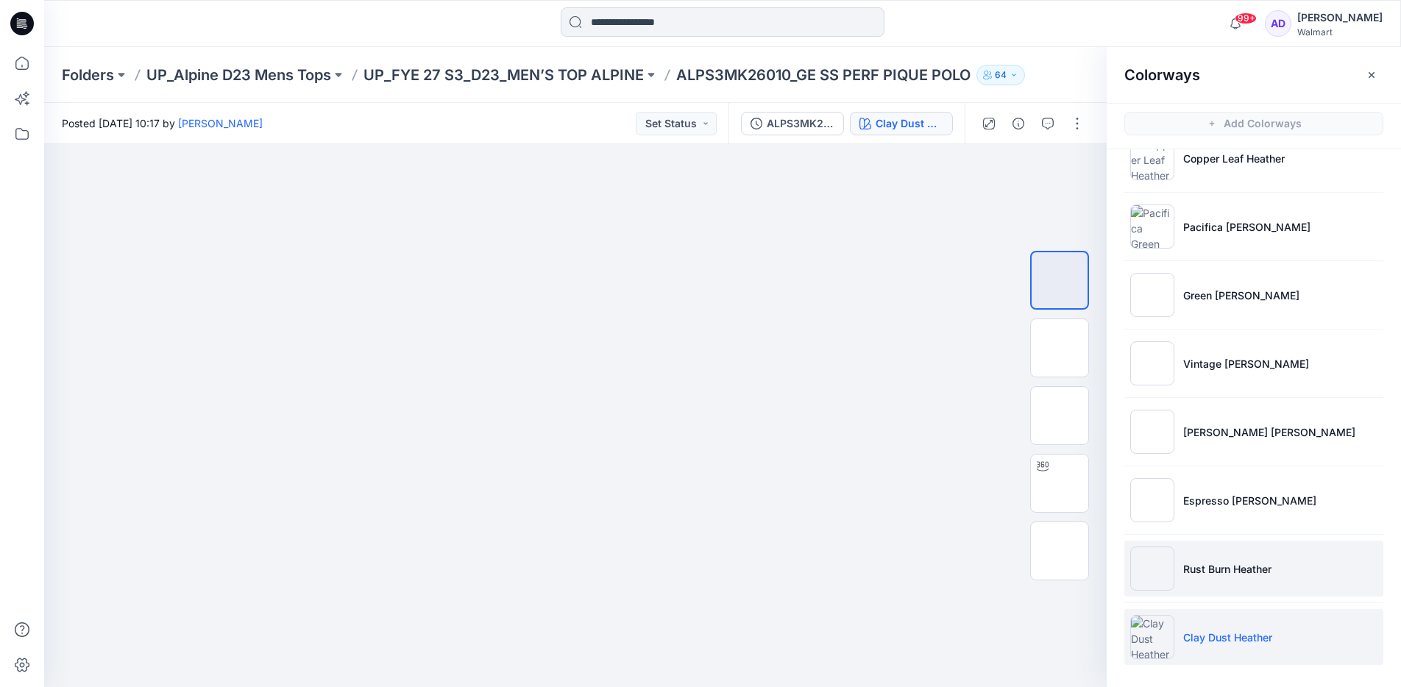
click at [1149, 567] on img at bounding box center [1152, 569] width 44 height 44
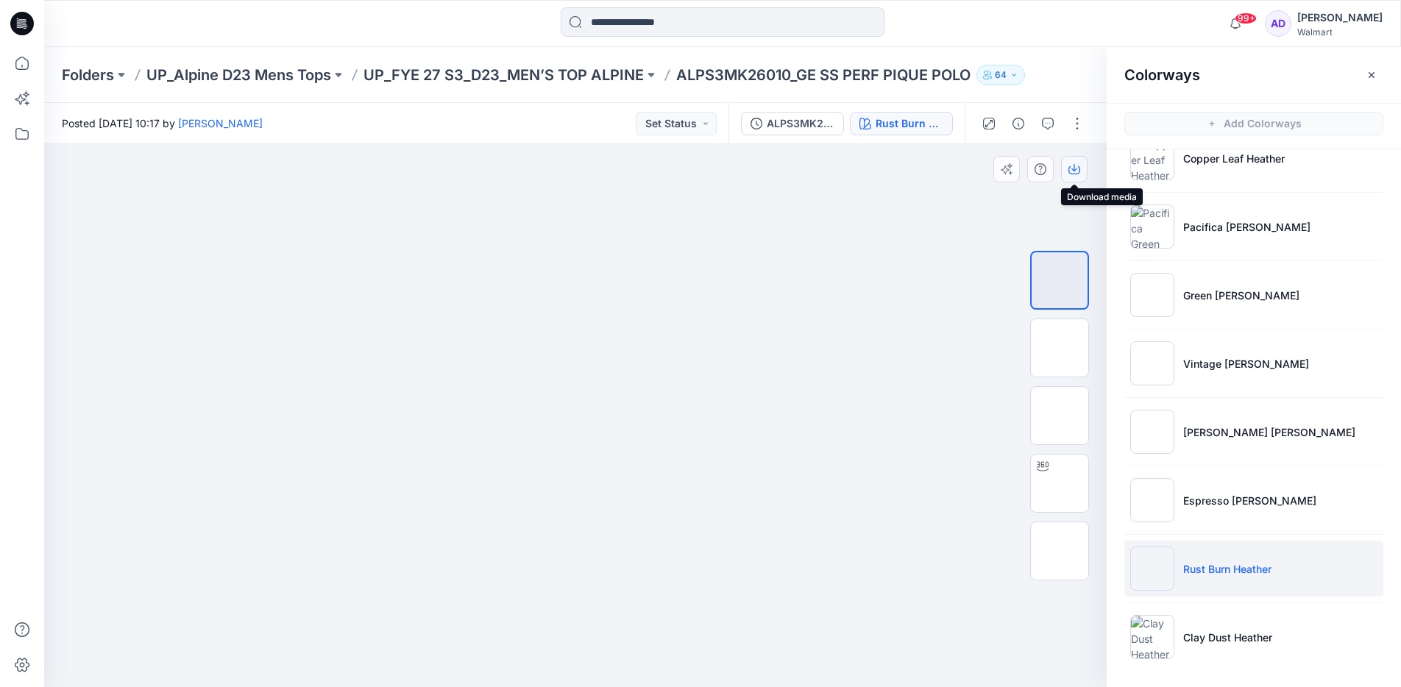
click at [1082, 172] on button "button" at bounding box center [1074, 169] width 26 height 26
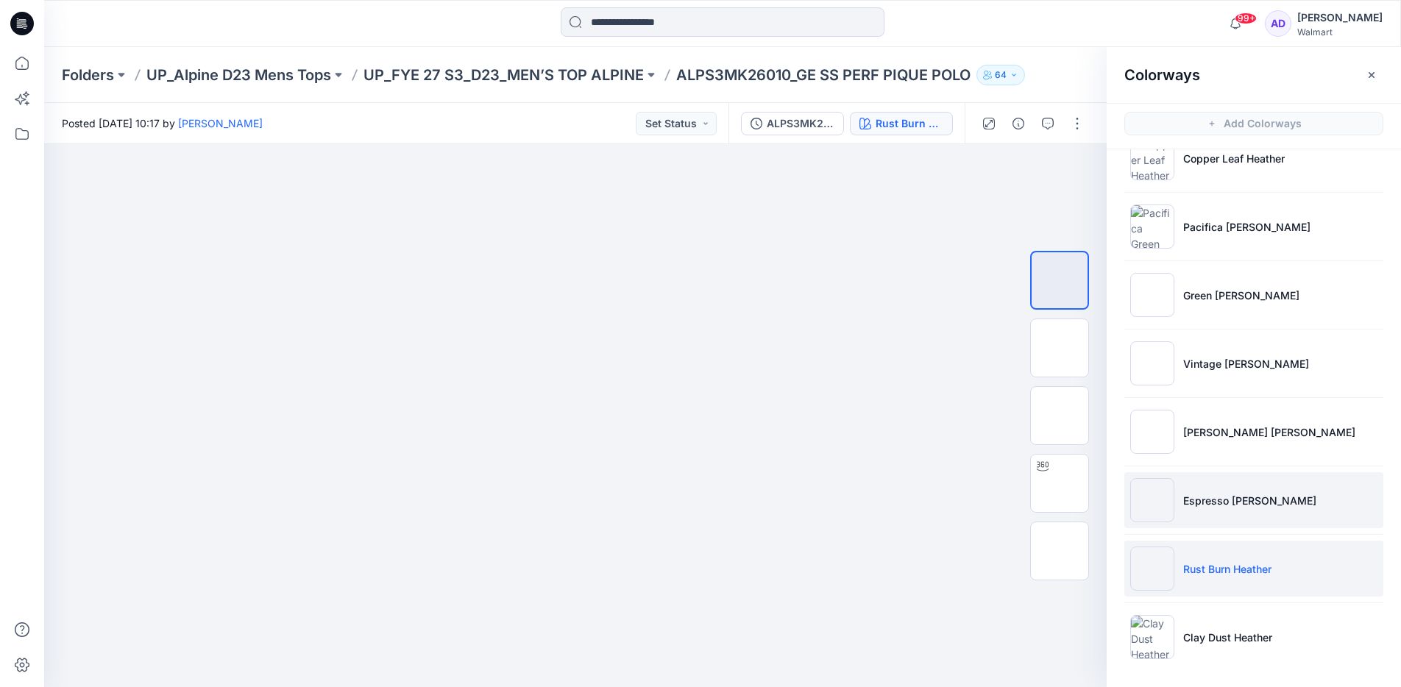
click at [1158, 487] on img at bounding box center [1152, 500] width 44 height 44
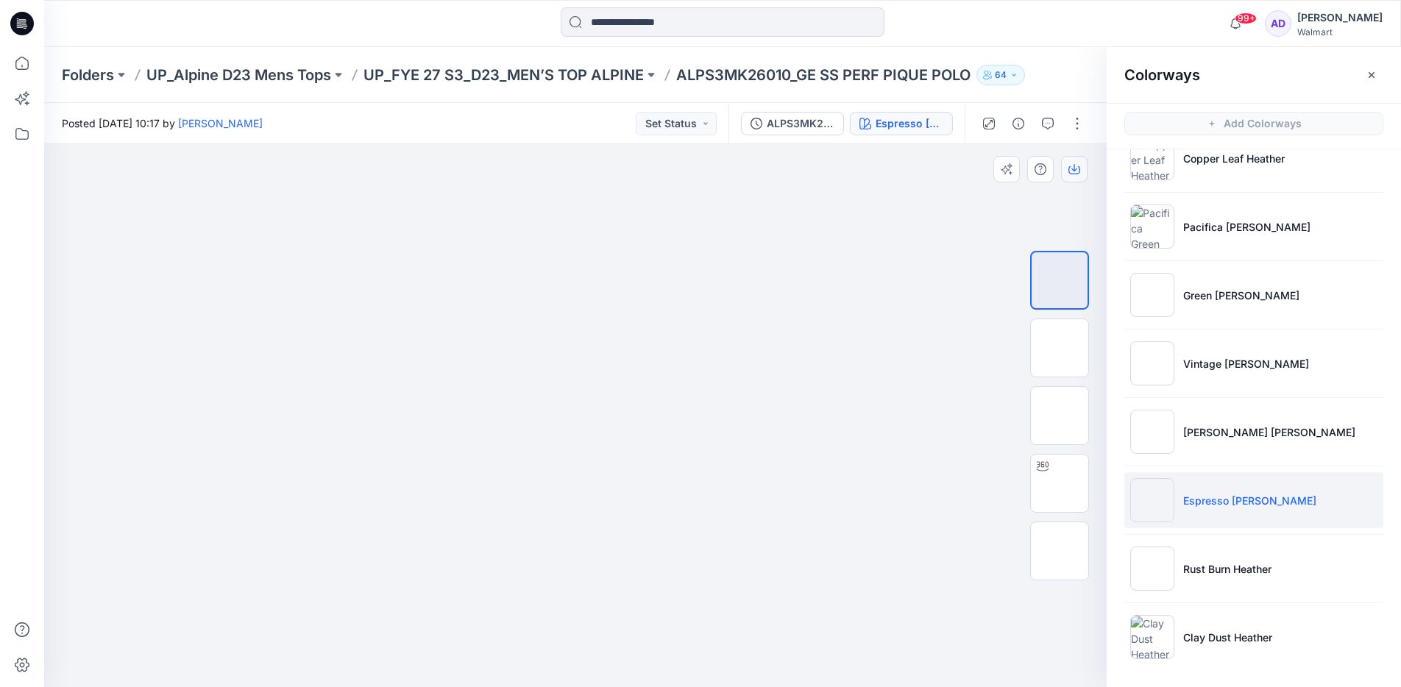
click at [1078, 175] on button "button" at bounding box center [1074, 169] width 26 height 26
click at [1046, 549] on img at bounding box center [1059, 551] width 57 height 31
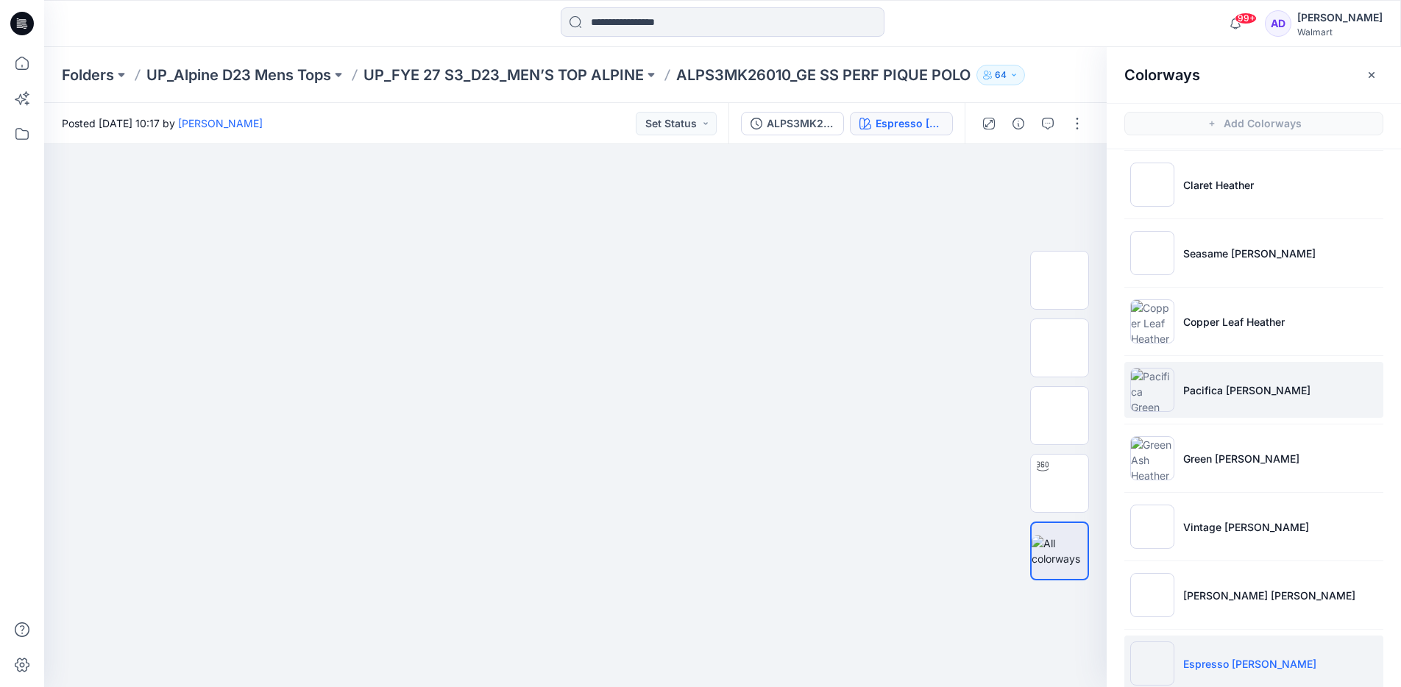
scroll to position [213, 0]
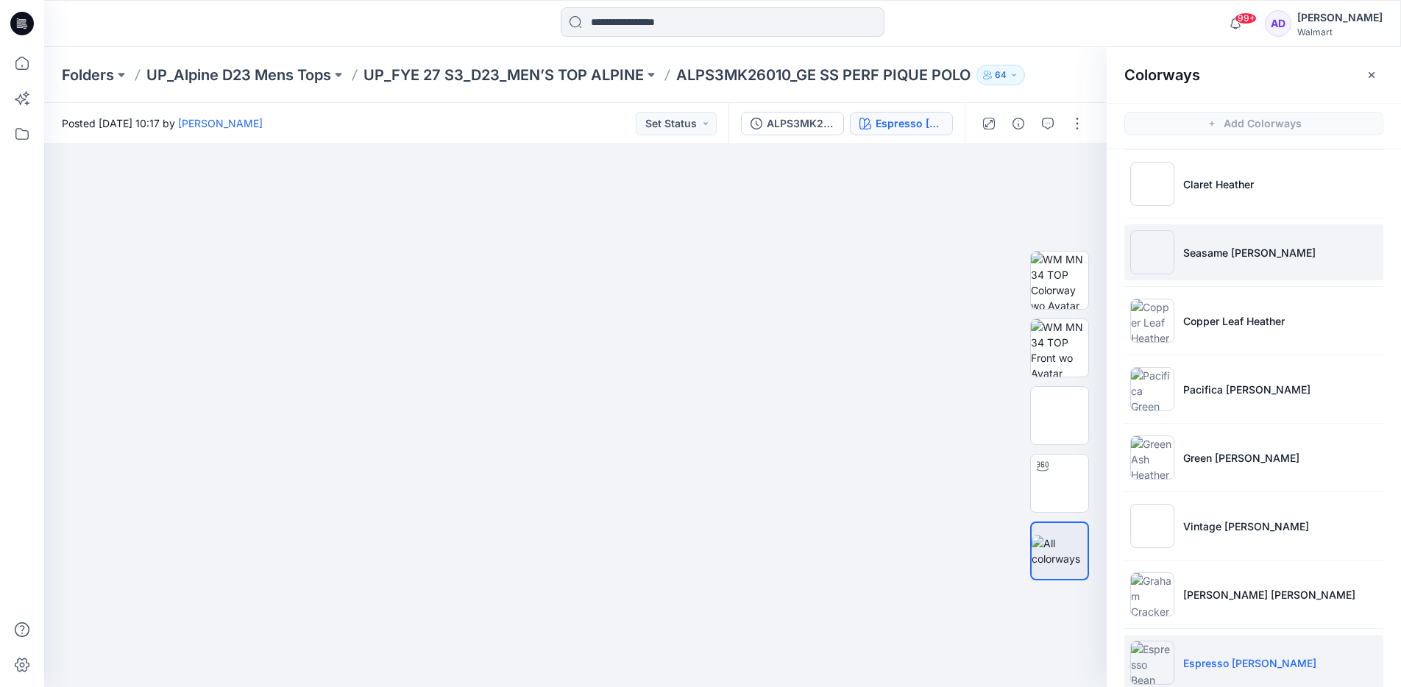
click at [1178, 269] on li "Seasame Heather" at bounding box center [1253, 252] width 259 height 56
